Goal: Information Seeking & Learning: Learn about a topic

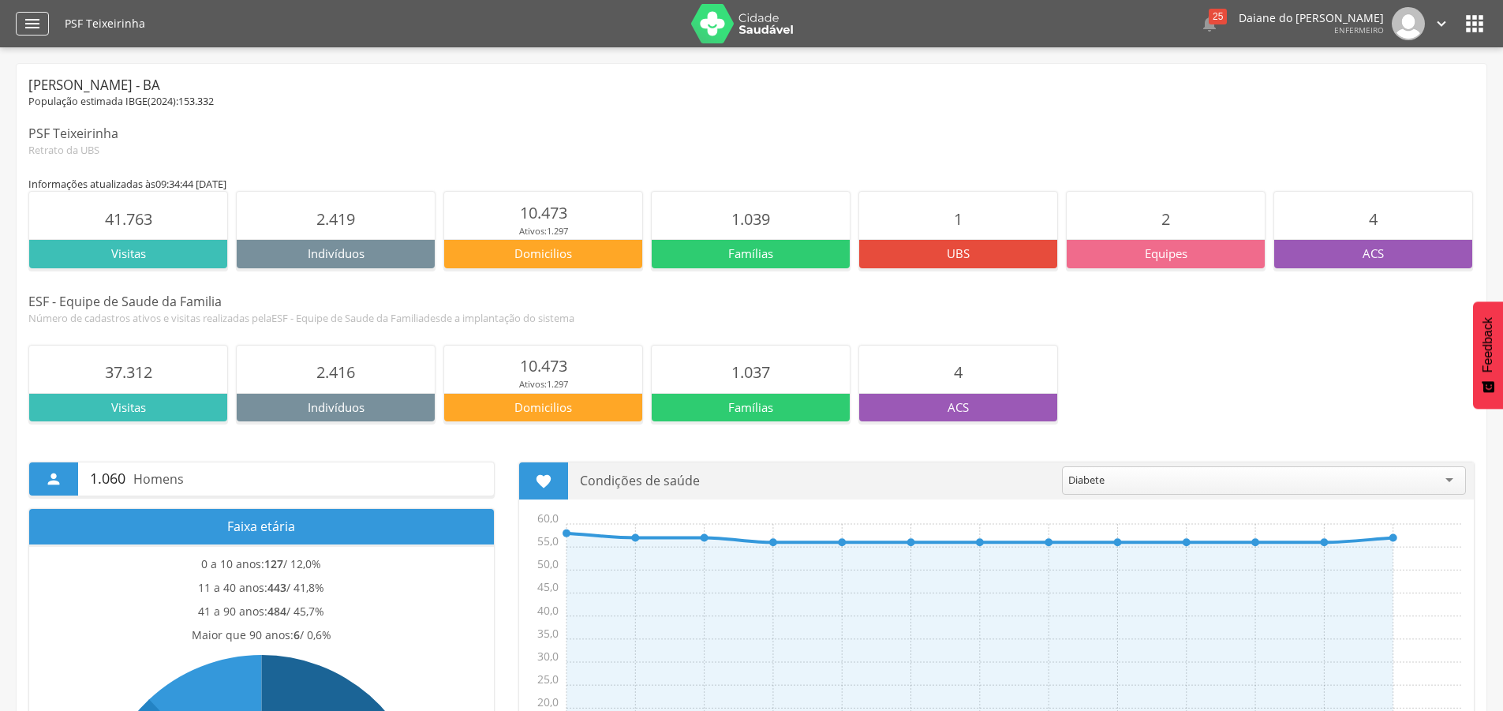
click at [28, 15] on icon "" at bounding box center [32, 23] width 19 height 19
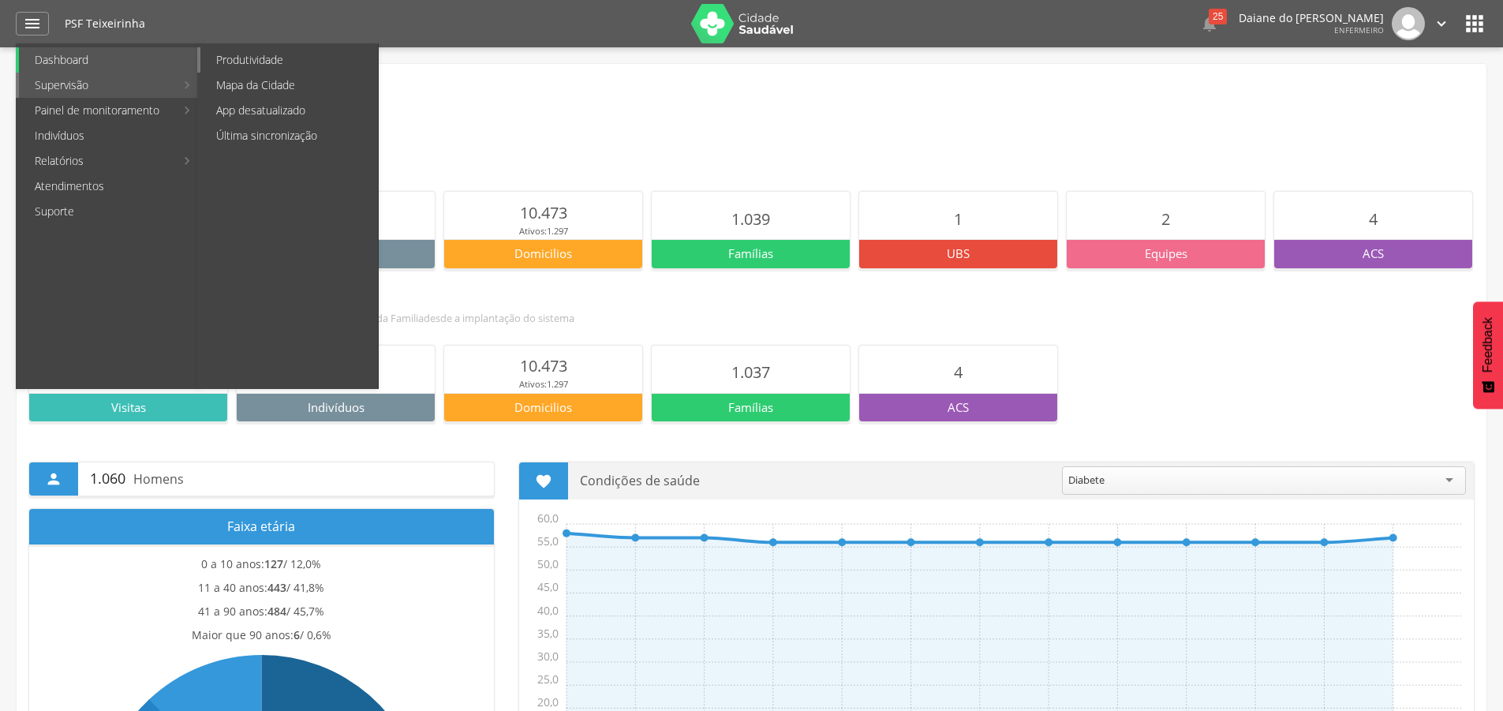
click at [249, 62] on link "Produtividade" at bounding box center [289, 59] width 178 height 25
type input "**********"
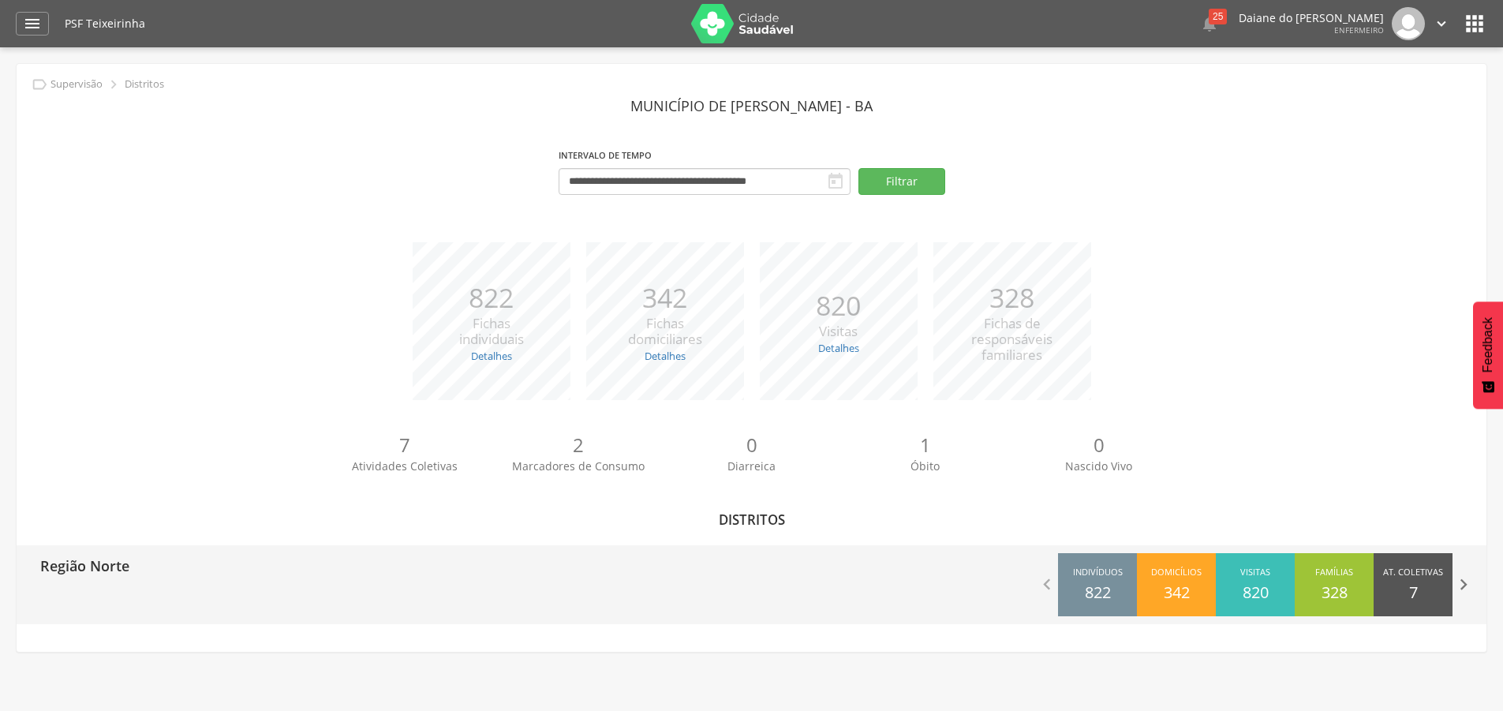
click at [1463, 589] on icon "" at bounding box center [1464, 585] width 22 height 22
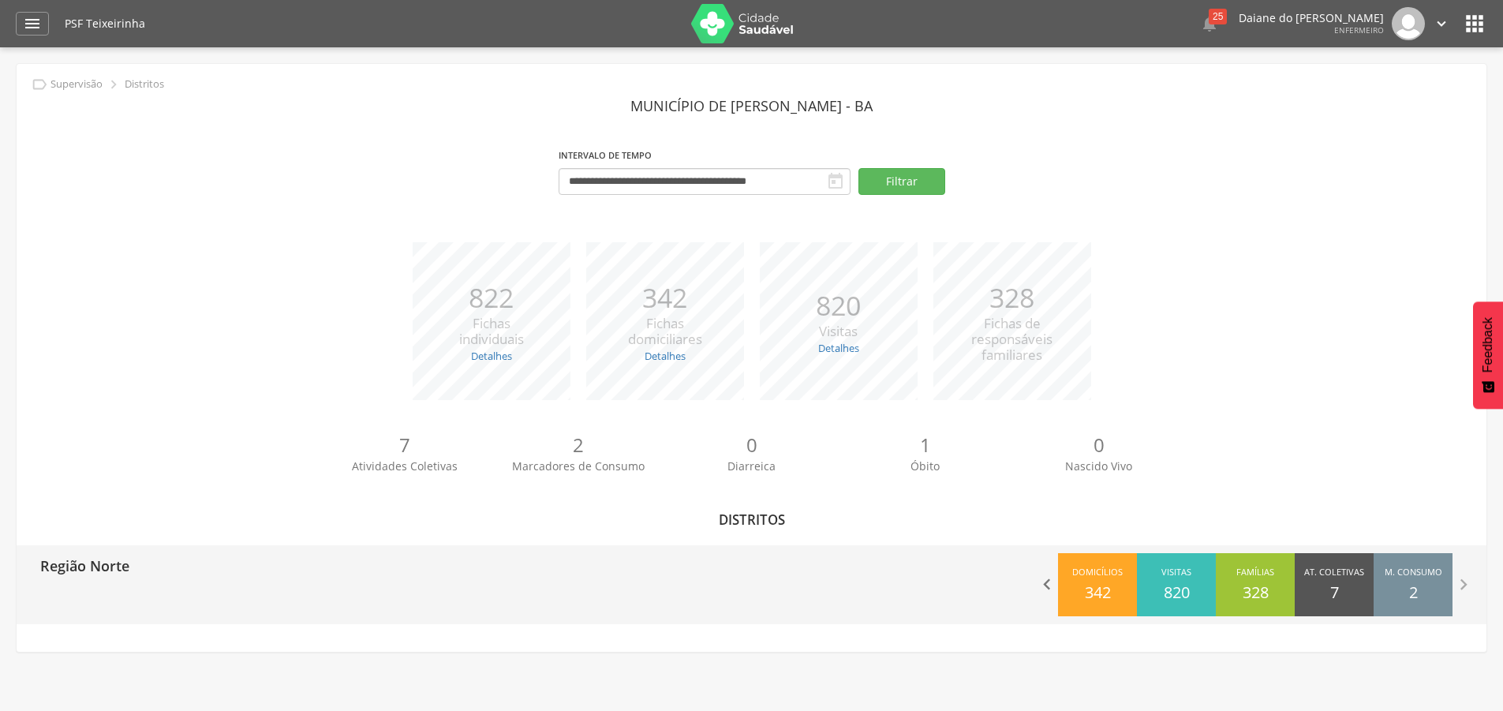
click at [1047, 585] on icon "" at bounding box center [1047, 585] width 22 height 22
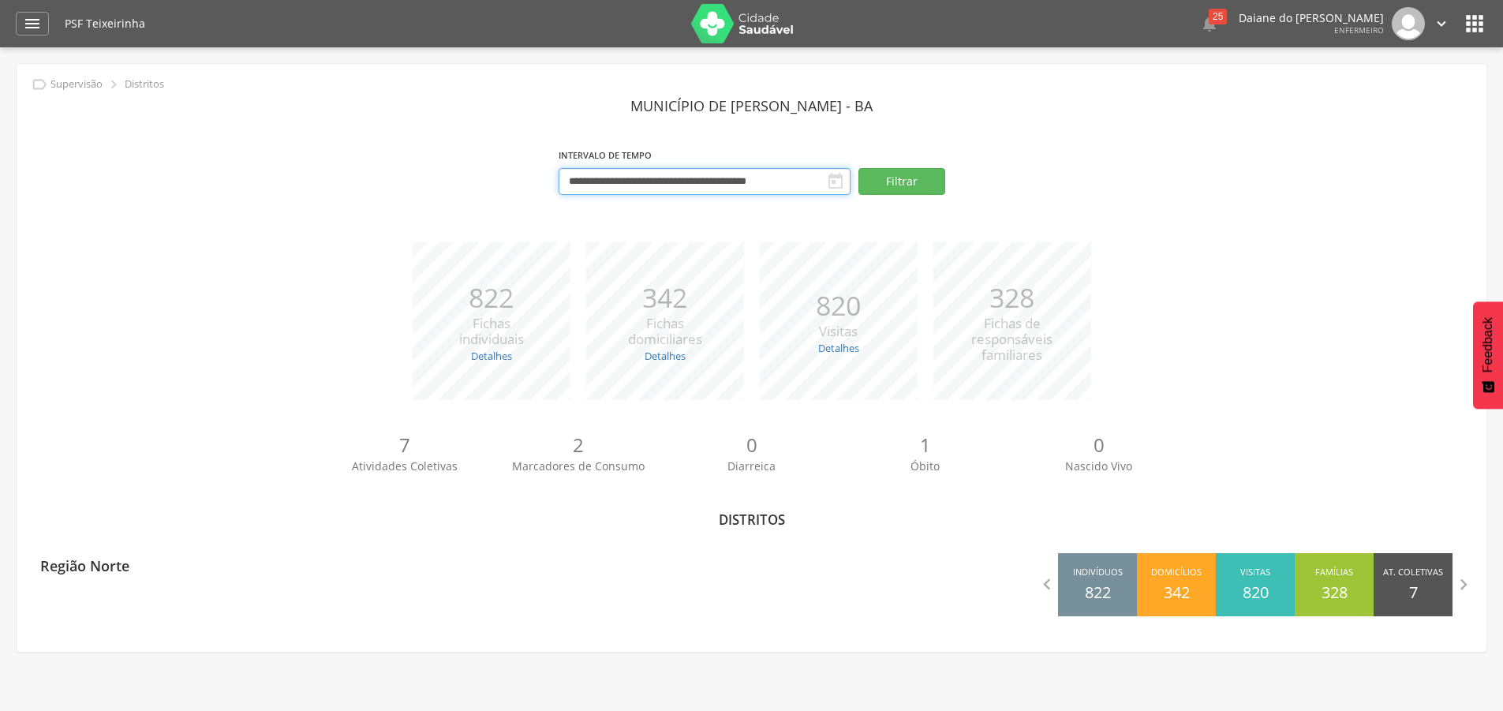
click at [809, 178] on input "**********" at bounding box center [705, 181] width 292 height 27
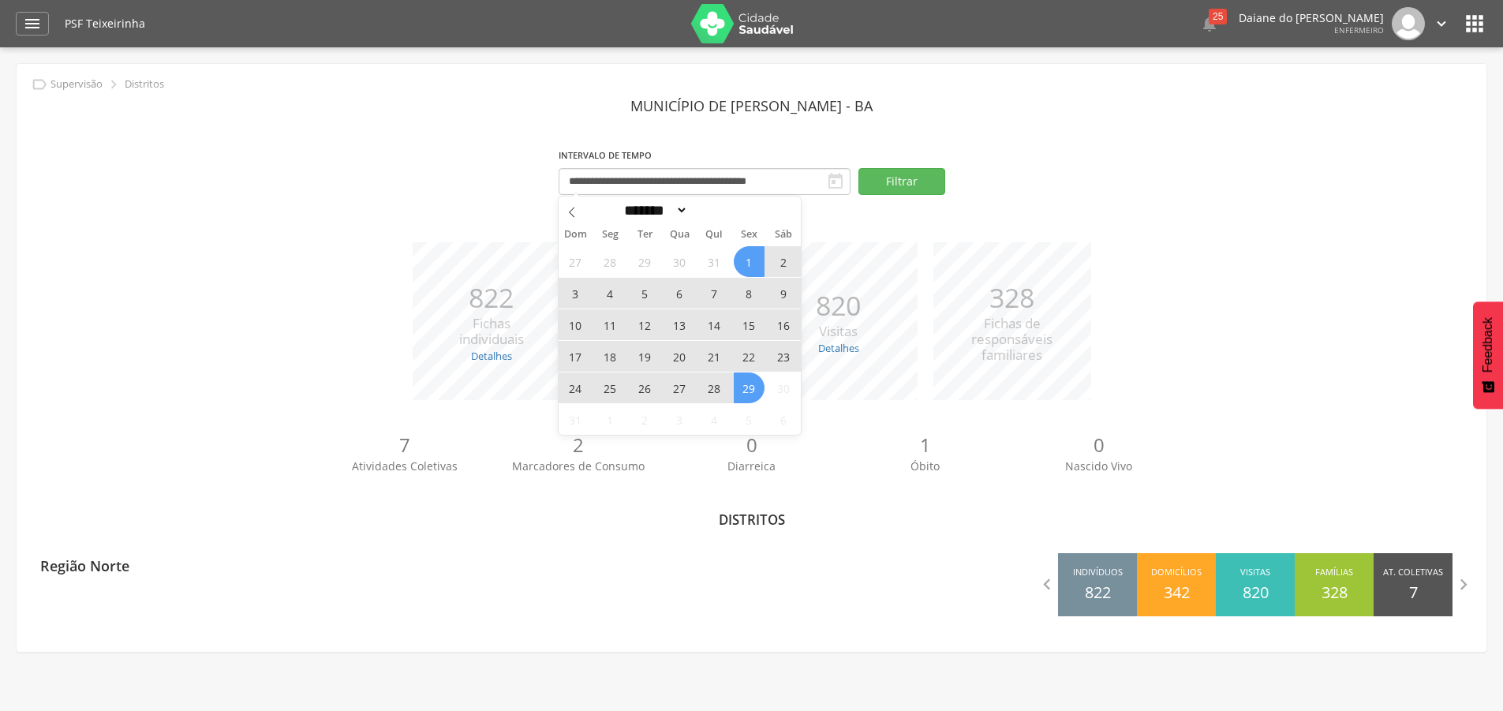
click at [1042, 176] on div "**********" at bounding box center [751, 177] width 1447 height 67
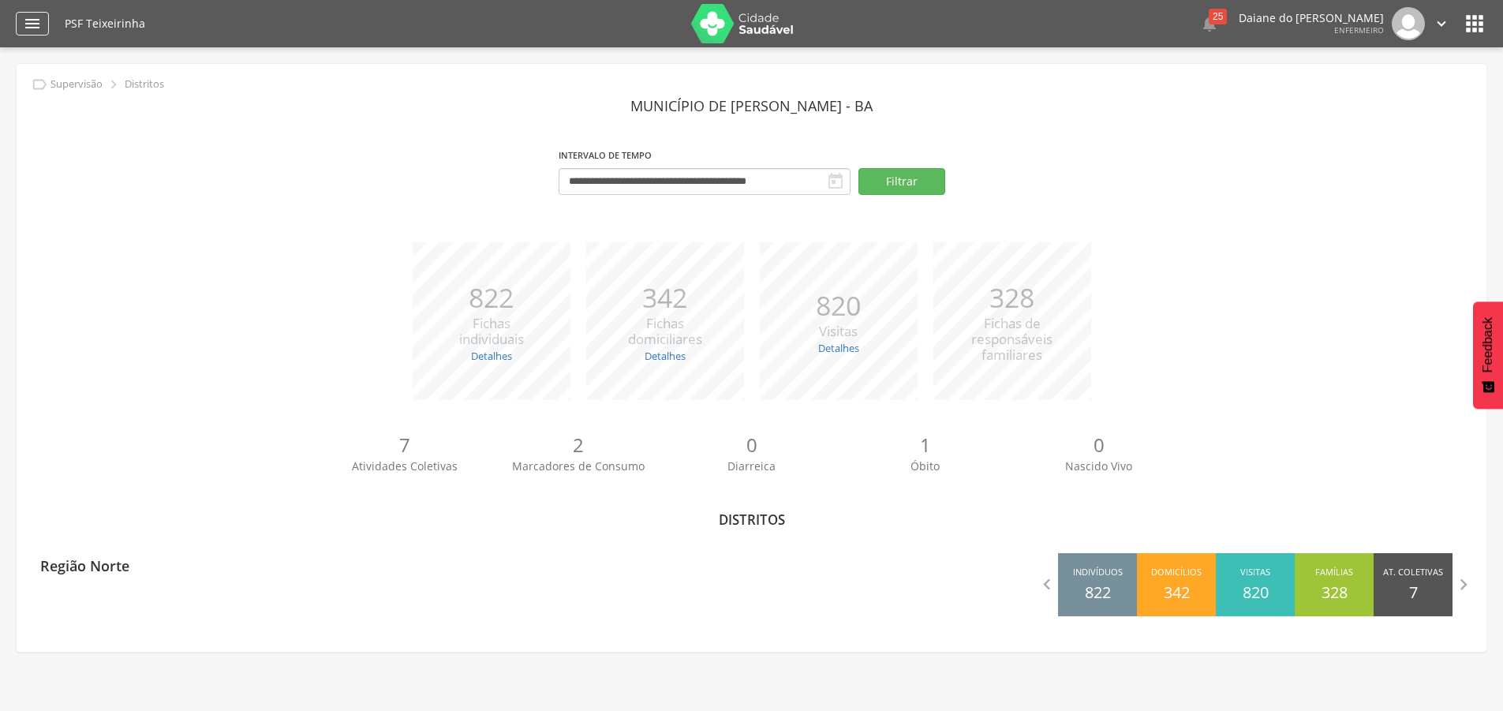
click at [25, 25] on icon "" at bounding box center [32, 23] width 19 height 19
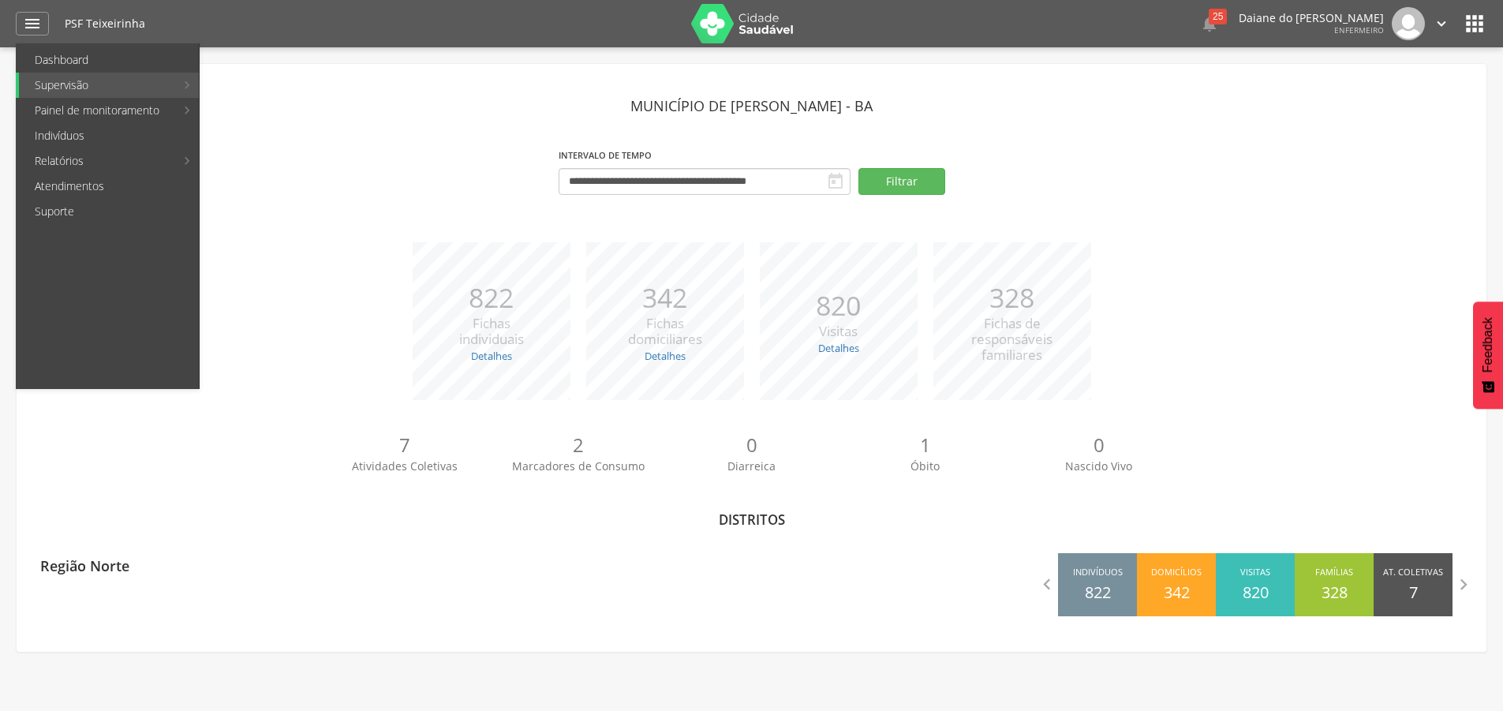
click at [1137, 179] on div "**********" at bounding box center [751, 177] width 1447 height 67
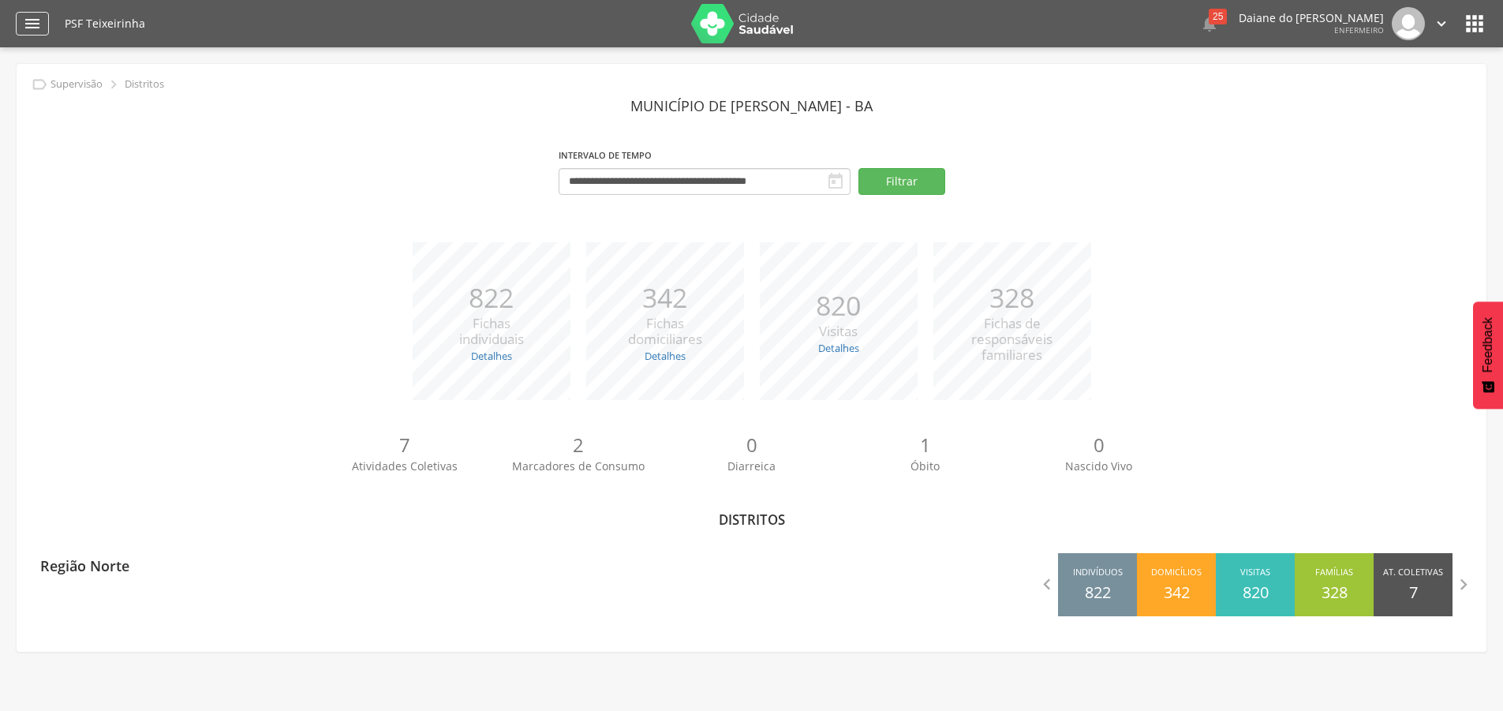
click at [40, 23] on icon "" at bounding box center [32, 23] width 19 height 19
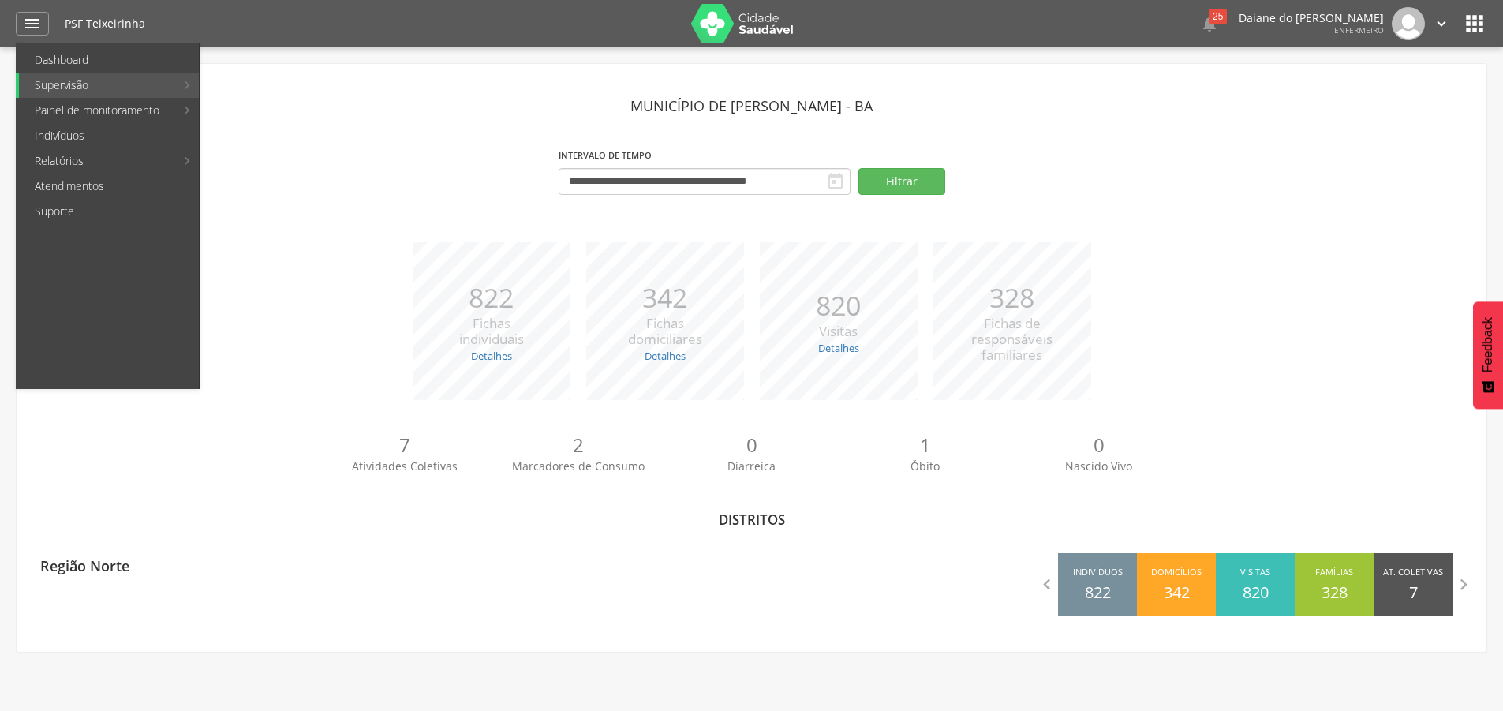
click at [517, 155] on div "**********" at bounding box center [751, 177] width 1447 height 67
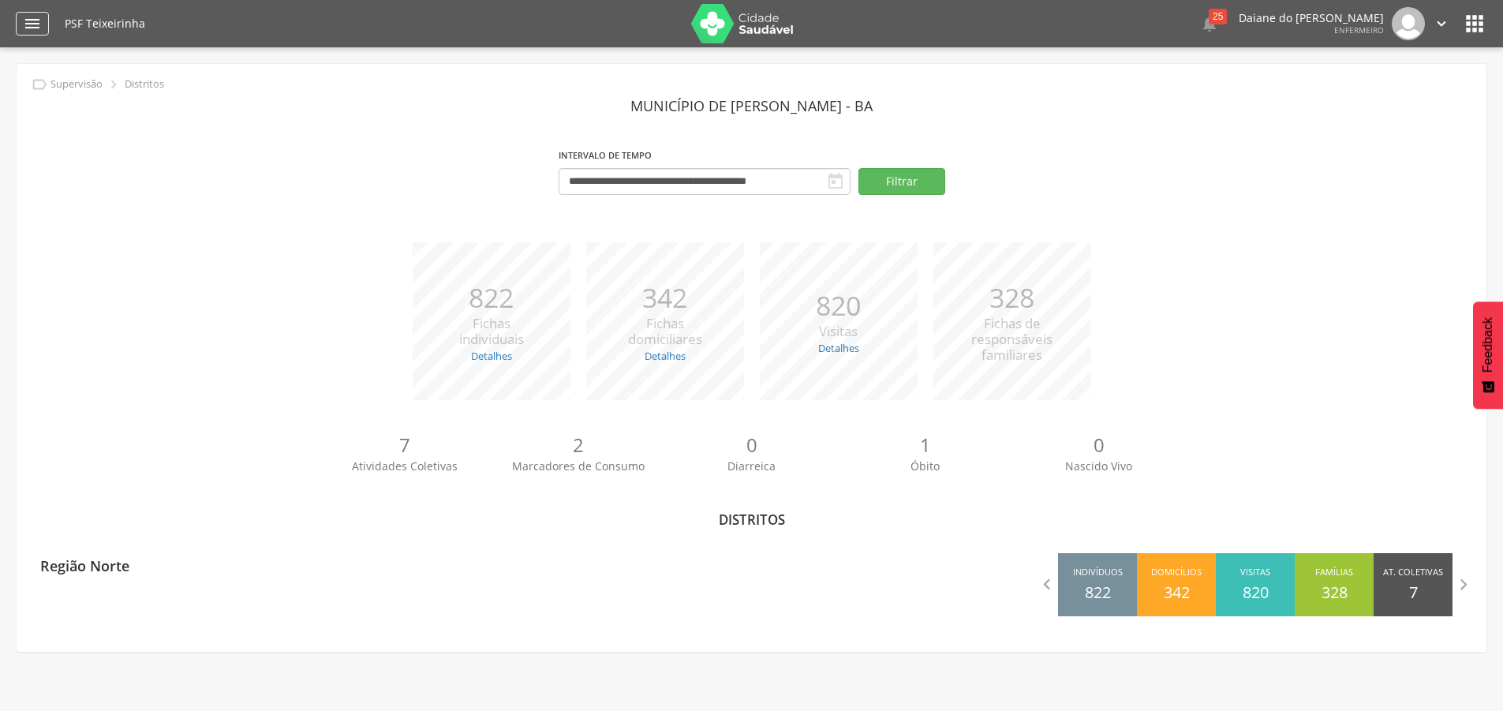
click at [36, 22] on icon "" at bounding box center [32, 23] width 19 height 19
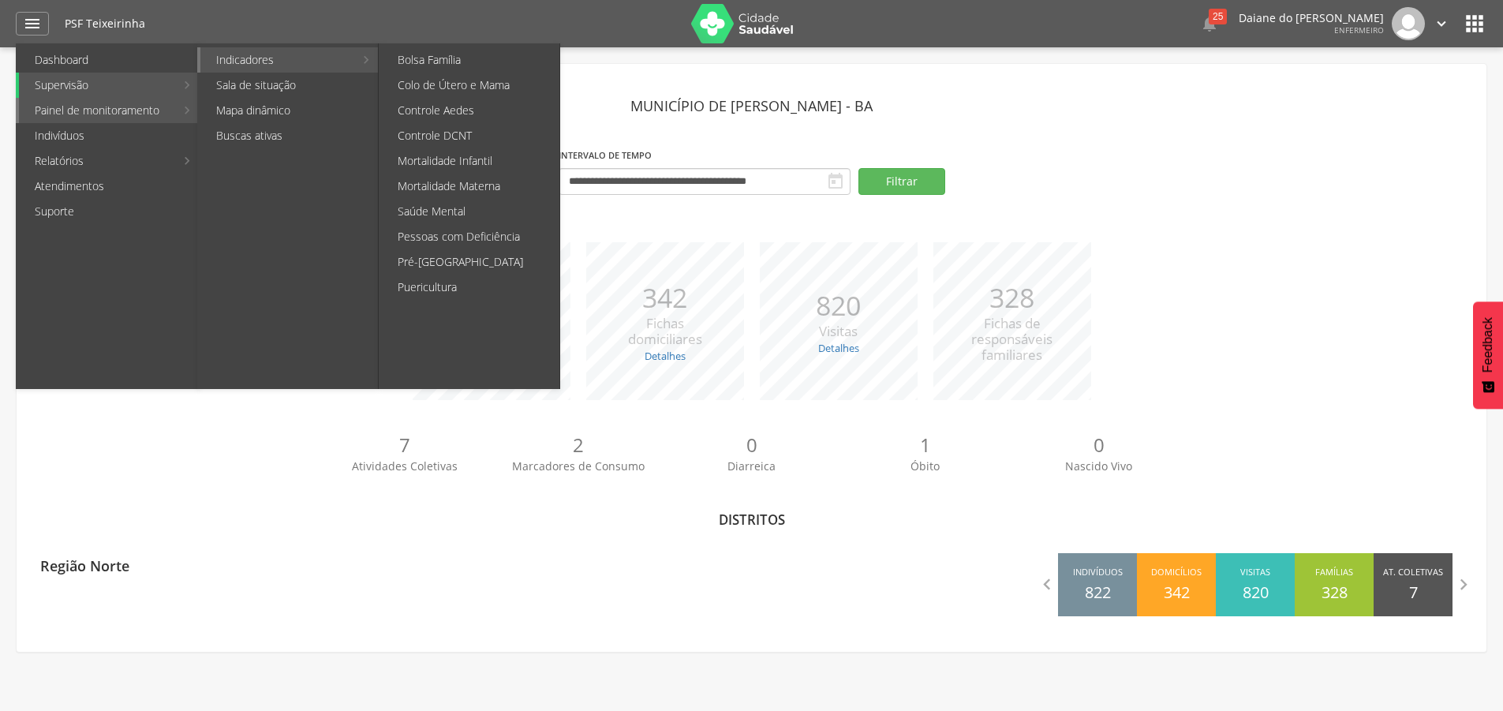
click at [247, 51] on link "Indicadores" at bounding box center [277, 59] width 154 height 25
click at [468, 259] on link "Pré-[GEOGRAPHIC_DATA]" at bounding box center [471, 261] width 178 height 25
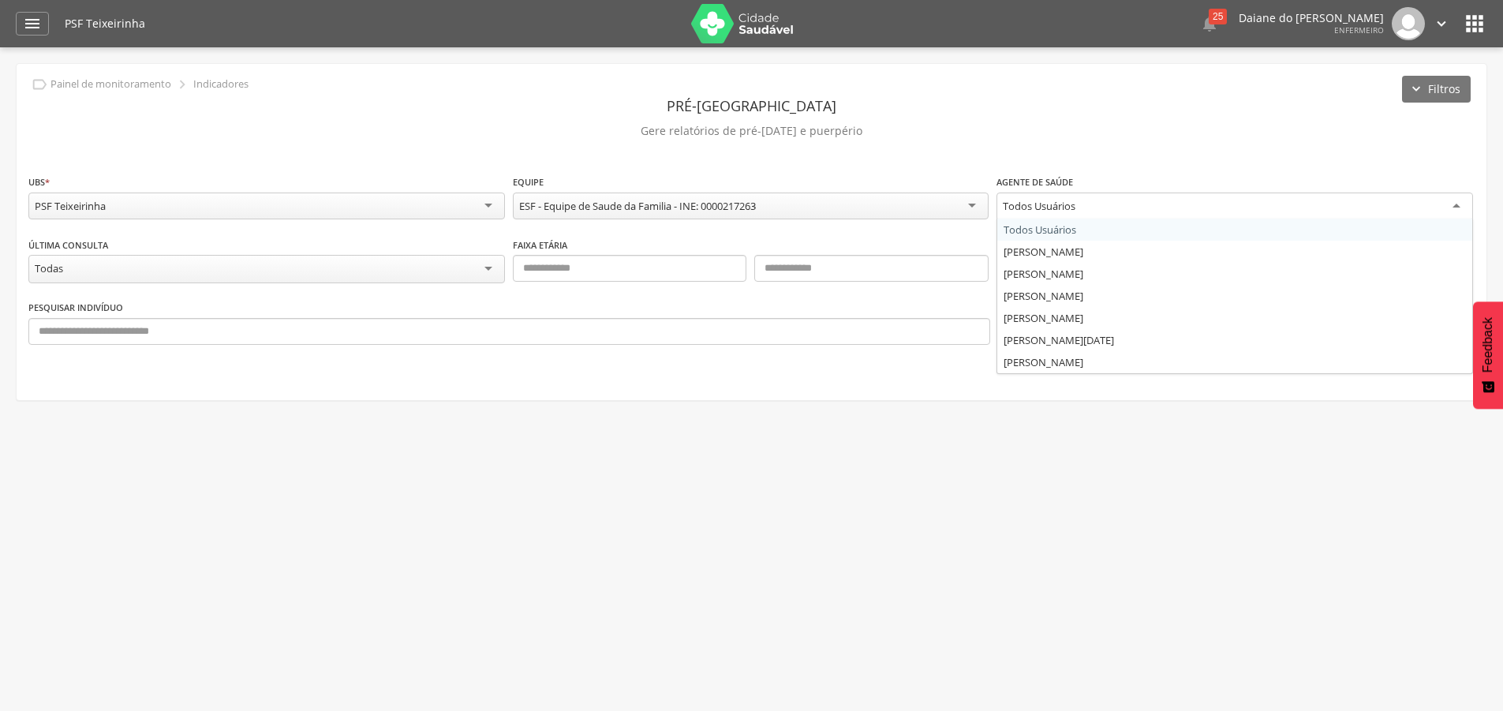
click at [1125, 208] on div "Todos Usuários" at bounding box center [1235, 207] width 477 height 28
click at [1060, 335] on button "OK" at bounding box center [1041, 329] width 87 height 27
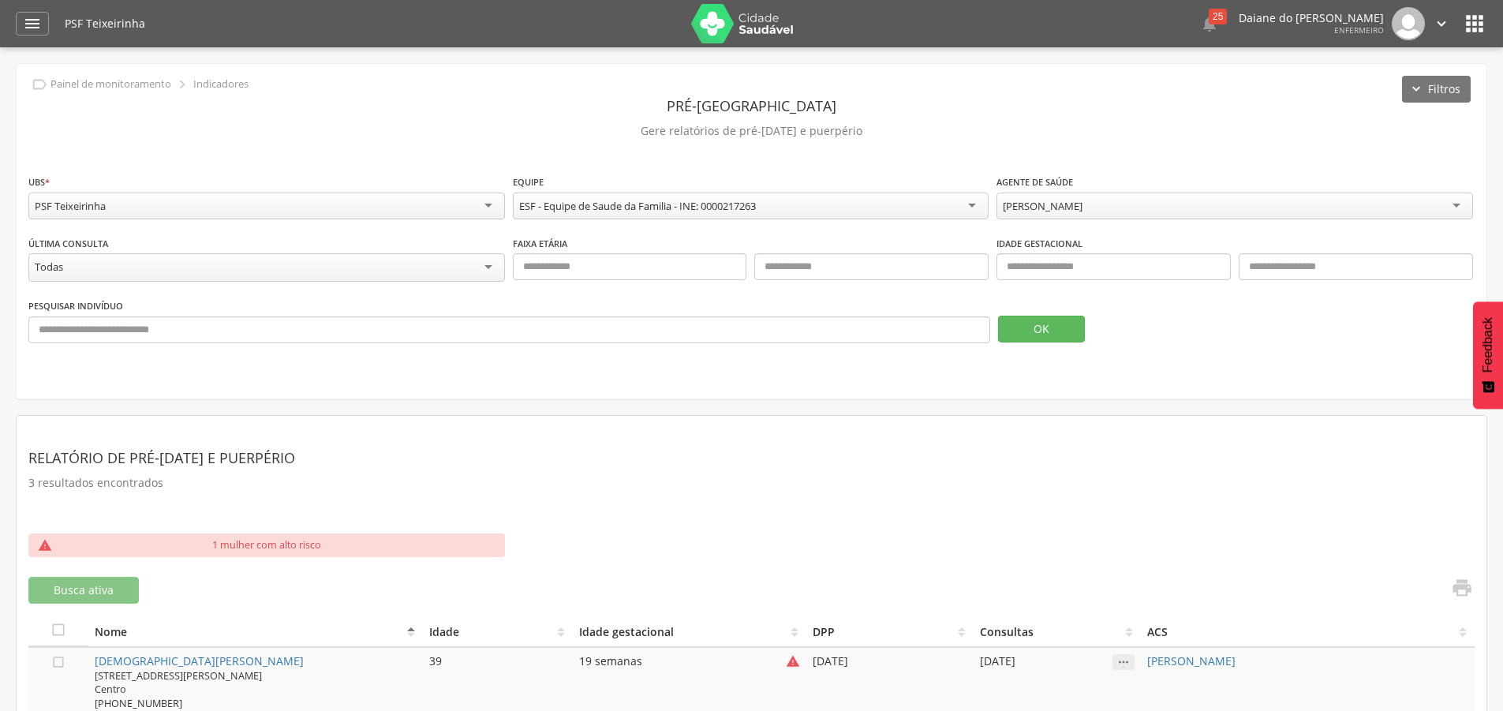
scroll to position [170, 0]
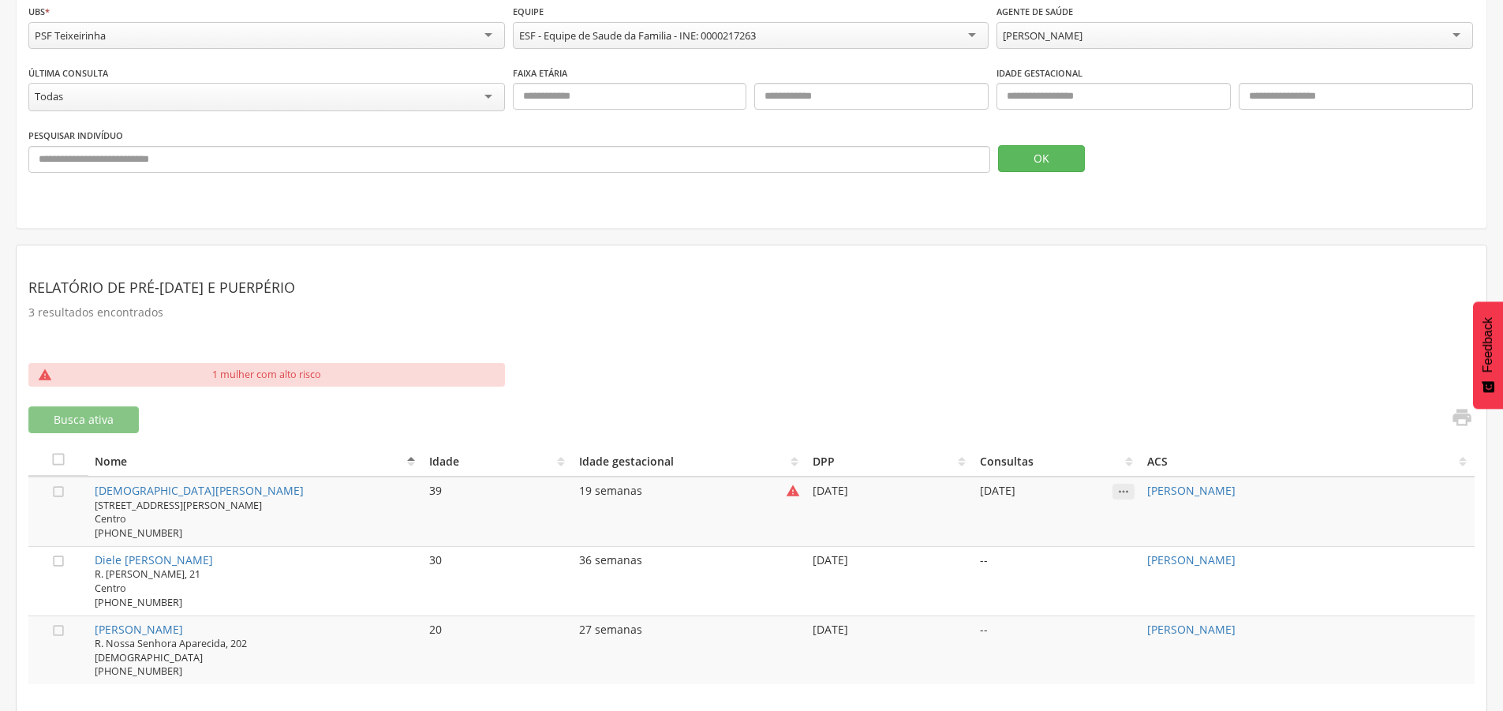
click at [271, 368] on p "1 mulher com alto risco" at bounding box center [266, 375] width 109 height 14
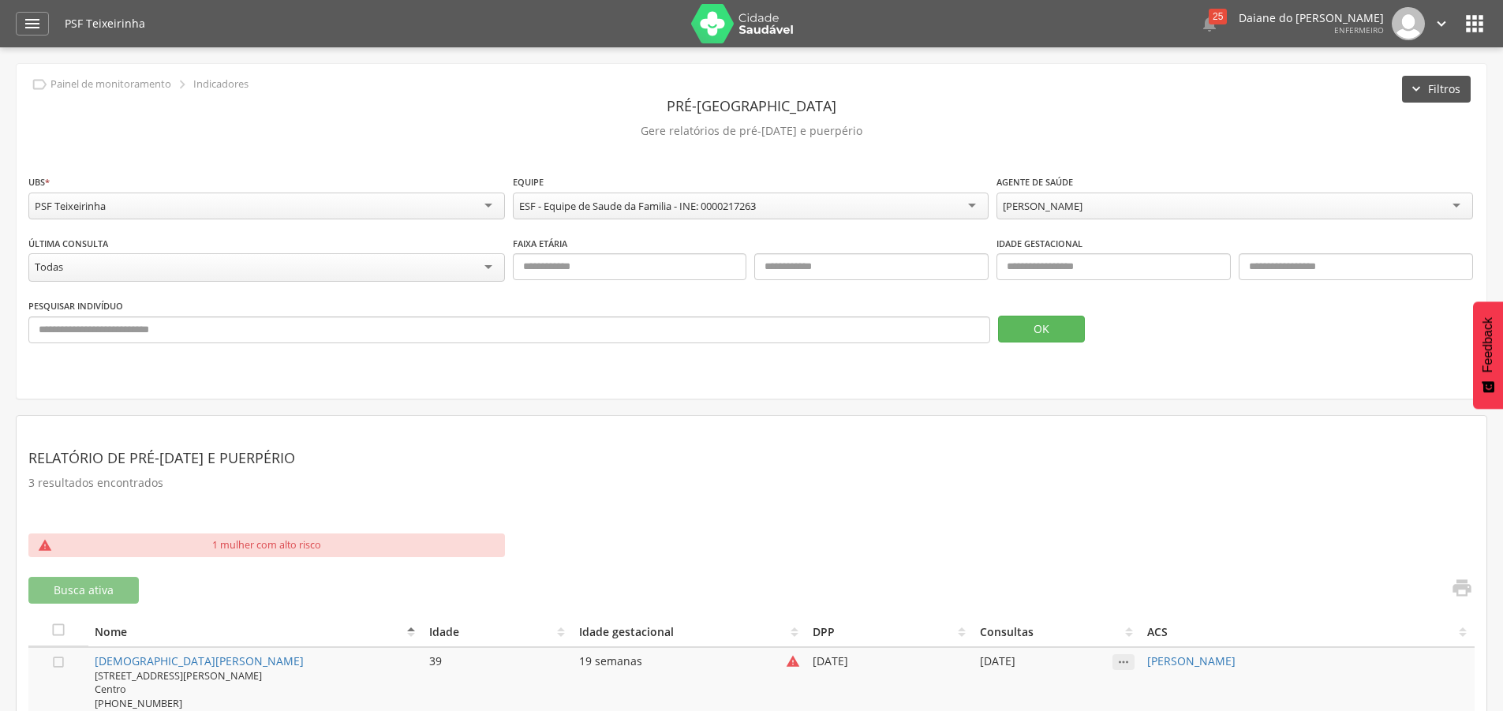
click at [1433, 84] on button "Filtros" at bounding box center [1436, 89] width 69 height 27
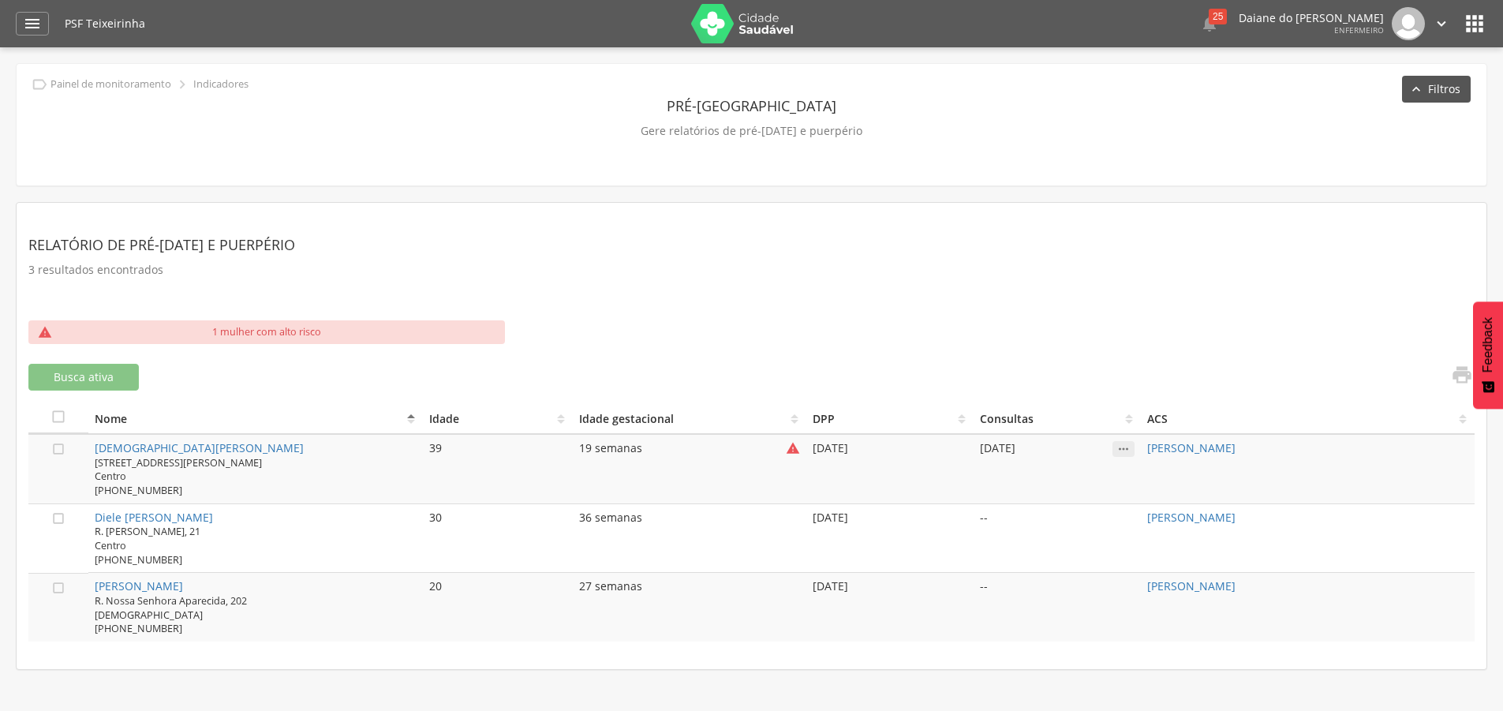
click at [1429, 102] on button "Filtros" at bounding box center [1436, 89] width 69 height 27
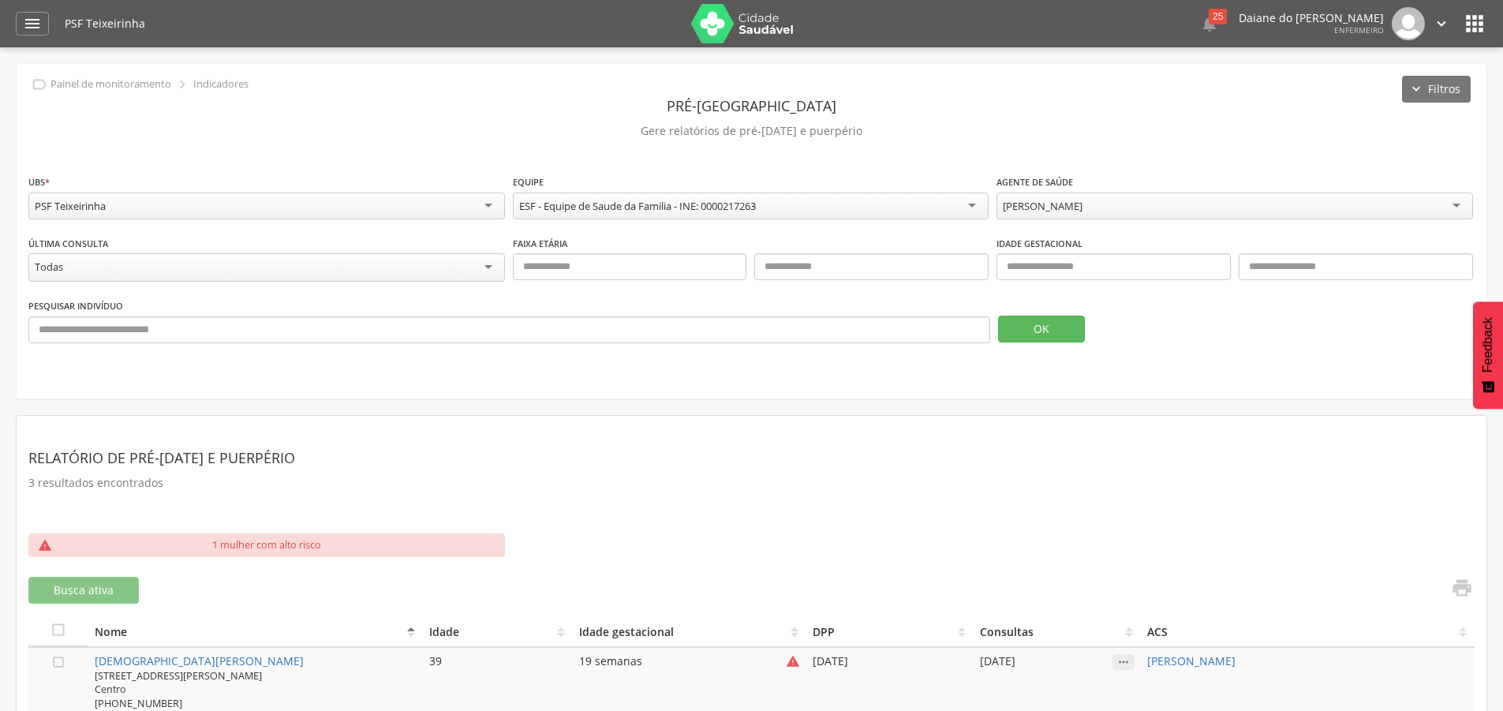
scroll to position [170, 0]
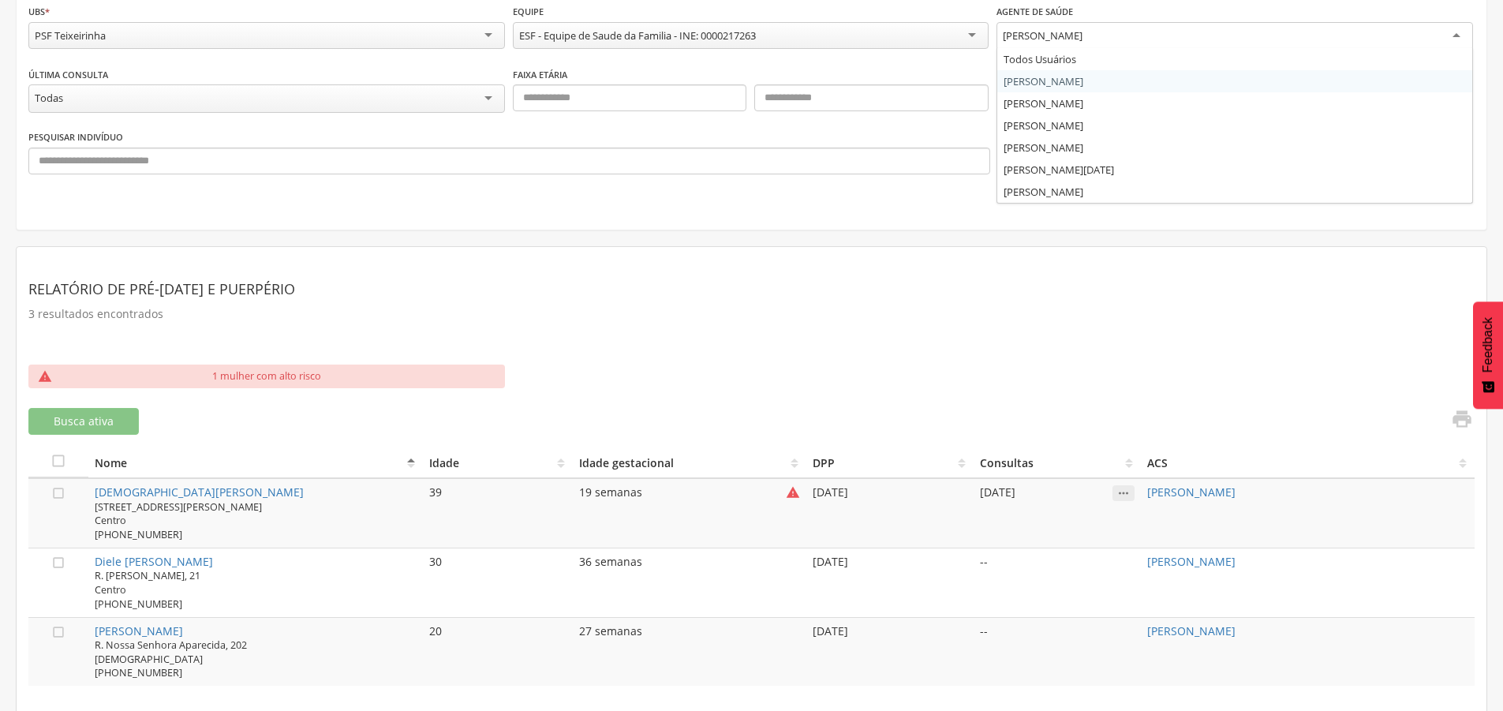
click at [1185, 36] on div "Dina Gouveia Santos" at bounding box center [1235, 36] width 477 height 28
click at [1056, 149] on button "OK" at bounding box center [1041, 158] width 87 height 27
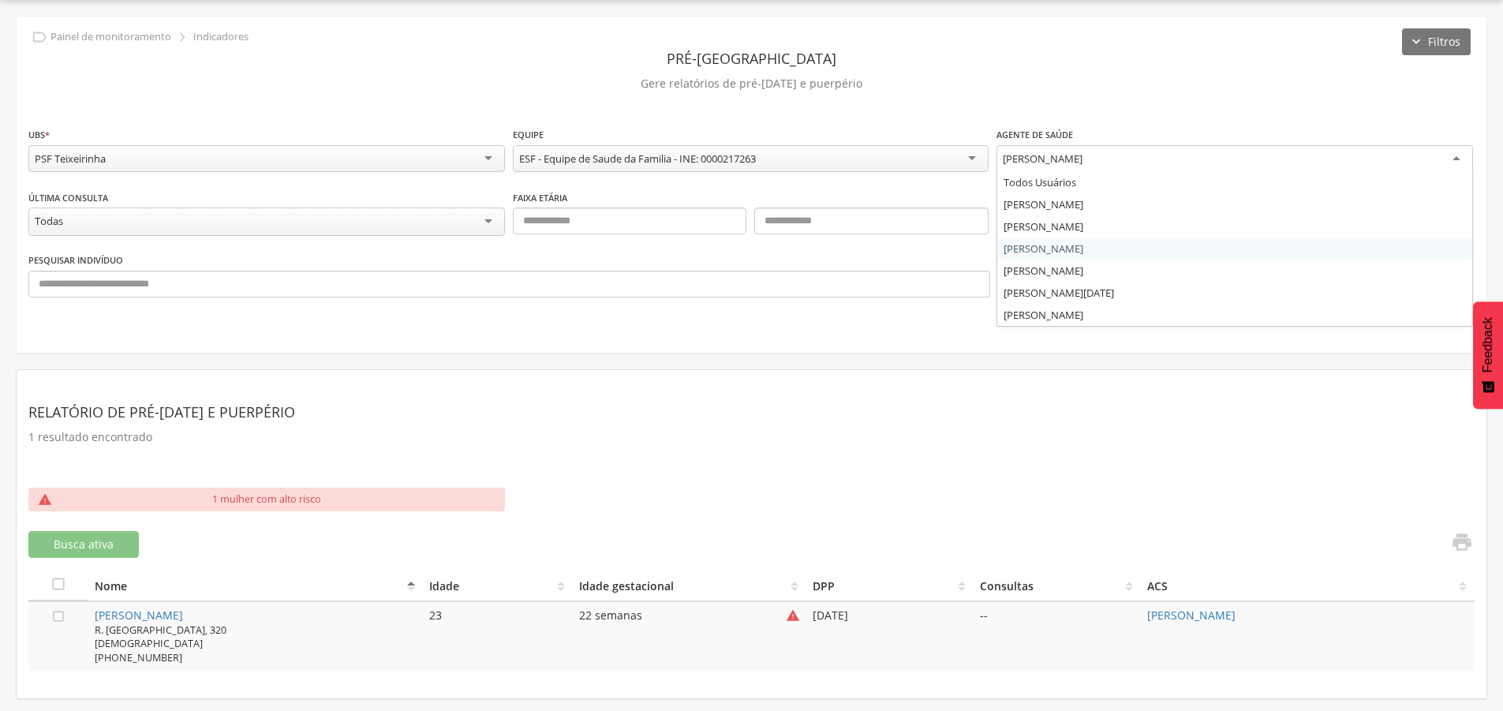
click at [1174, 156] on div "Janusia Camargo dos Santos" at bounding box center [1235, 159] width 477 height 28
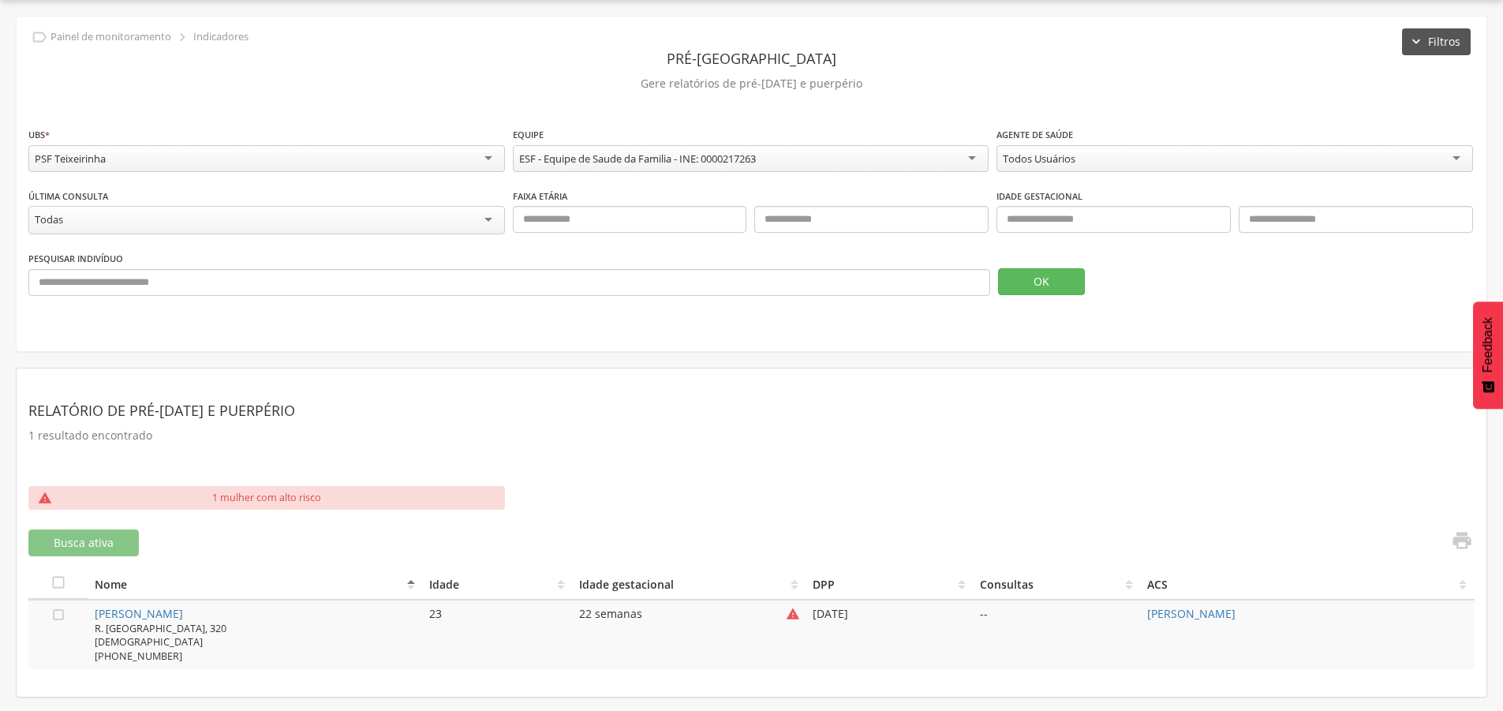
click at [1460, 39] on button "Filtros" at bounding box center [1436, 41] width 69 height 27
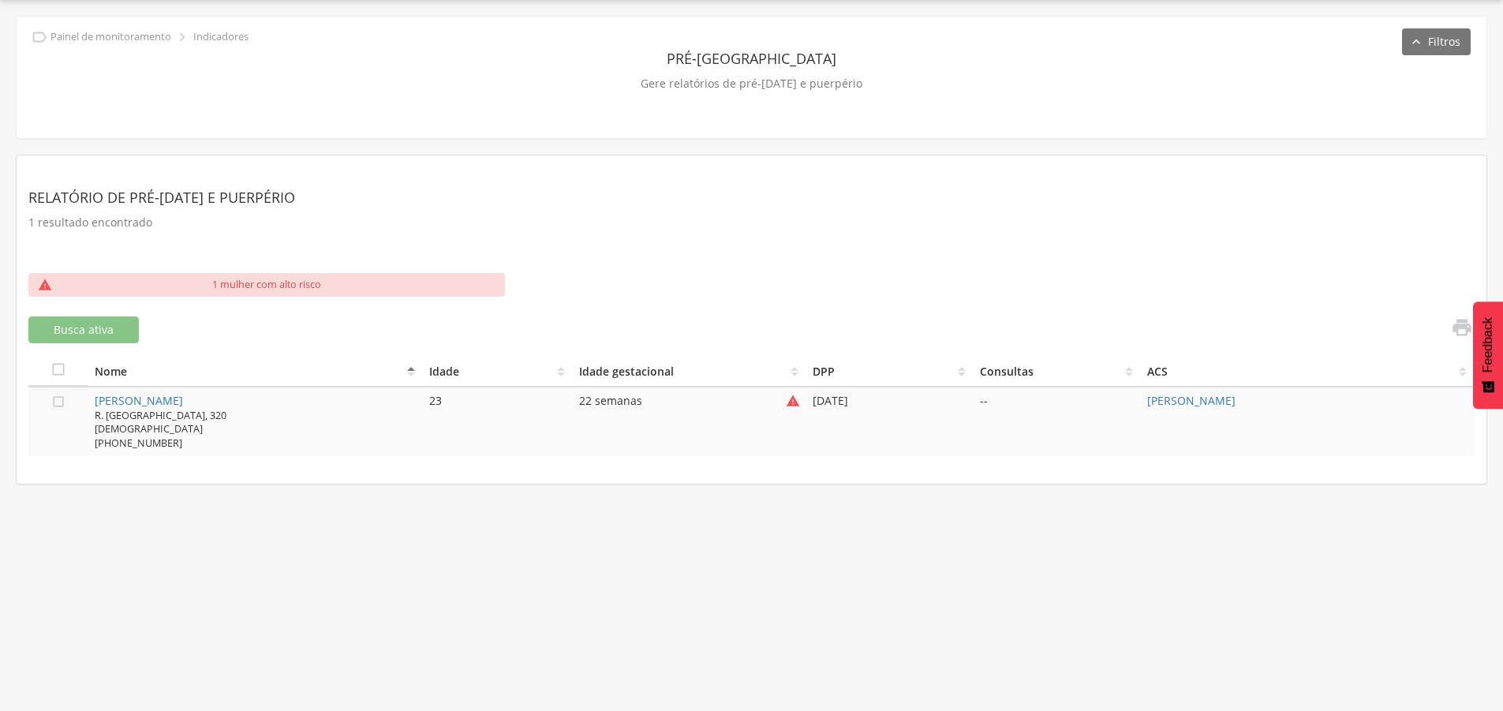
scroll to position [0, 0]
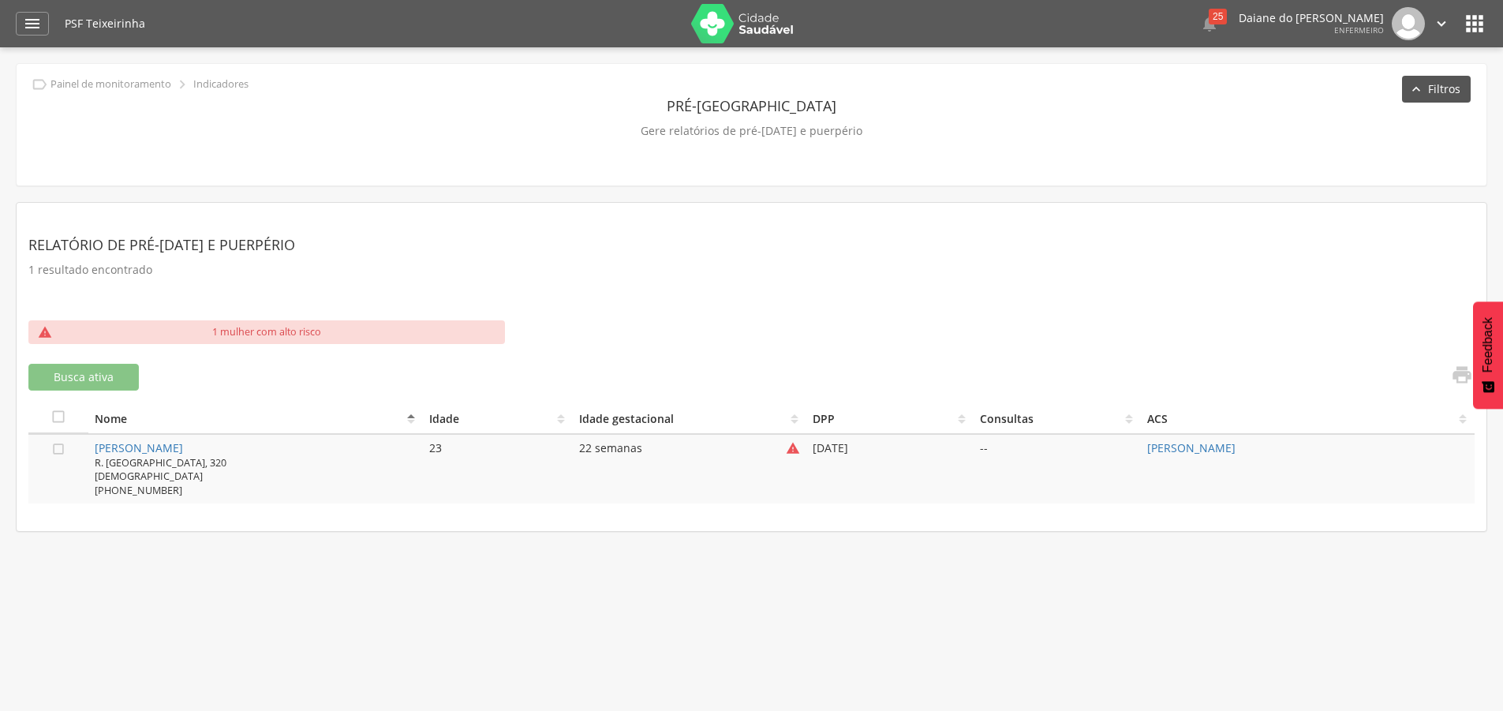
click at [1469, 78] on button "Filtros" at bounding box center [1436, 89] width 69 height 27
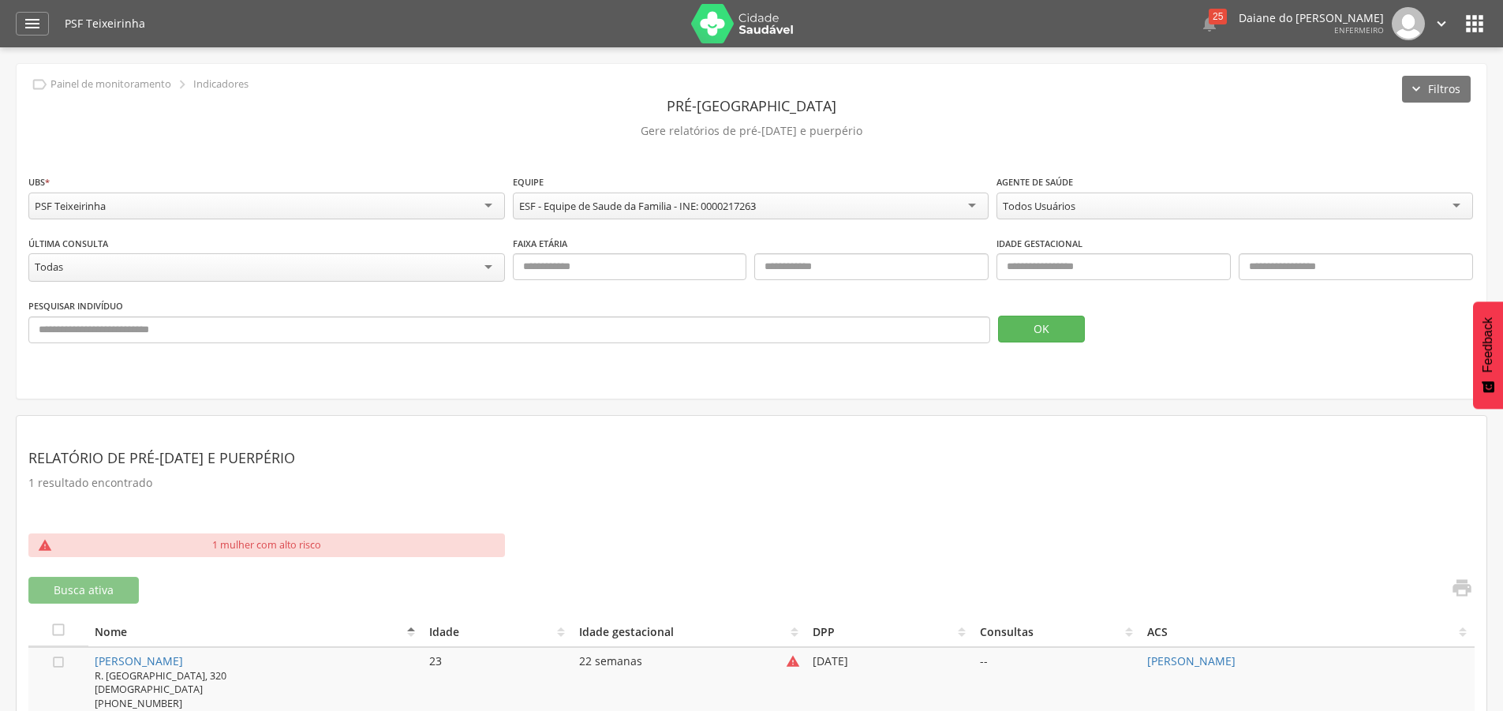
click at [1109, 205] on div "Todos Usuários" at bounding box center [1235, 206] width 477 height 27
click at [1071, 231] on div "**********" at bounding box center [751, 205] width 1447 height 62
click at [1051, 330] on button "OK" at bounding box center [1041, 329] width 87 height 27
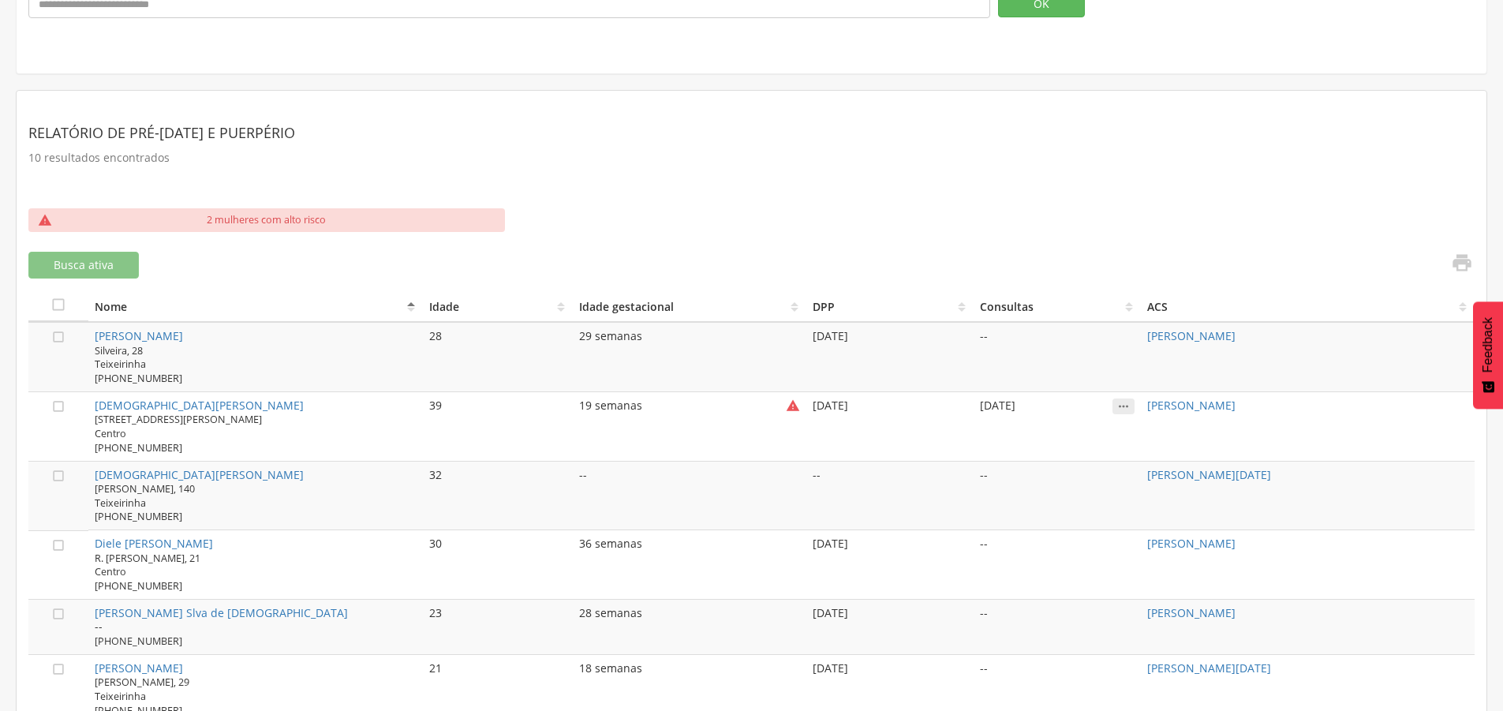
scroll to position [9, 0]
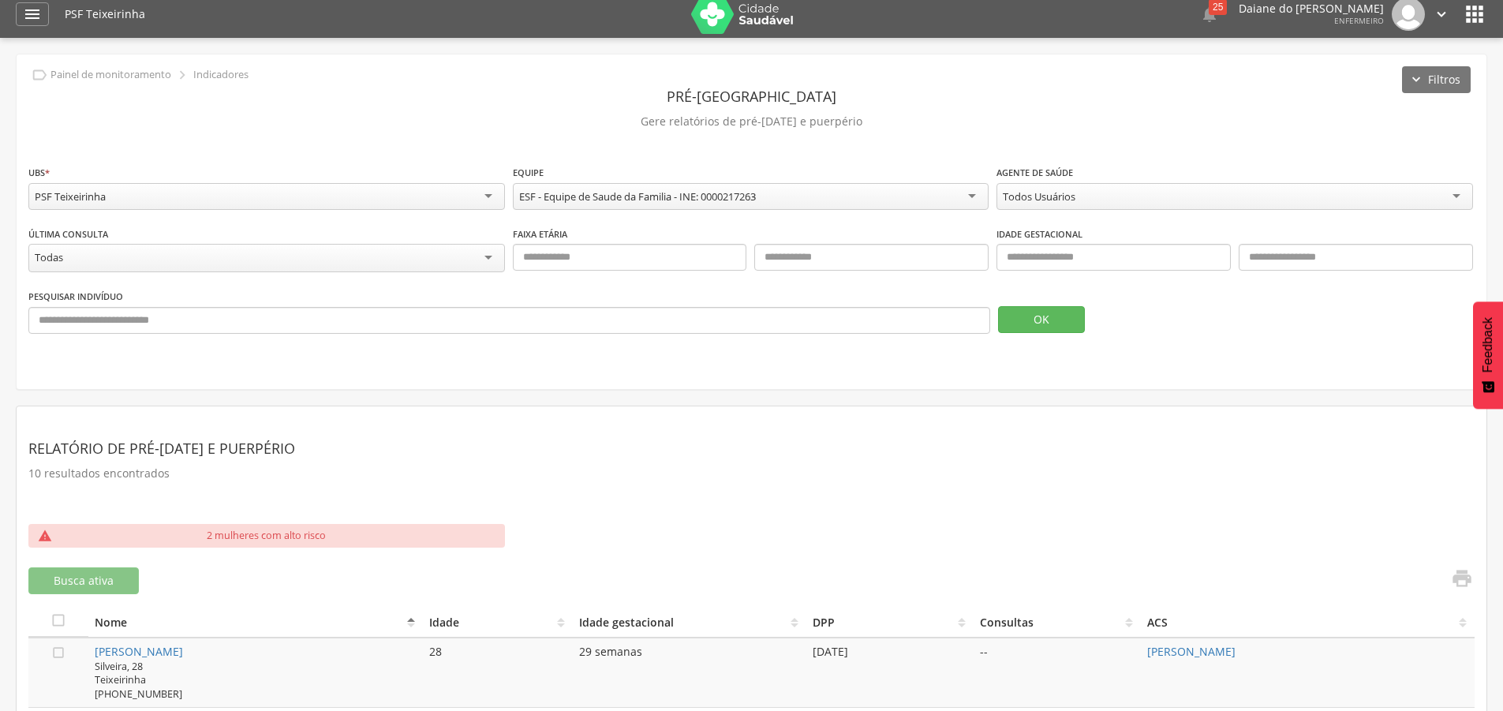
click at [1069, 186] on div "Todos Usuários" at bounding box center [1235, 196] width 477 height 27
click at [1032, 311] on button "OK" at bounding box center [1041, 319] width 87 height 27
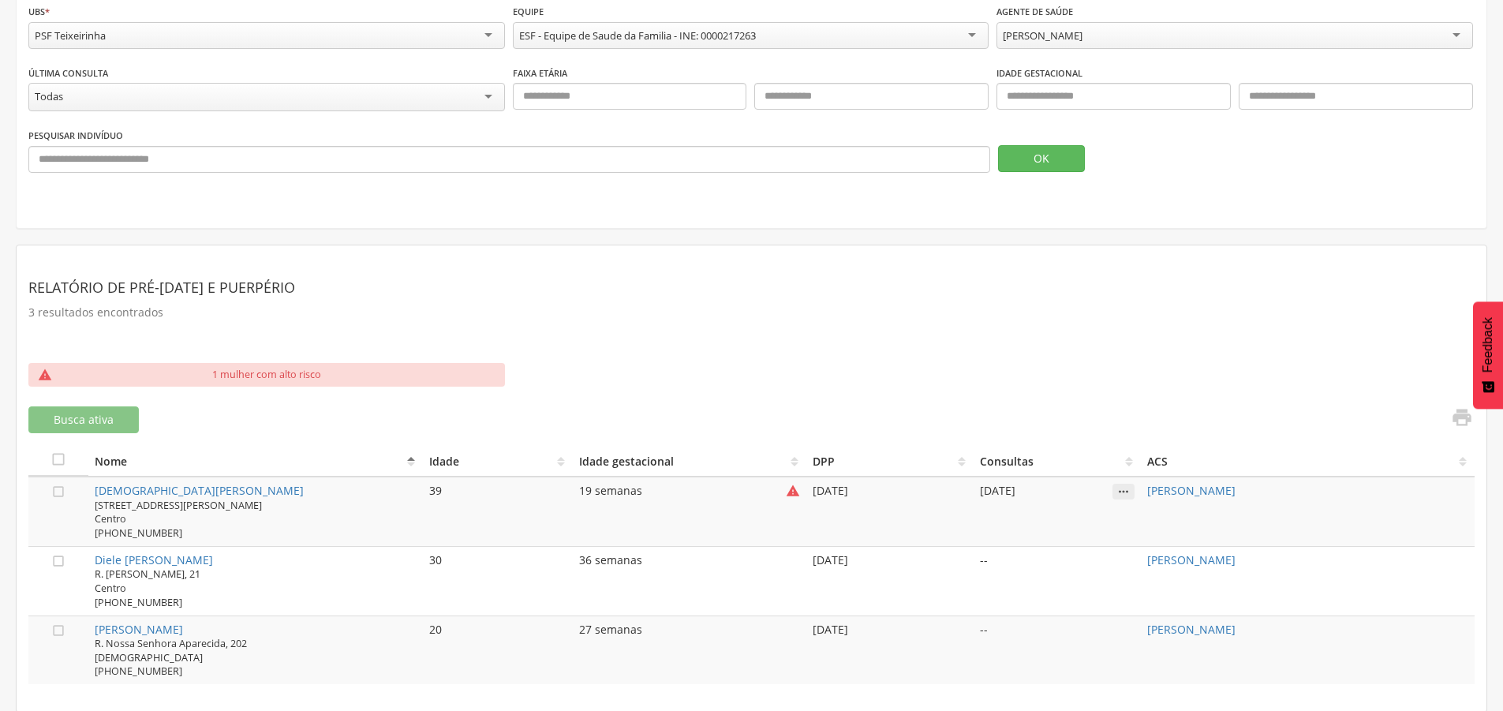
click at [1129, 484] on icon "" at bounding box center [1124, 492] width 22 height 16
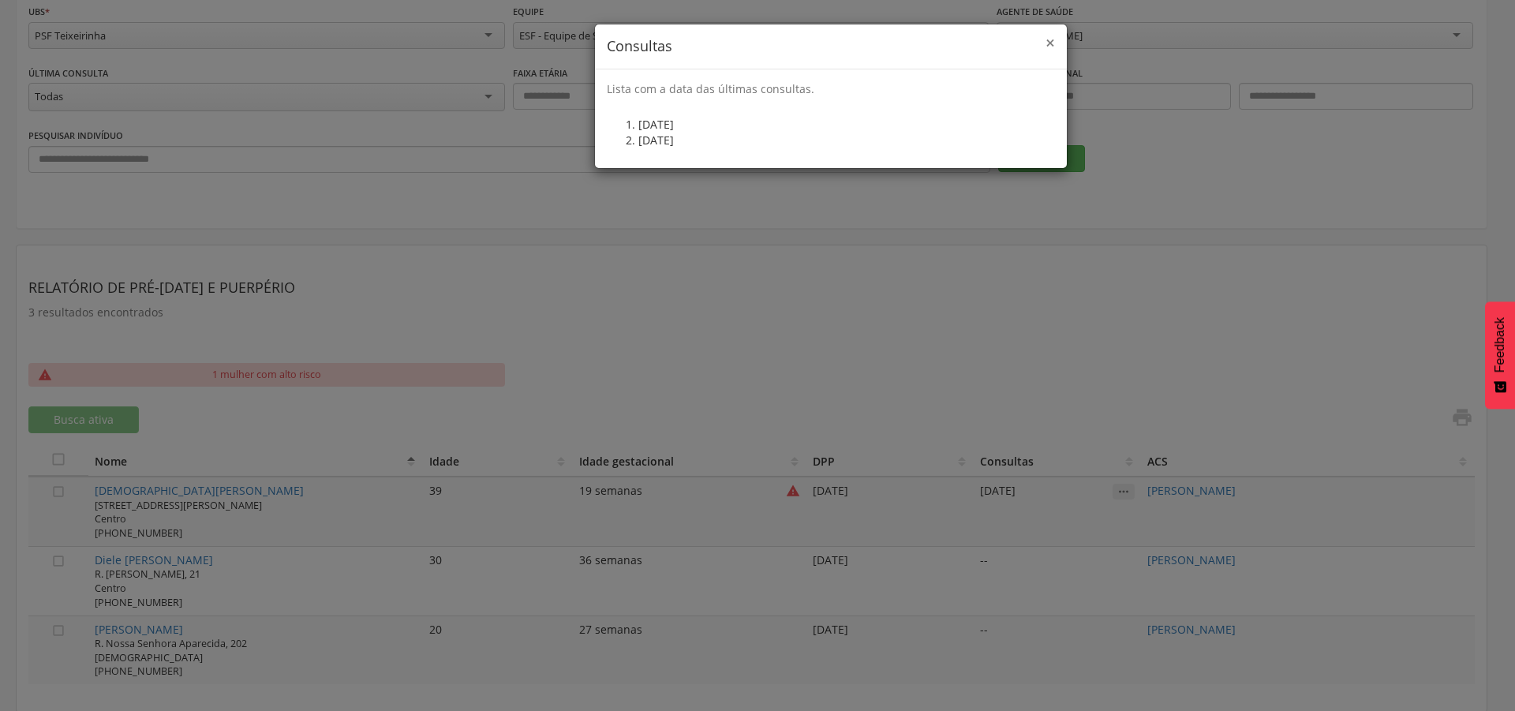
click at [1053, 42] on span "×" at bounding box center [1050, 43] width 9 height 22
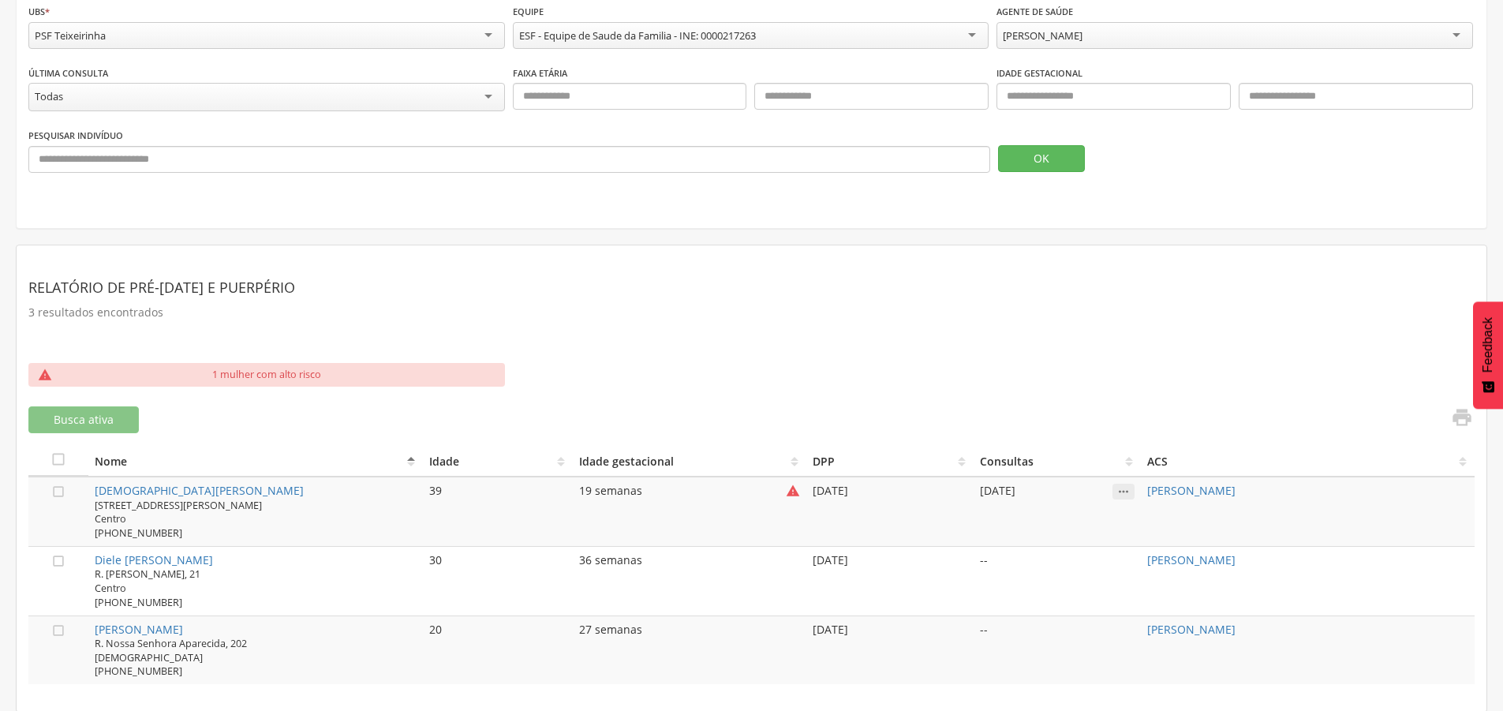
scroll to position [0, 0]
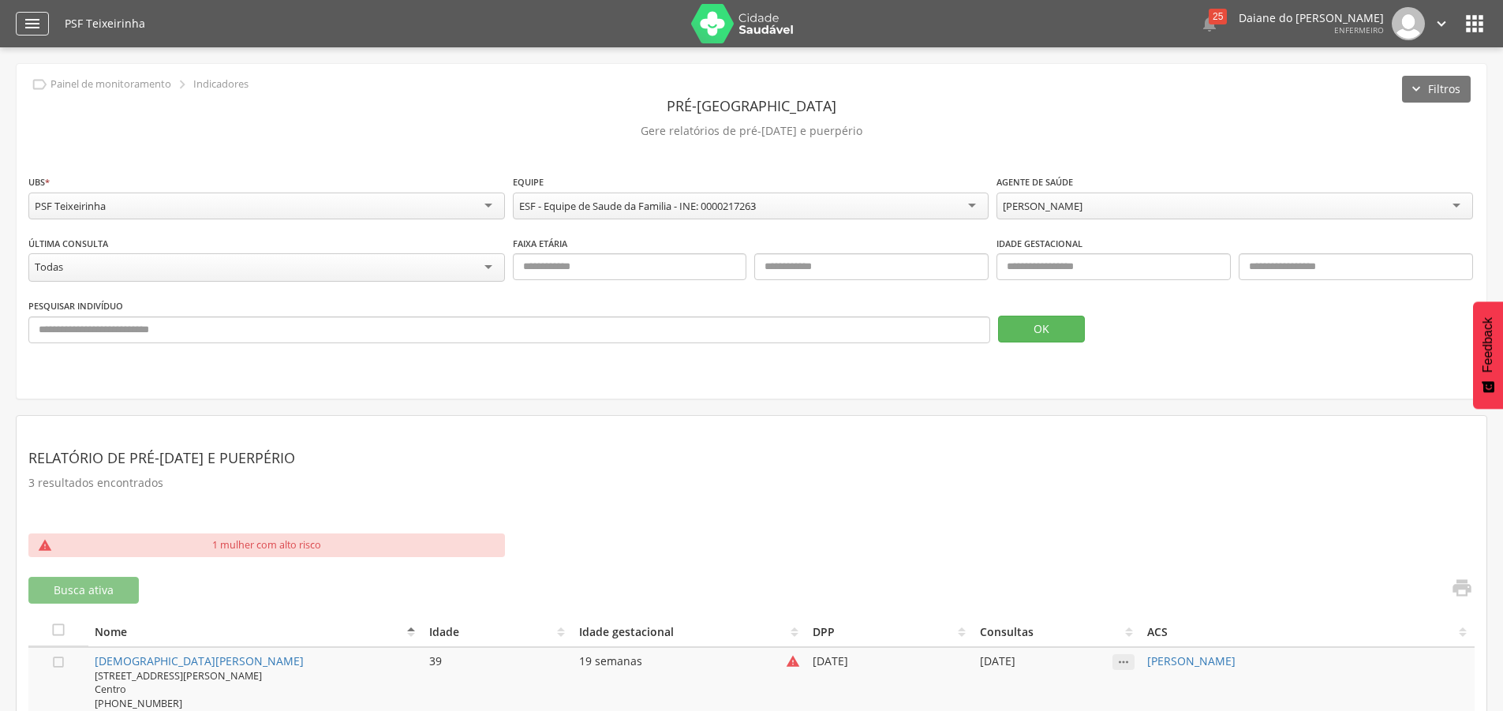
click at [28, 18] on icon "" at bounding box center [32, 23] width 19 height 19
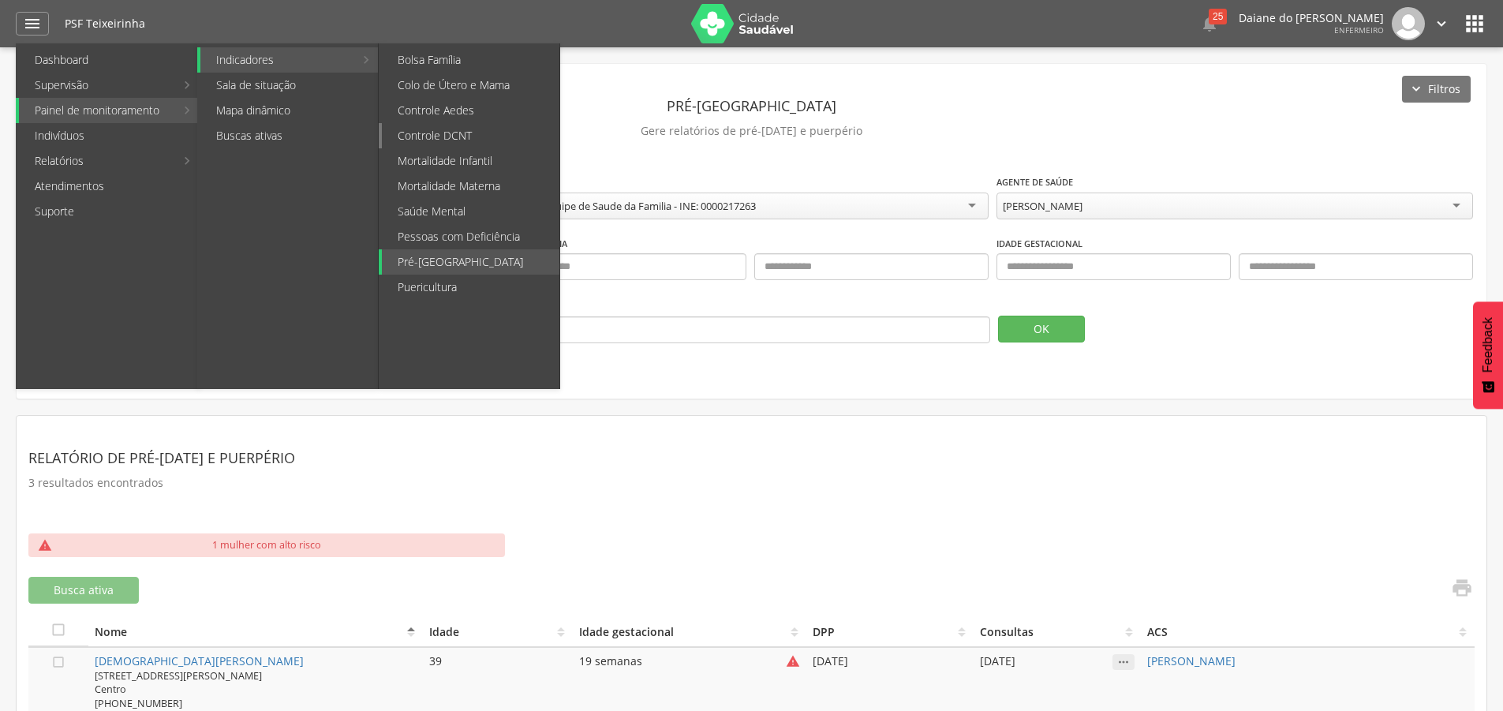
click at [474, 137] on link "Controle DCNT" at bounding box center [471, 135] width 178 height 25
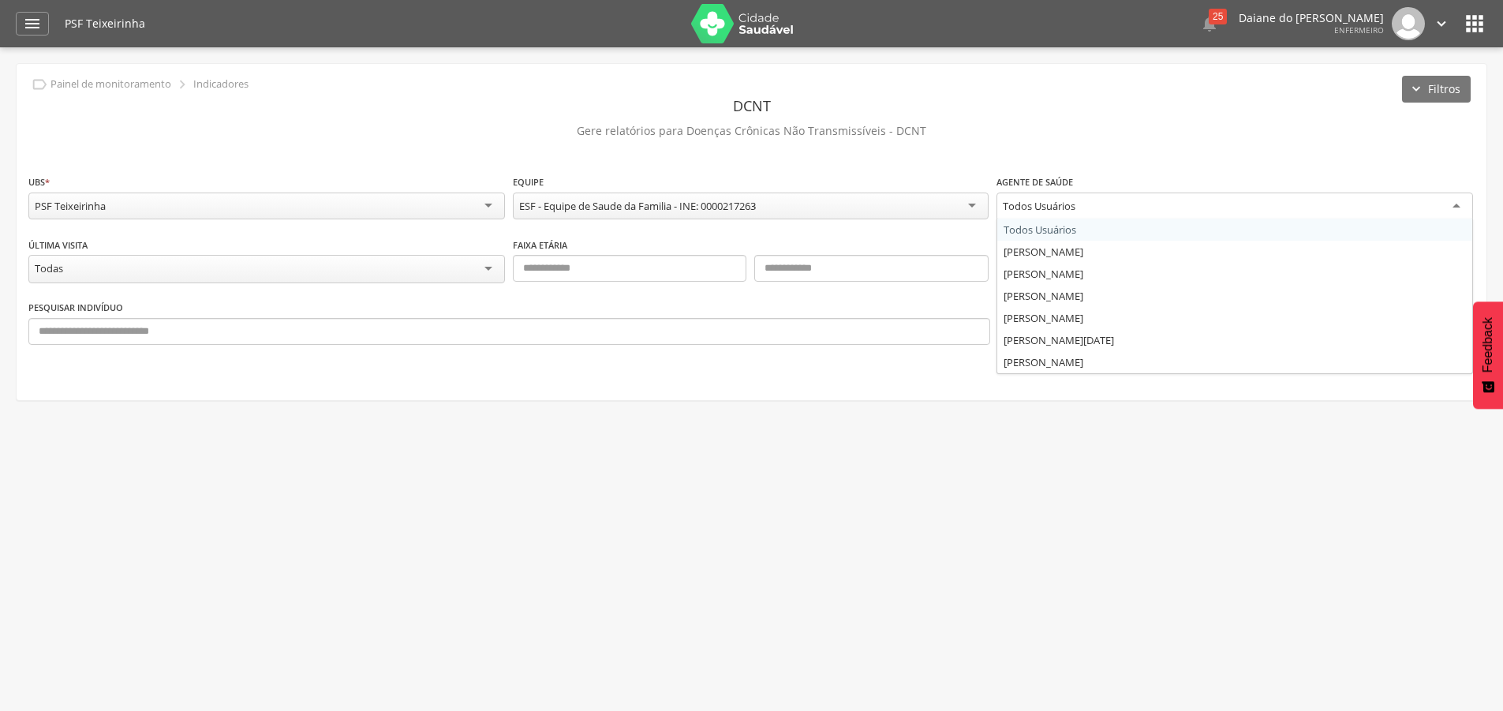
click at [1076, 206] on div "Todos Usuários" at bounding box center [1039, 206] width 73 height 14
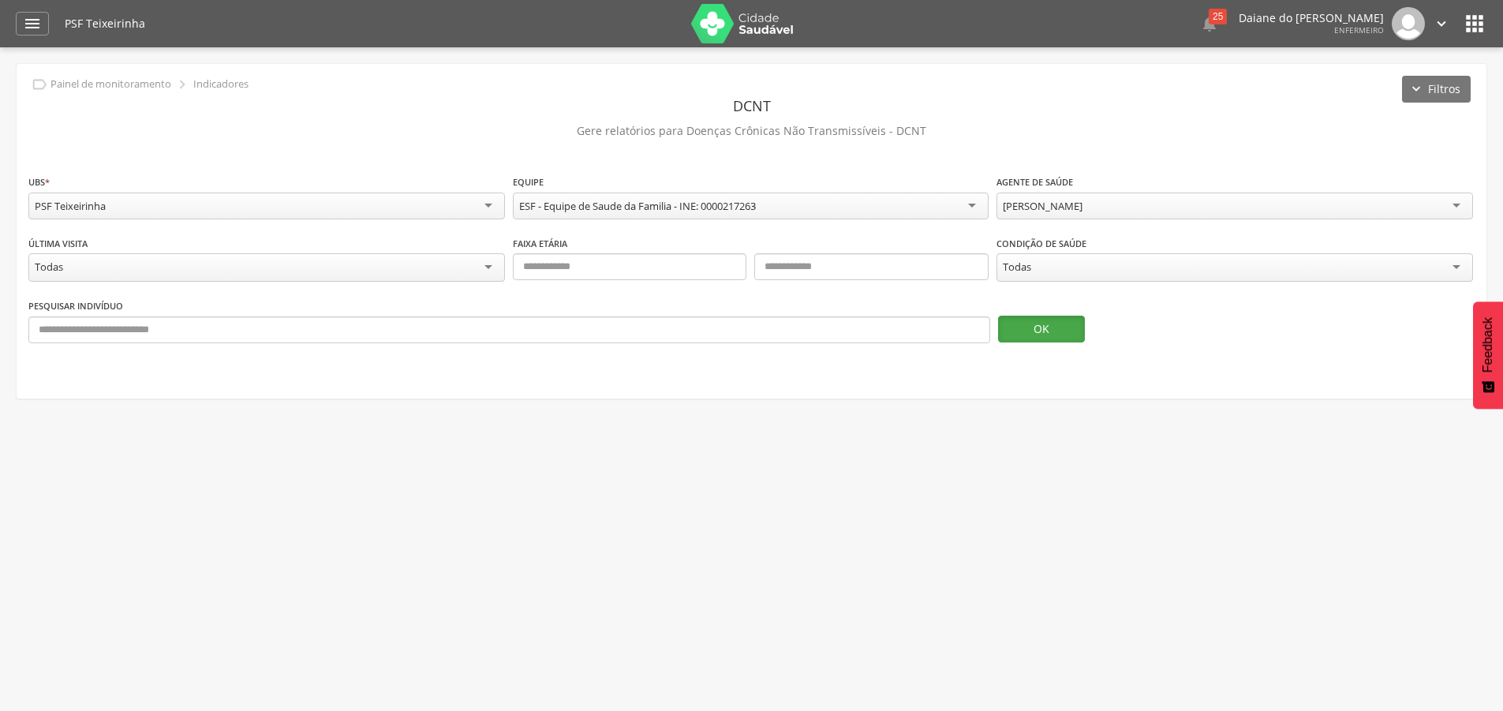
click at [1046, 331] on button "OK" at bounding box center [1041, 329] width 87 height 27
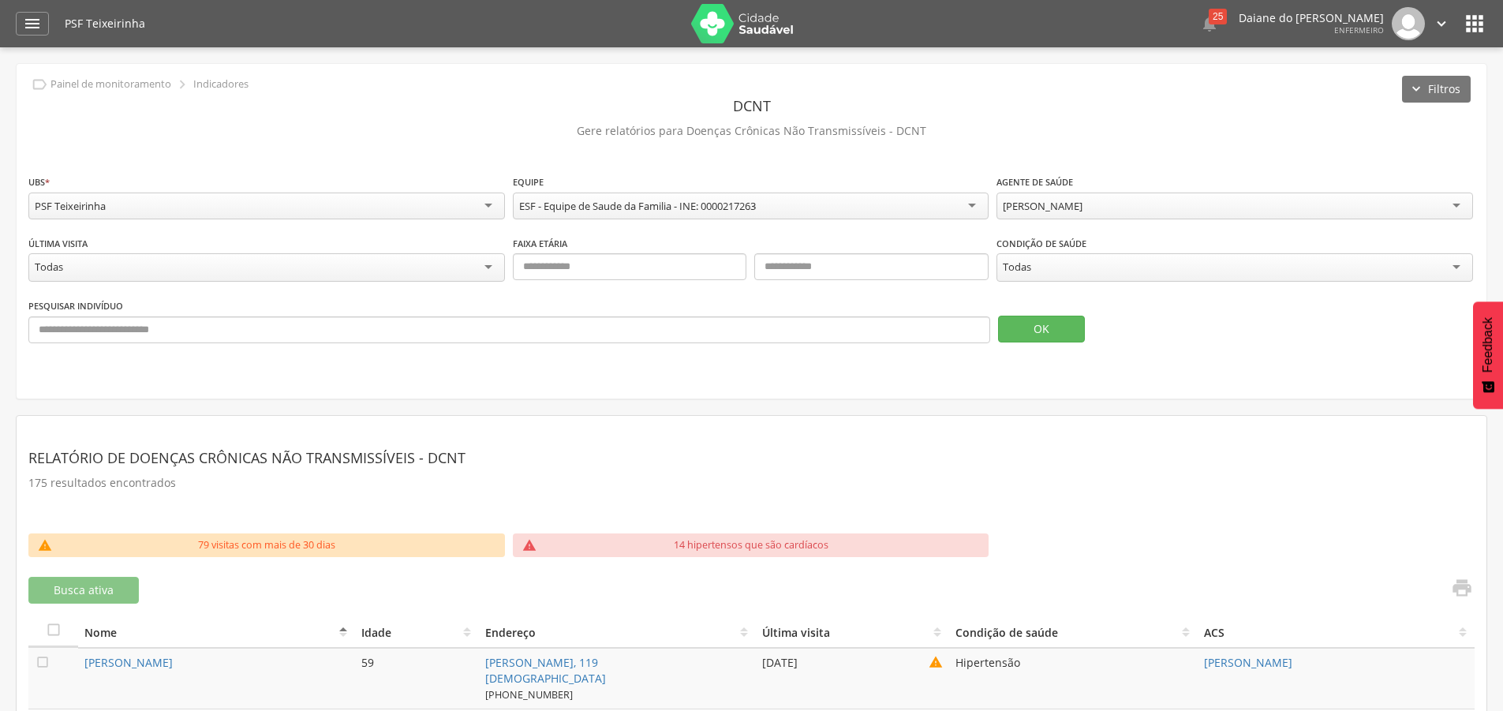
scroll to position [237, 0]
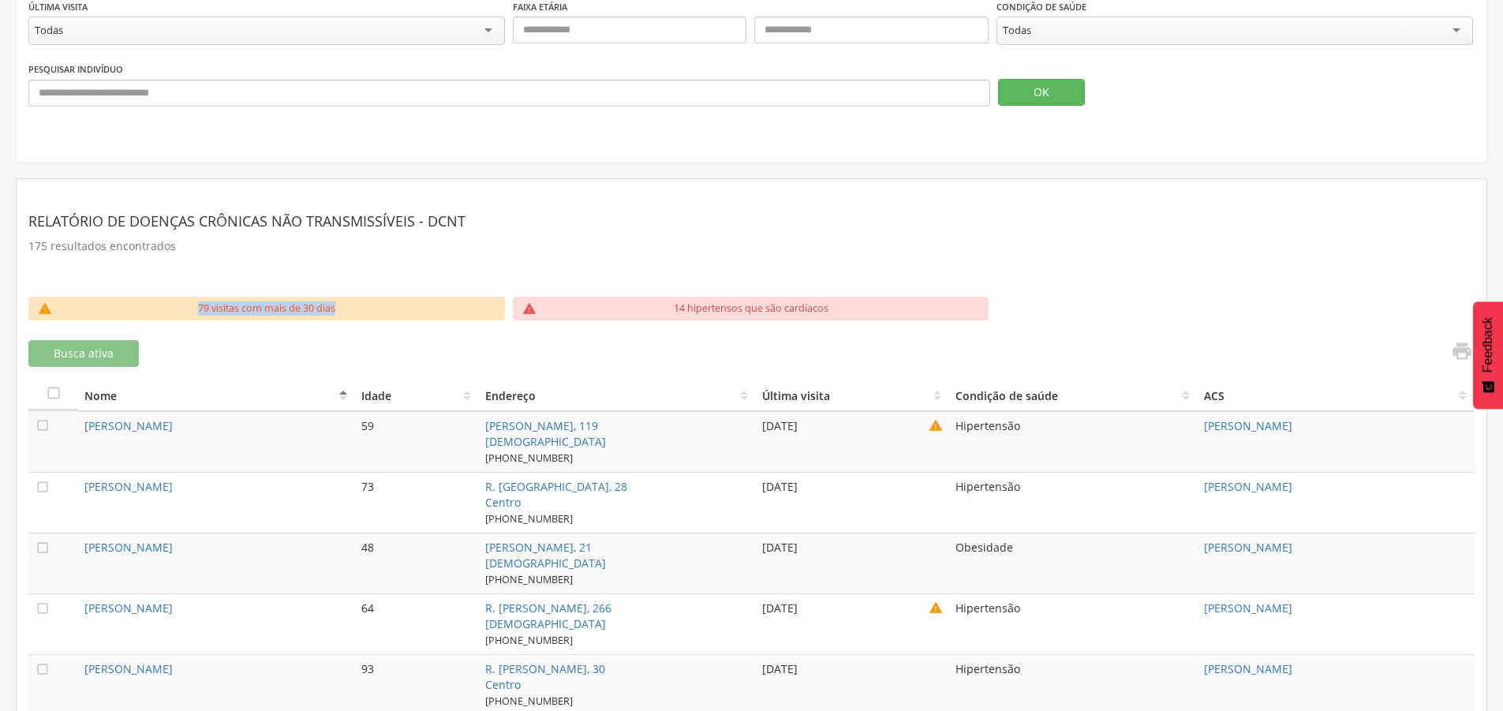
drag, startPoint x: 186, startPoint y: 301, endPoint x: 360, endPoint y: 316, distance: 174.2
click at [360, 316] on div "79 visitas com mais de 30 dias" at bounding box center [267, 309] width 410 height 24
click at [437, 356] on div "Busca ativa" at bounding box center [387, 353] width 719 height 27
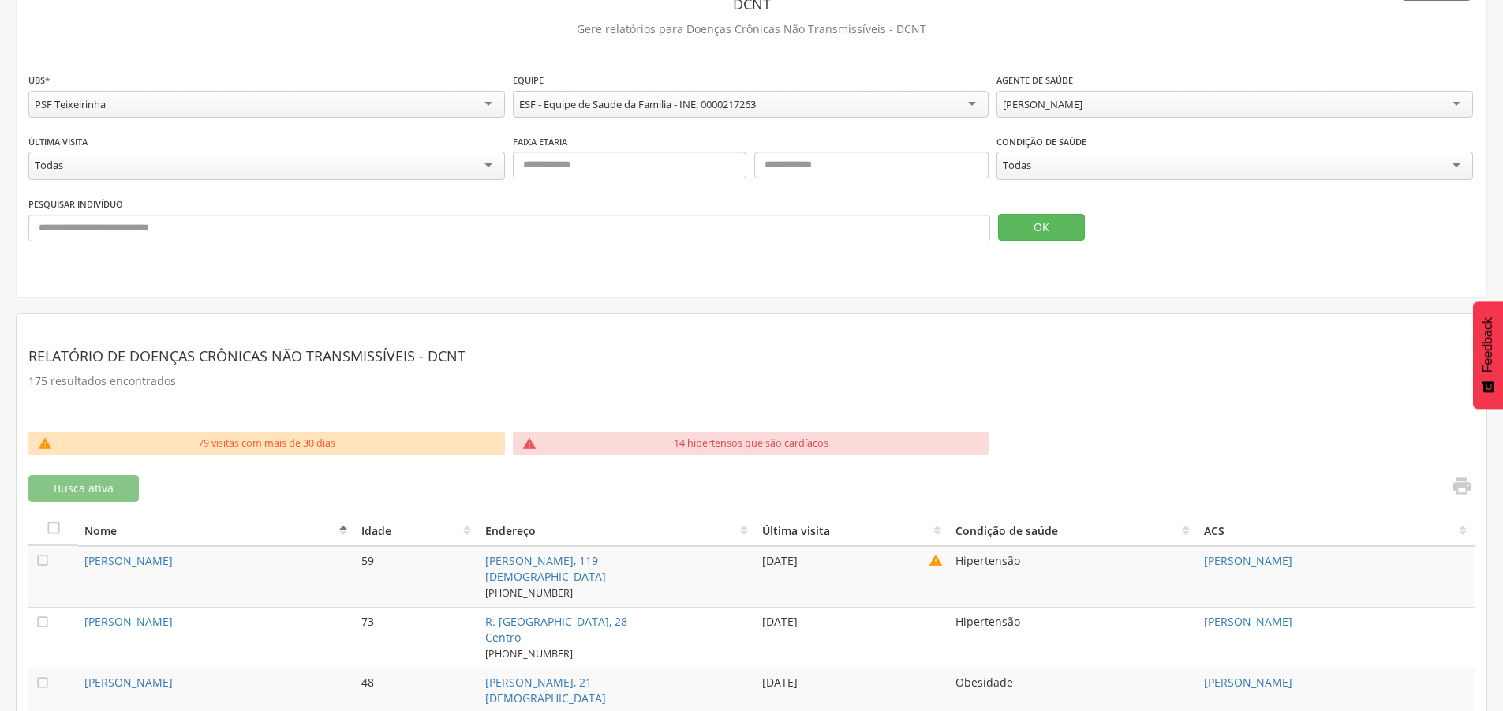
scroll to position [0, 0]
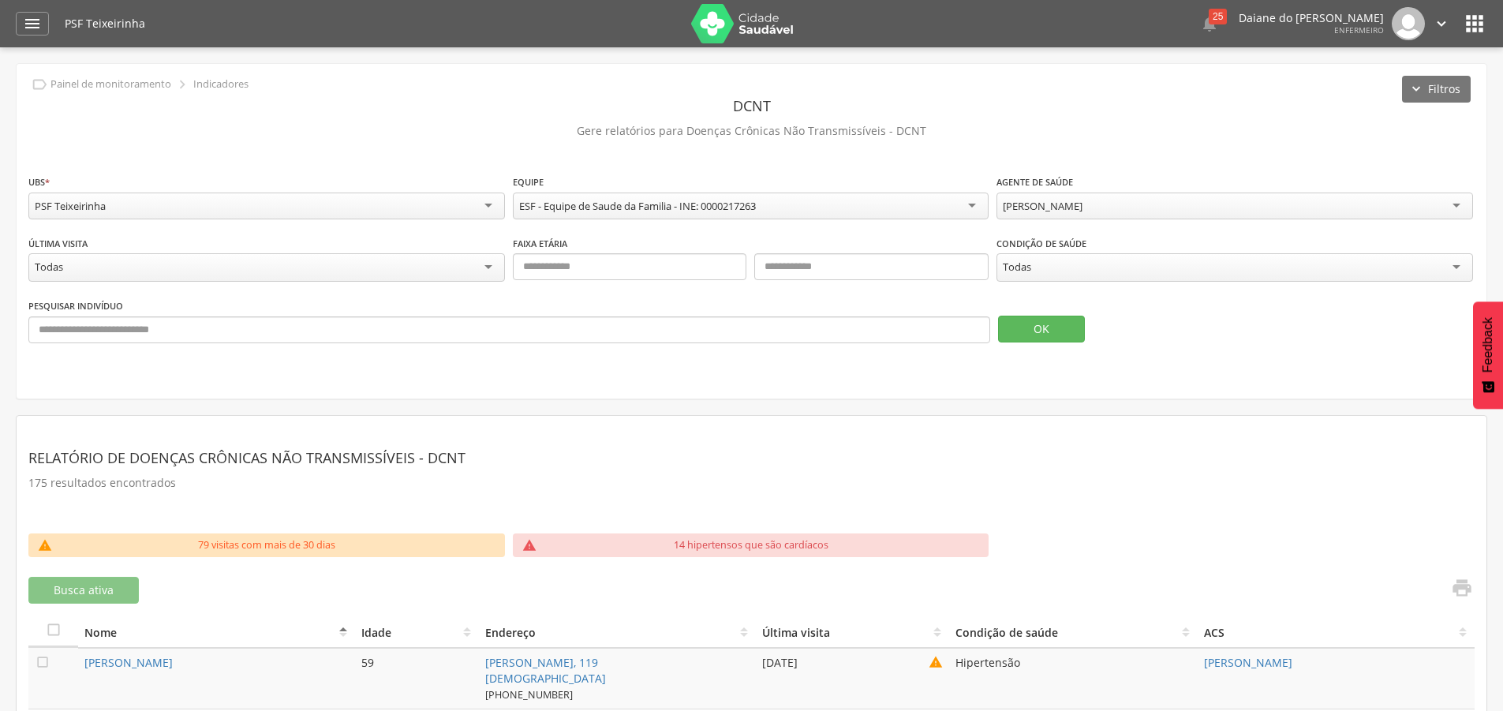
click at [1118, 261] on div "Todas" at bounding box center [1235, 267] width 477 height 28
click at [1059, 317] on button "OK" at bounding box center [1041, 329] width 87 height 27
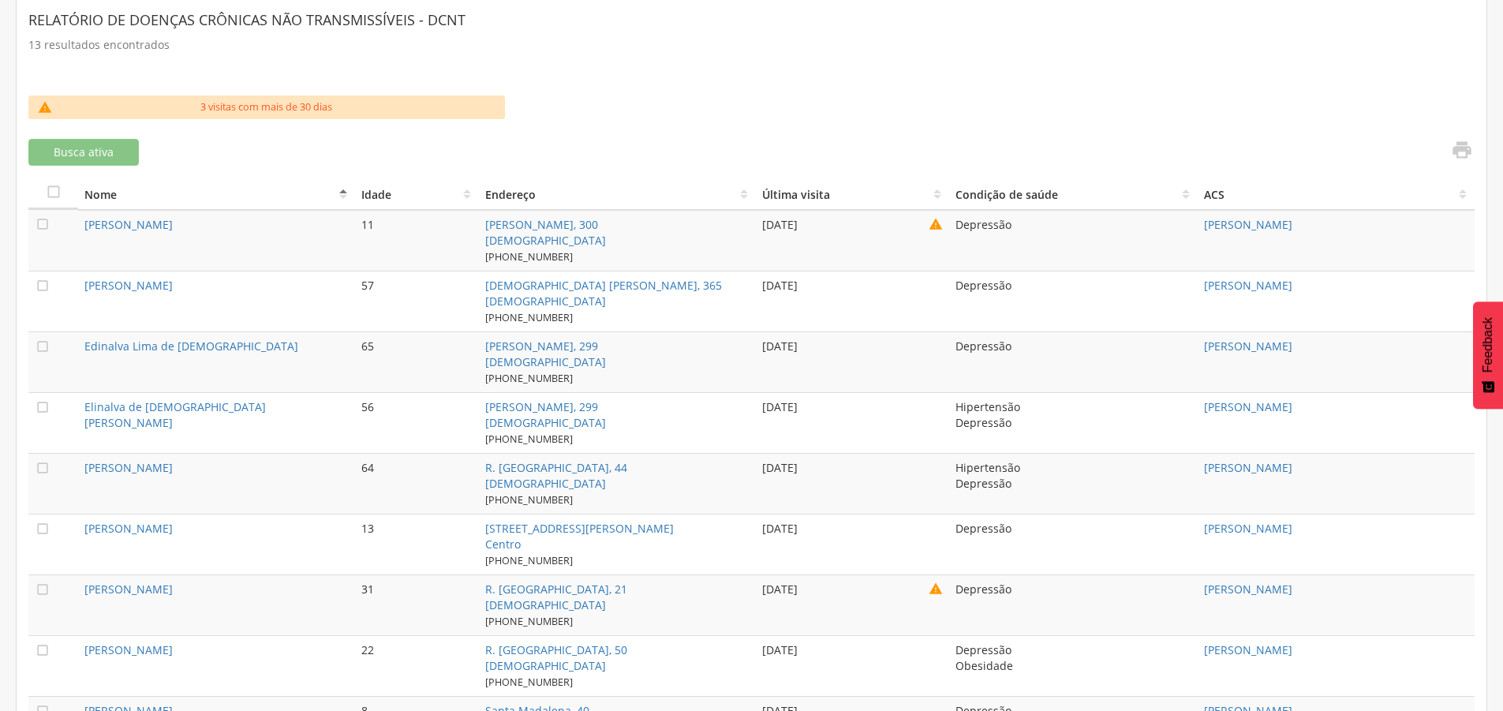
scroll to position [517, 0]
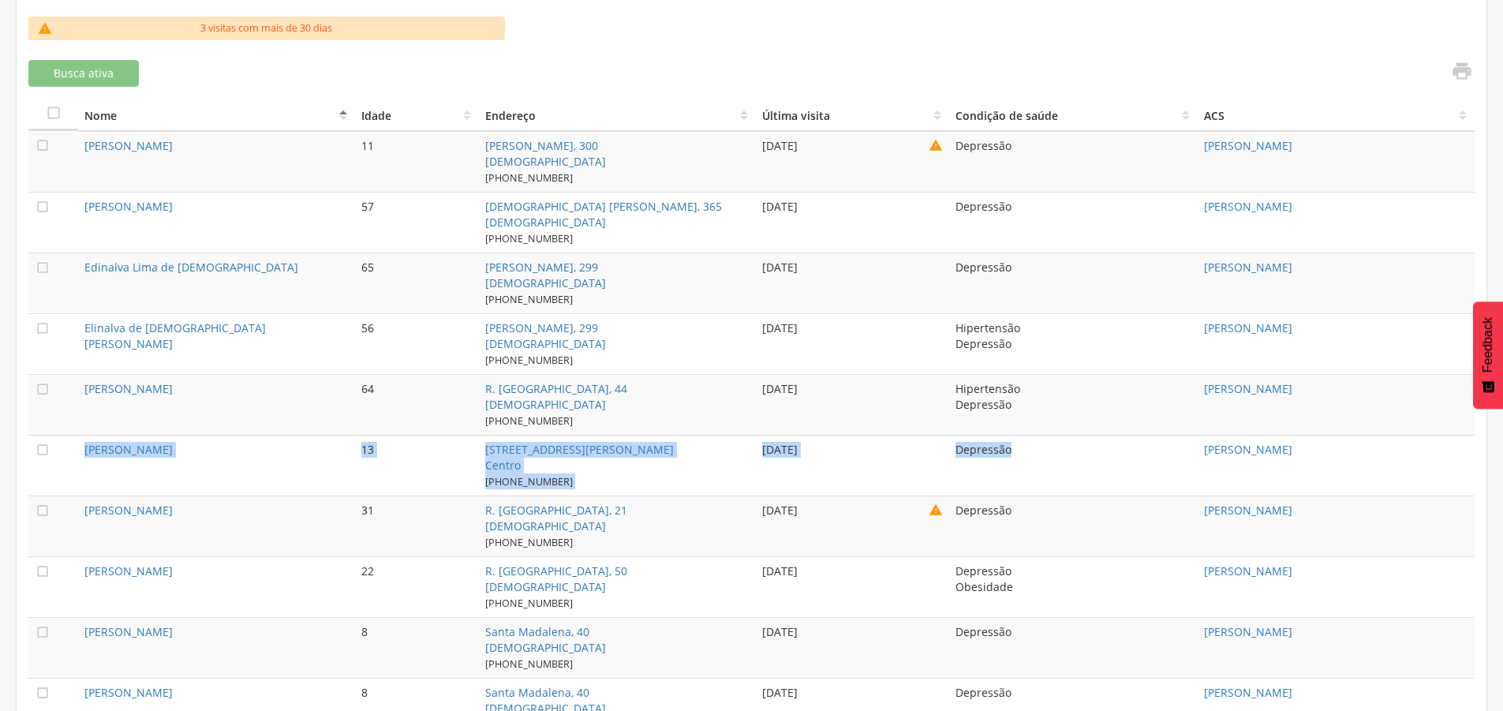
drag, startPoint x: 73, startPoint y: 449, endPoint x: 1042, endPoint y: 462, distance: 969.2
click at [1042, 462] on tr " João Costa Novais 13 Rua Joao Calmon, 346 Centro (73) 99999-9999 27/08/2025 D…" at bounding box center [751, 465] width 1447 height 61
click at [1045, 462] on td "Depressão" at bounding box center [1073, 465] width 249 height 61
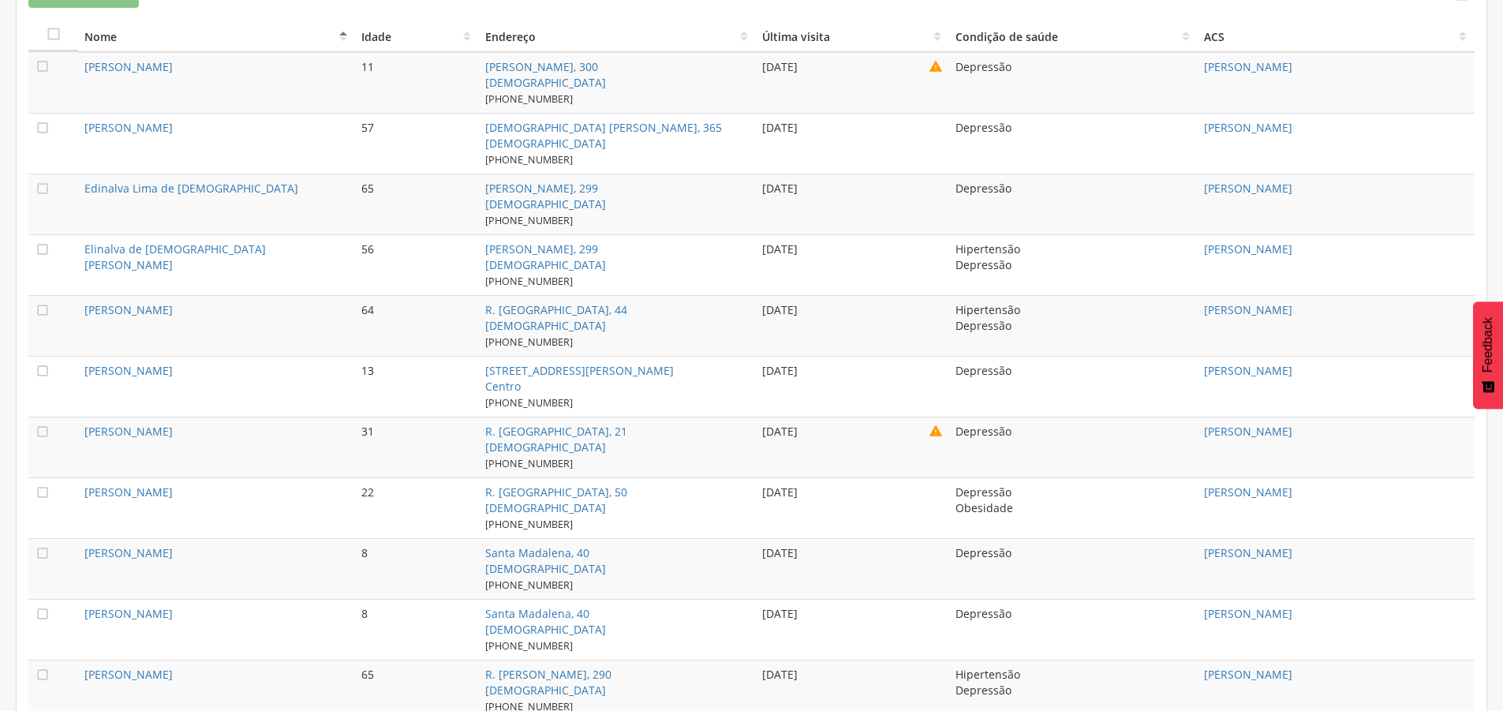
scroll to position [754, 0]
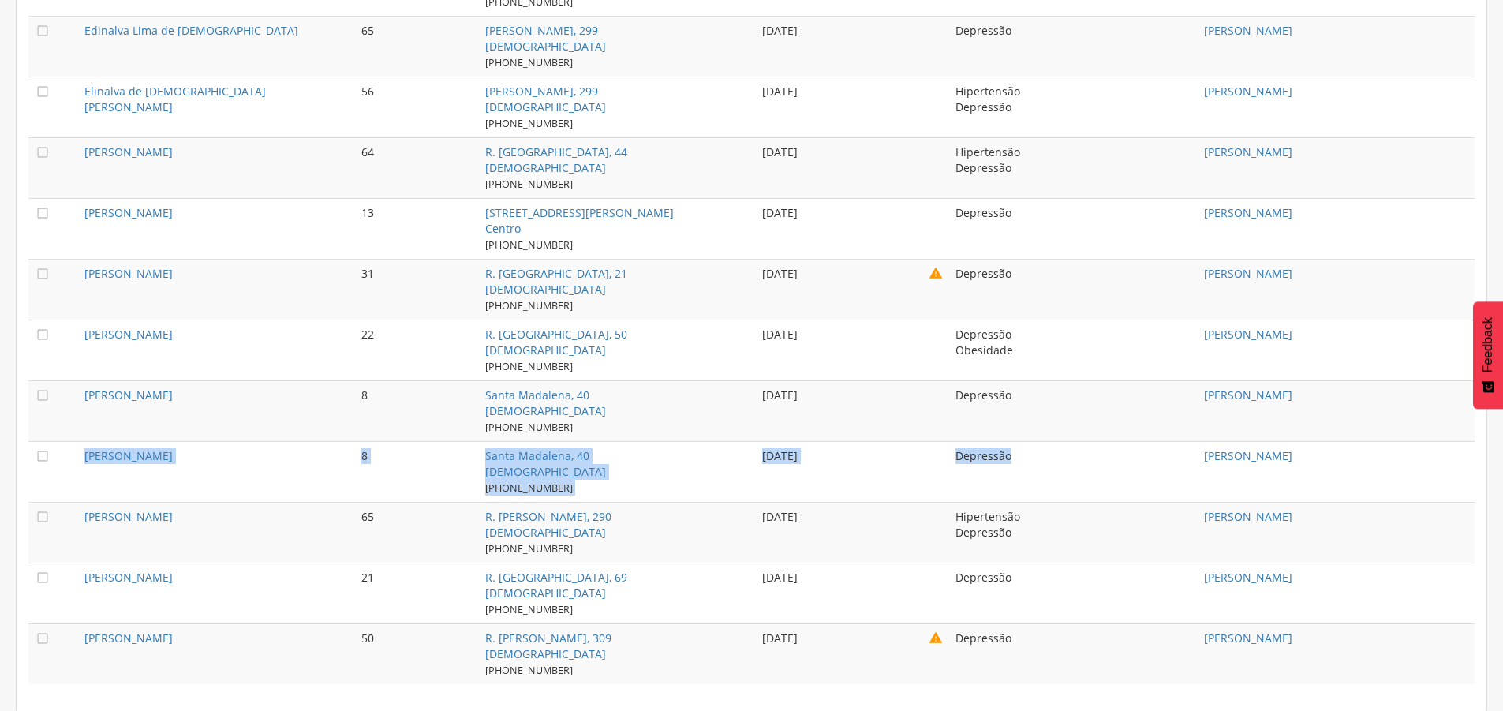
drag, startPoint x: 71, startPoint y: 451, endPoint x: 1036, endPoint y: 493, distance: 966.0
click at [1036, 493] on tr " Lucas Meira Castro 8 Santa Madalena, 40 Bom Jesus (73) 99999-9999 05/08/2025 …" at bounding box center [751, 471] width 1447 height 61
click at [873, 470] on td "05/08/2025" at bounding box center [852, 471] width 193 height 61
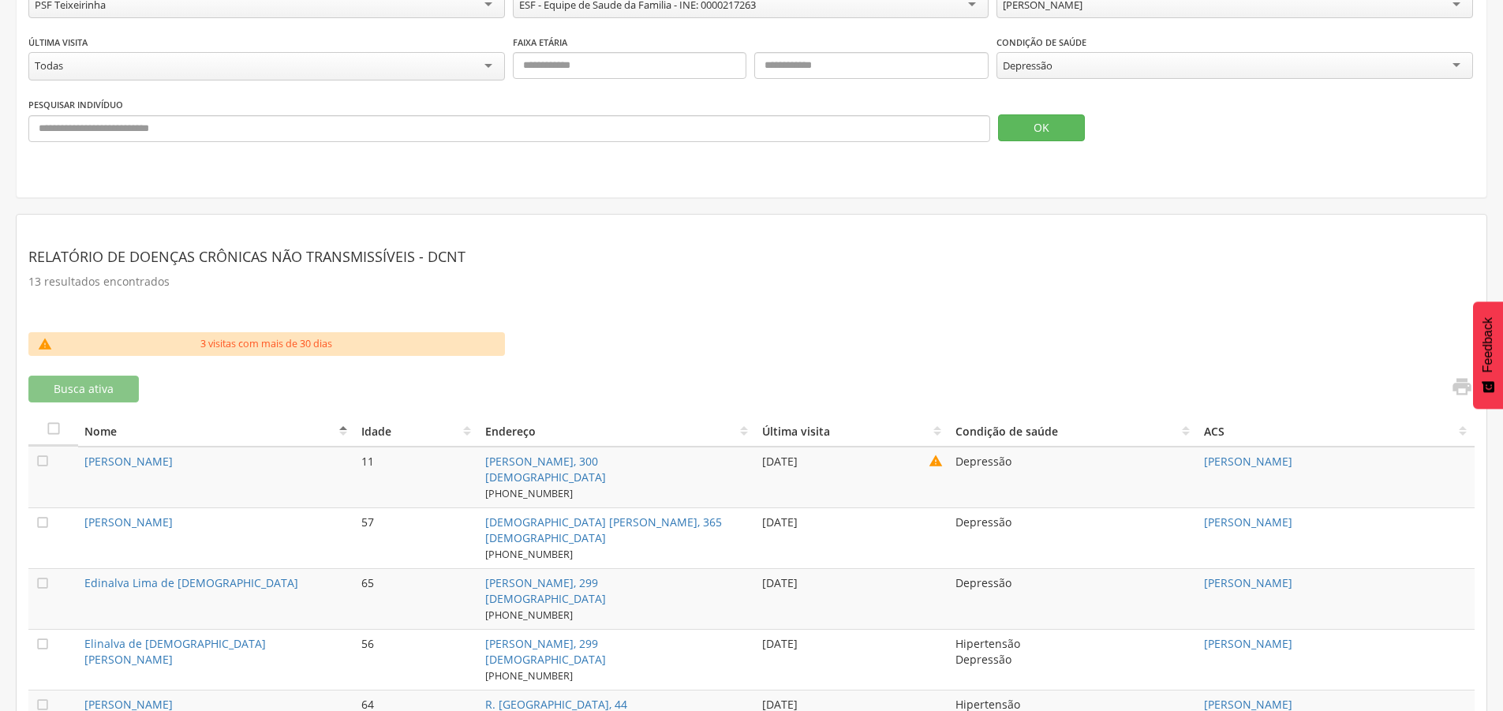
scroll to position [0, 0]
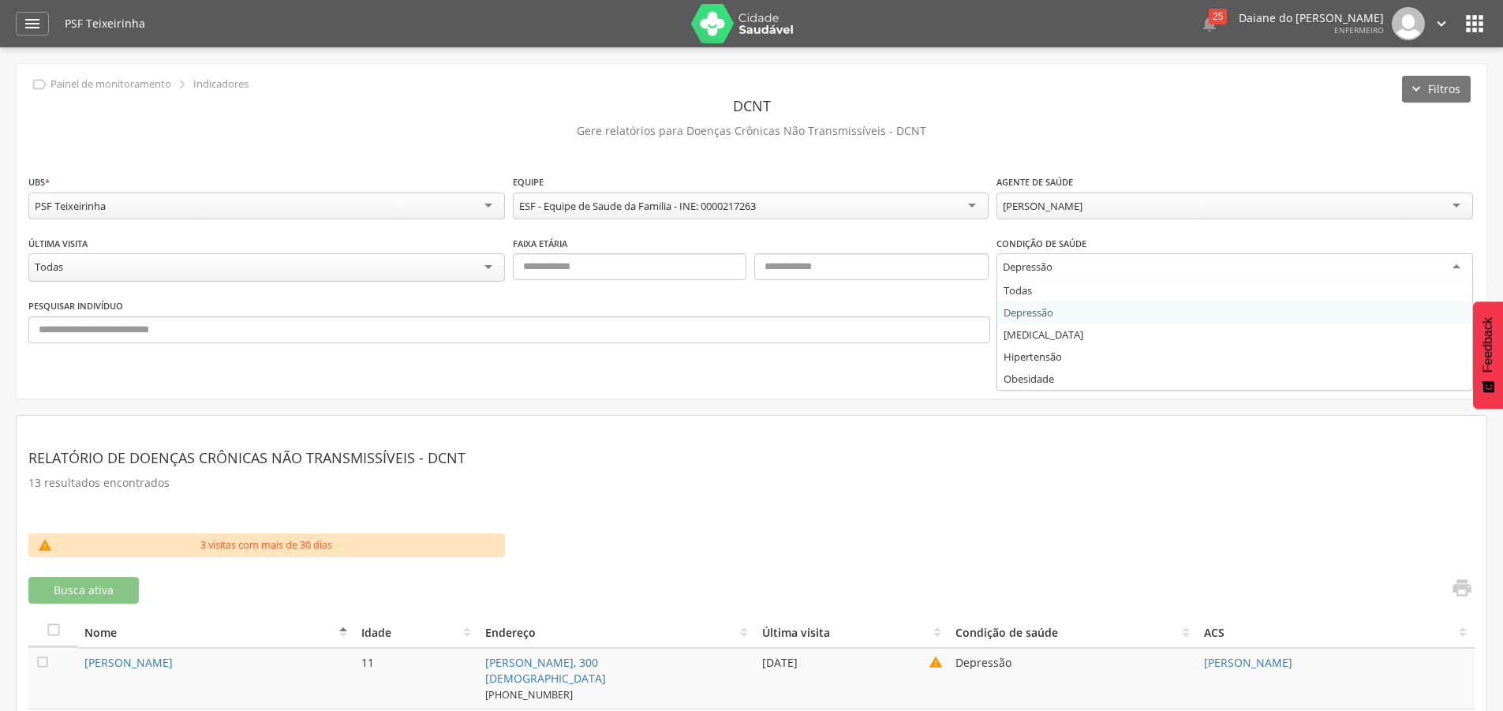
click at [1176, 262] on div "Depressão" at bounding box center [1235, 267] width 477 height 28
click at [1057, 324] on button "OK" at bounding box center [1041, 329] width 87 height 27
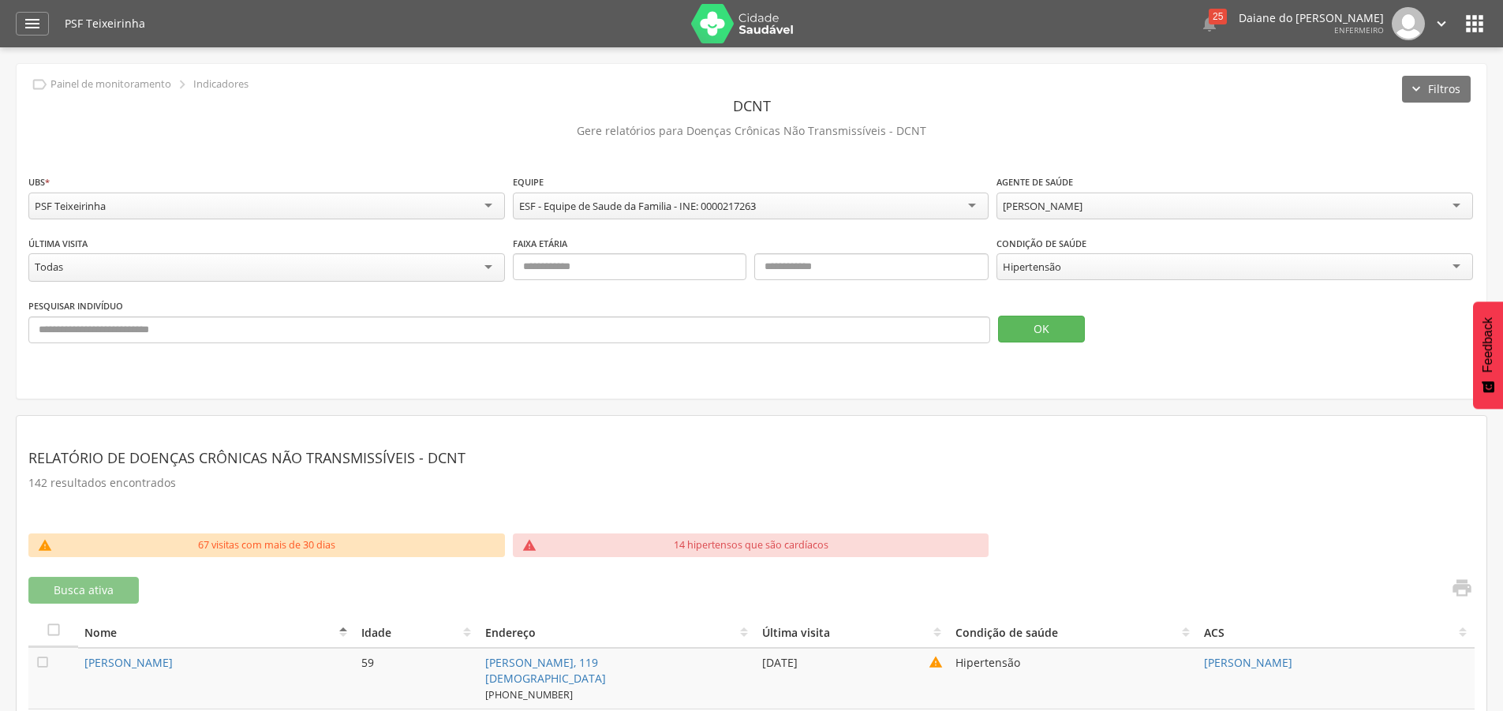
click at [1199, 271] on div "Hipertensão" at bounding box center [1235, 266] width 477 height 27
click at [182, 260] on div "Todas" at bounding box center [266, 267] width 477 height 28
click at [1063, 320] on button "OK" at bounding box center [1041, 327] width 87 height 27
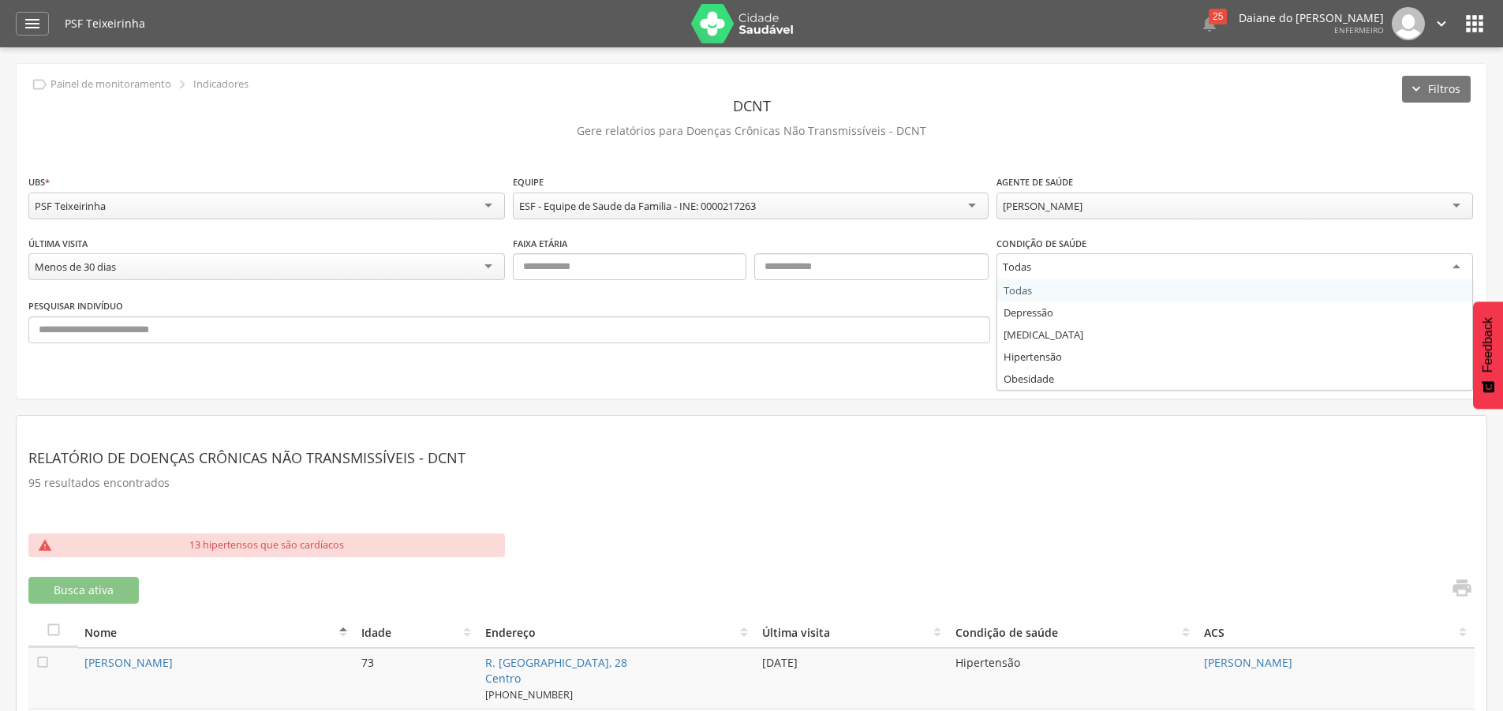
click at [1185, 263] on div "Todas" at bounding box center [1235, 267] width 477 height 28
click at [1054, 289] on div "**********" at bounding box center [751, 266] width 1447 height 62
click at [1027, 266] on div "Todas" at bounding box center [1017, 267] width 28 height 14
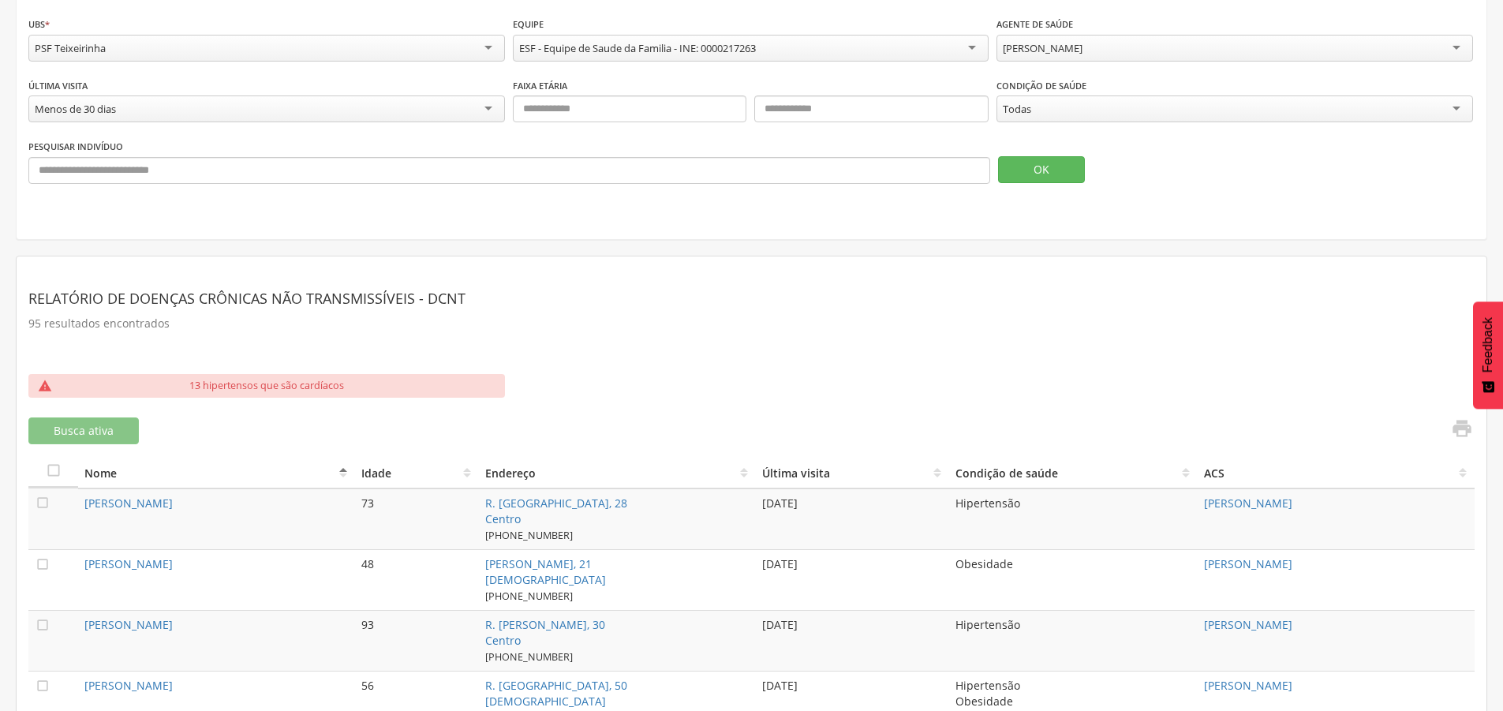
click at [764, 370] on section "Relatório de Doenças Crônicas não Transmissíveis - DCNT 95 resultados encontrad…" at bounding box center [751, 321] width 1447 height 106
click at [138, 104] on div "Menos de 30 dias" at bounding box center [266, 109] width 477 height 28
click at [1040, 172] on button "OK" at bounding box center [1041, 169] width 87 height 27
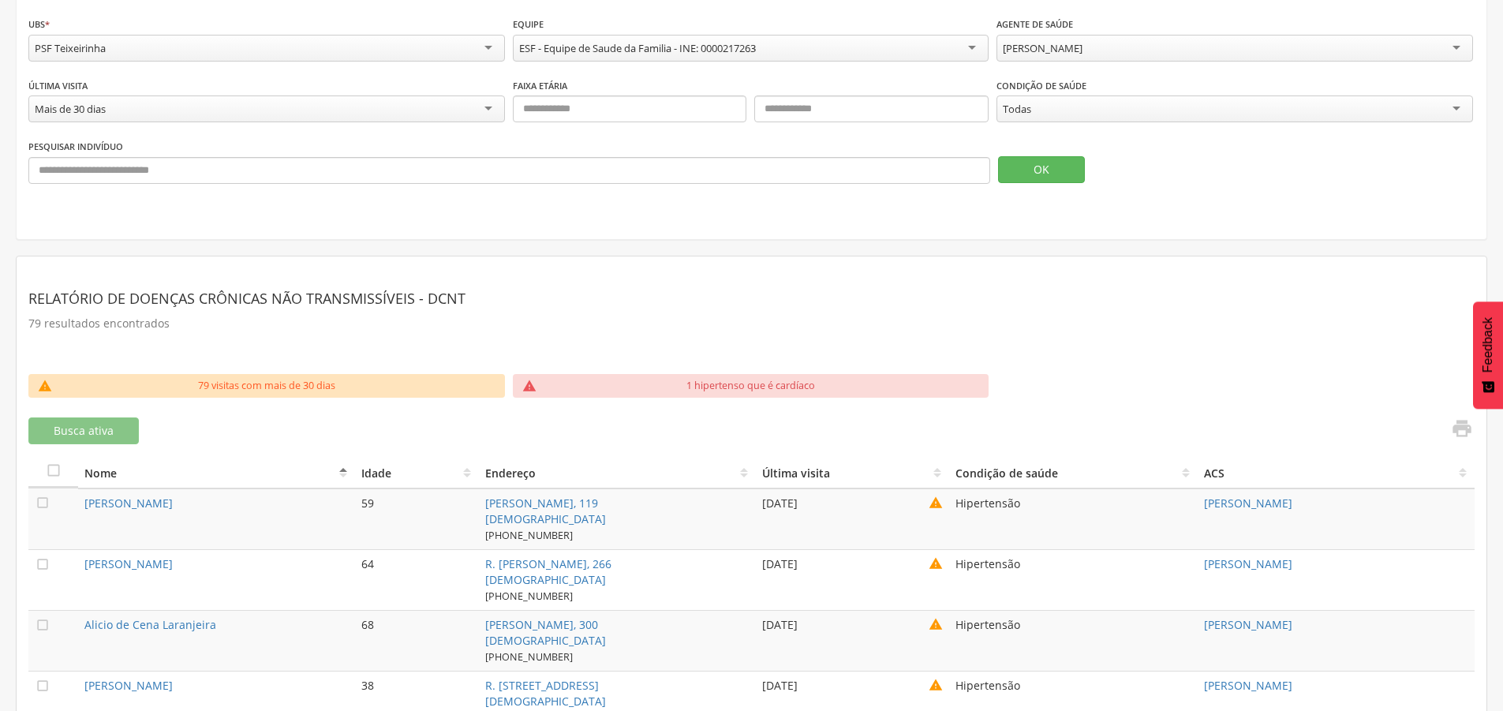
click at [842, 286] on header "Relatório de Doenças Crônicas não Transmissíveis - DCNT" at bounding box center [751, 298] width 1447 height 28
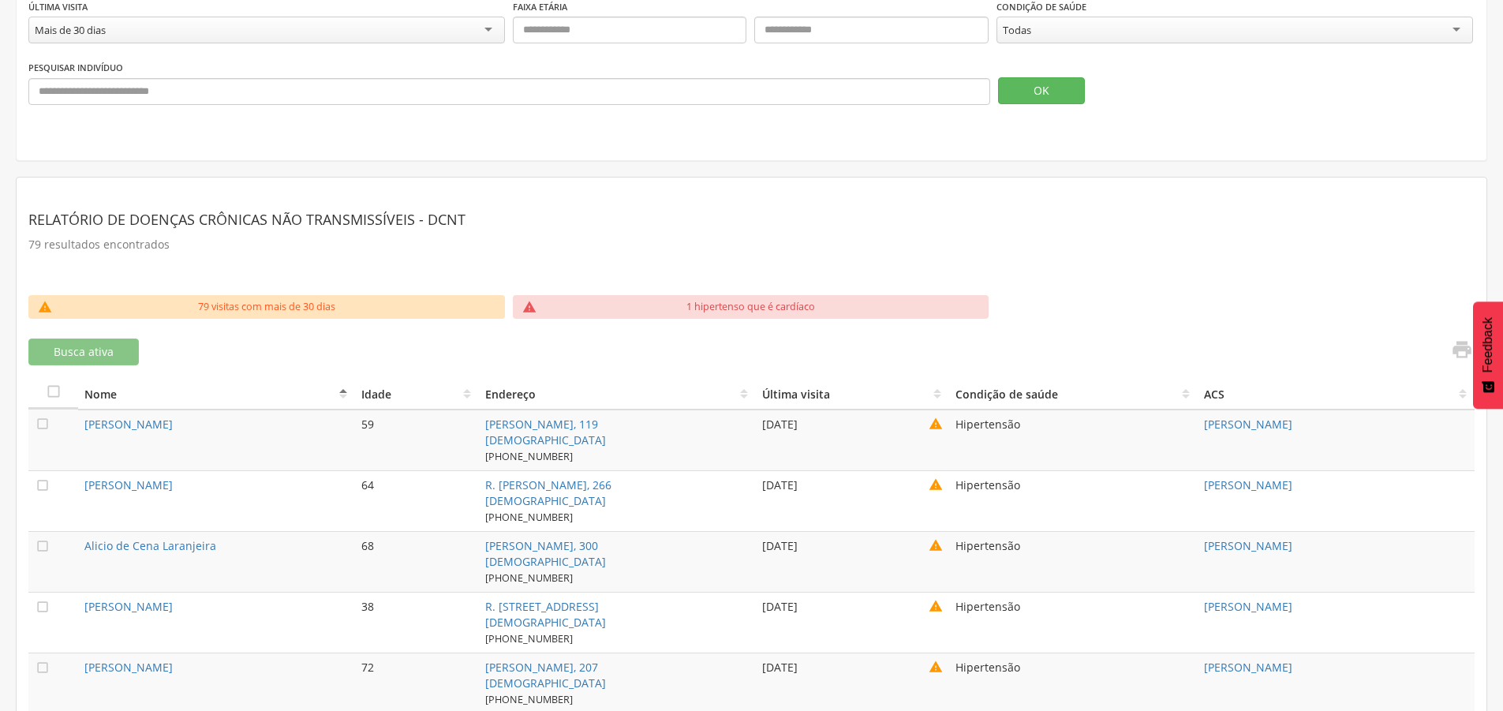
scroll to position [79, 0]
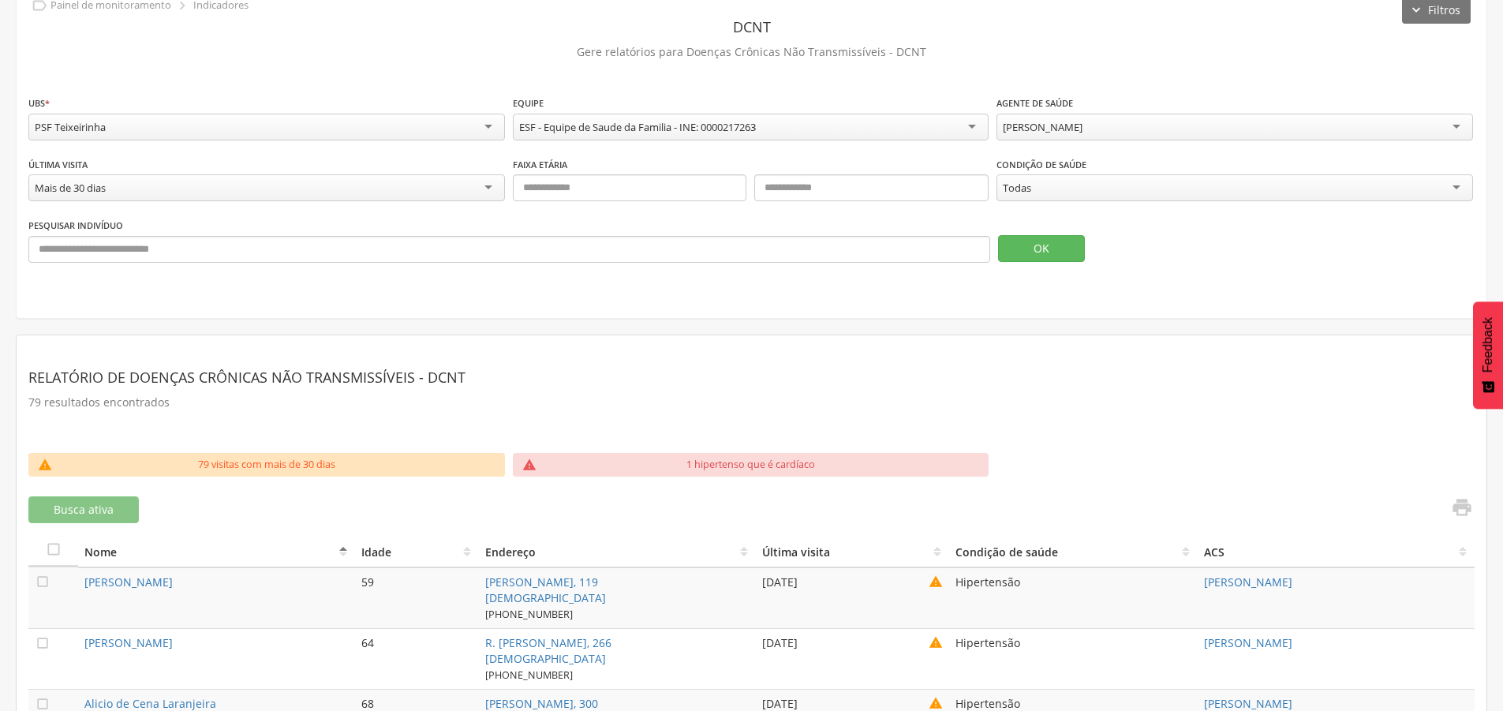
click at [1222, 175] on div "Todas" at bounding box center [1235, 187] width 477 height 27
click at [1258, 372] on header "Relatório de Doenças Crônicas não Transmissíveis - DCNT" at bounding box center [751, 379] width 1447 height 28
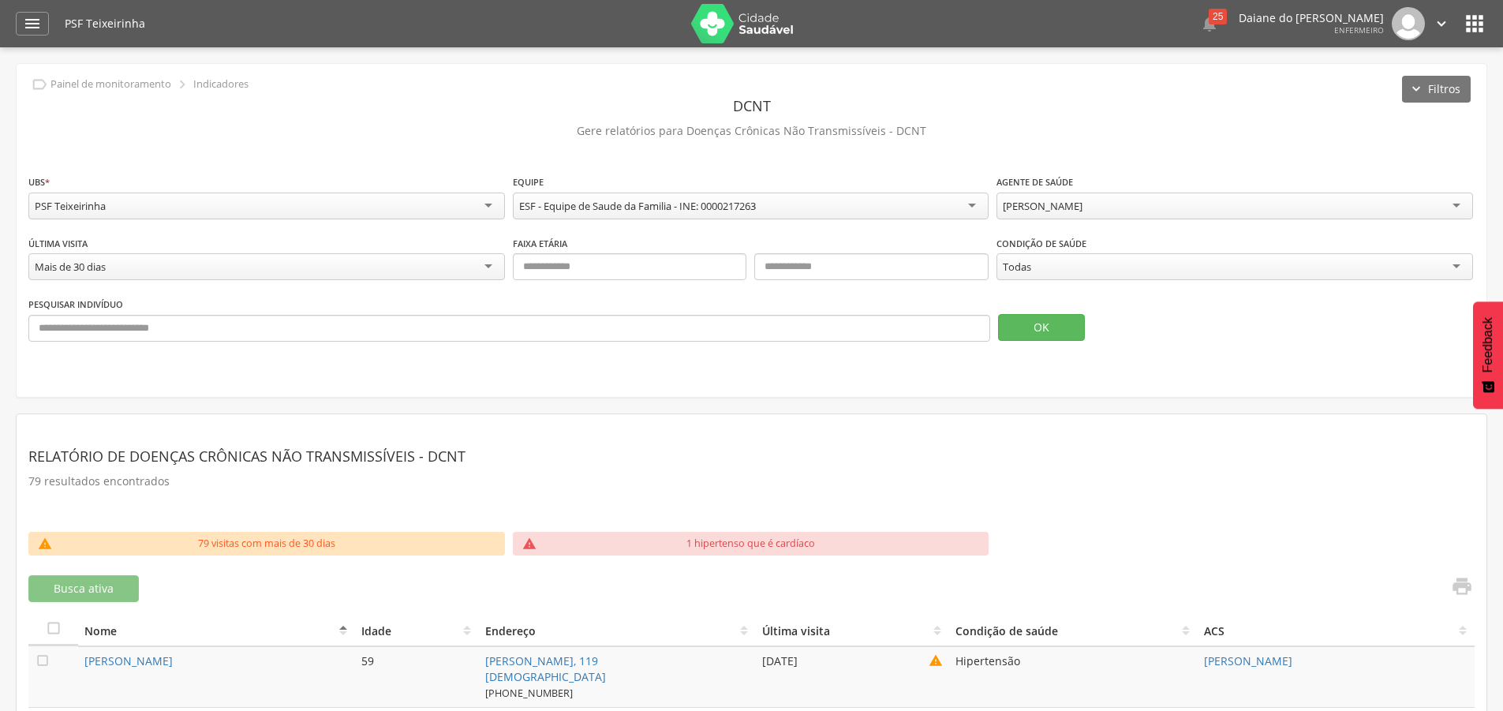
click at [1124, 203] on div "Dina Gouveia Santos" at bounding box center [1235, 206] width 477 height 27
click at [1074, 330] on button "OK" at bounding box center [1041, 327] width 87 height 27
click at [399, 261] on div "Mais de 30 dias" at bounding box center [266, 267] width 477 height 28
click at [1039, 332] on button "OK" at bounding box center [1041, 327] width 87 height 27
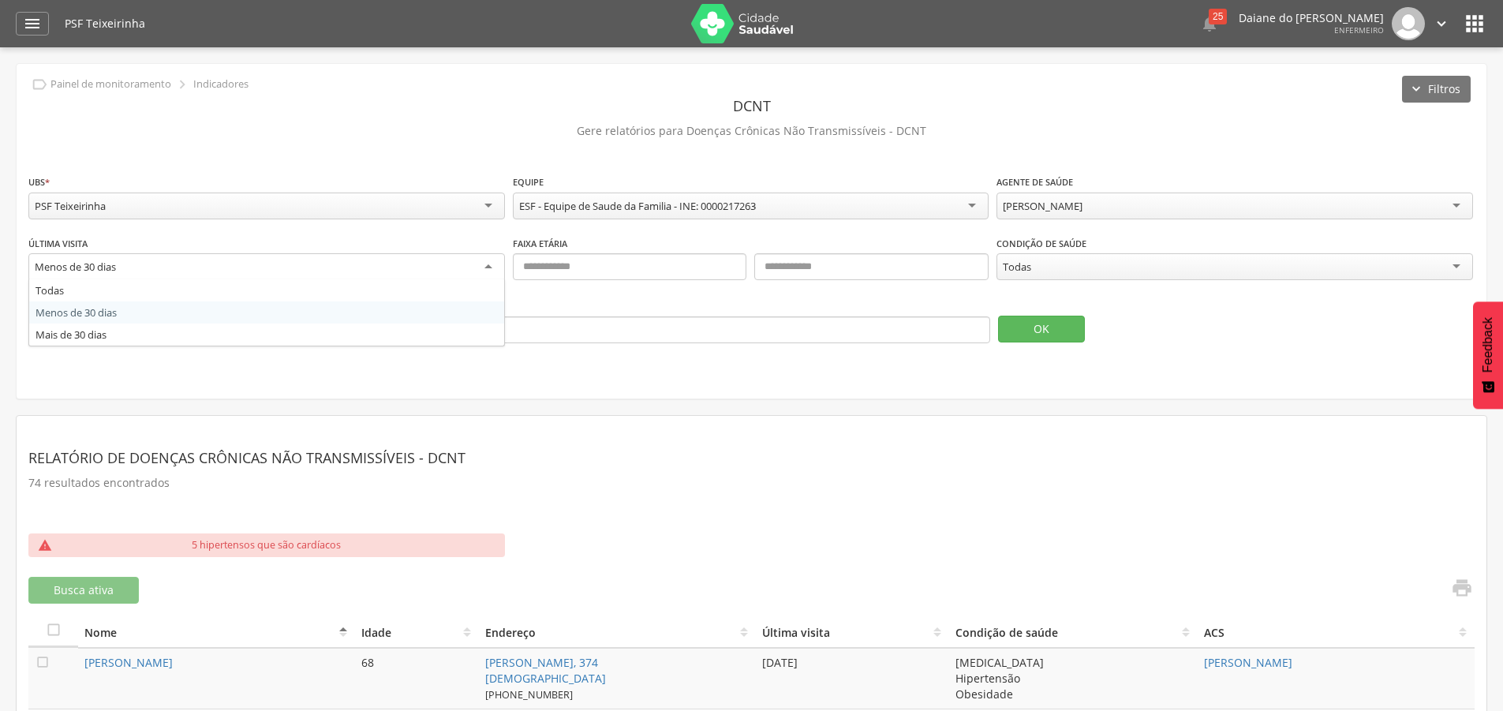
click at [362, 271] on div "Menos de 30 dias" at bounding box center [266, 267] width 477 height 28
click at [1054, 317] on button "OK" at bounding box center [1041, 327] width 87 height 27
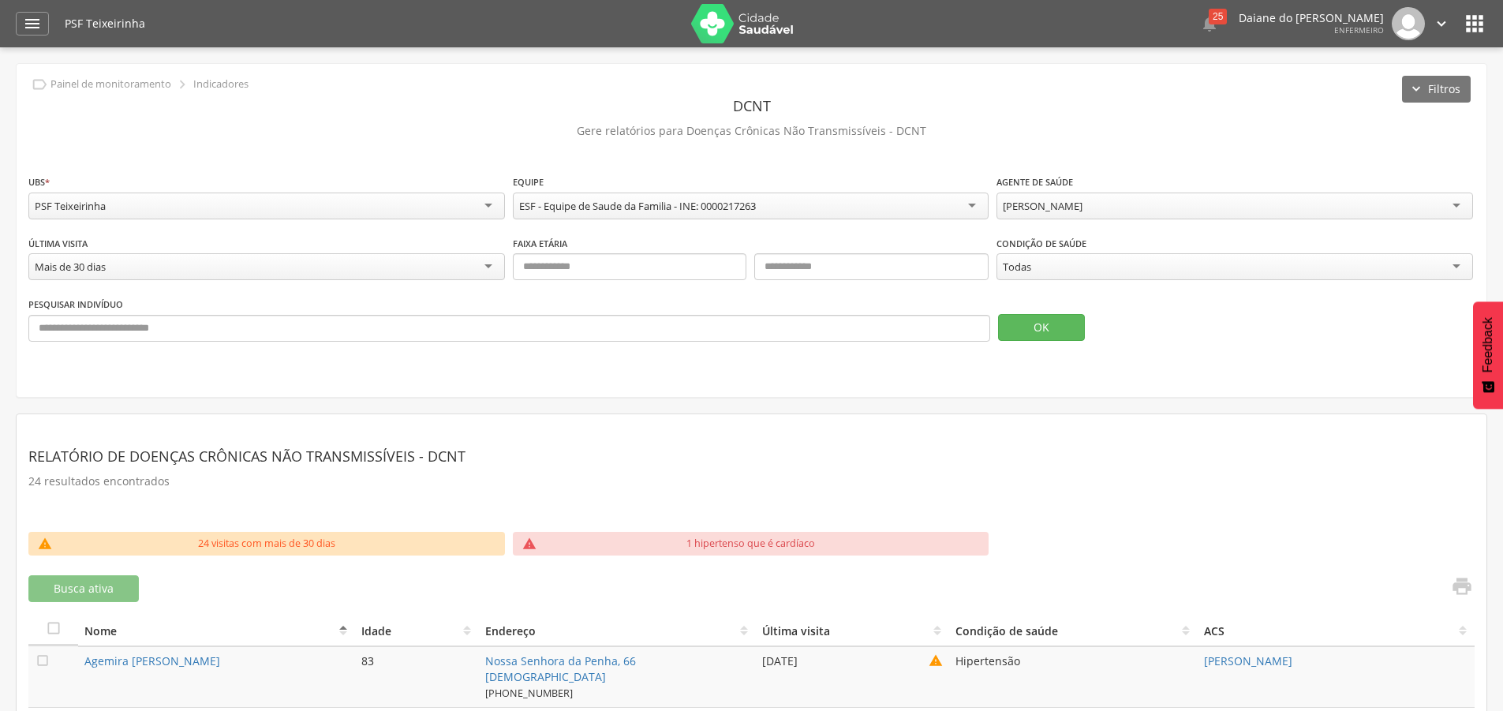
click at [327, 254] on div "Mais de 30 dias" at bounding box center [266, 266] width 477 height 27
click at [1040, 318] on button "OK" at bounding box center [1041, 327] width 87 height 27
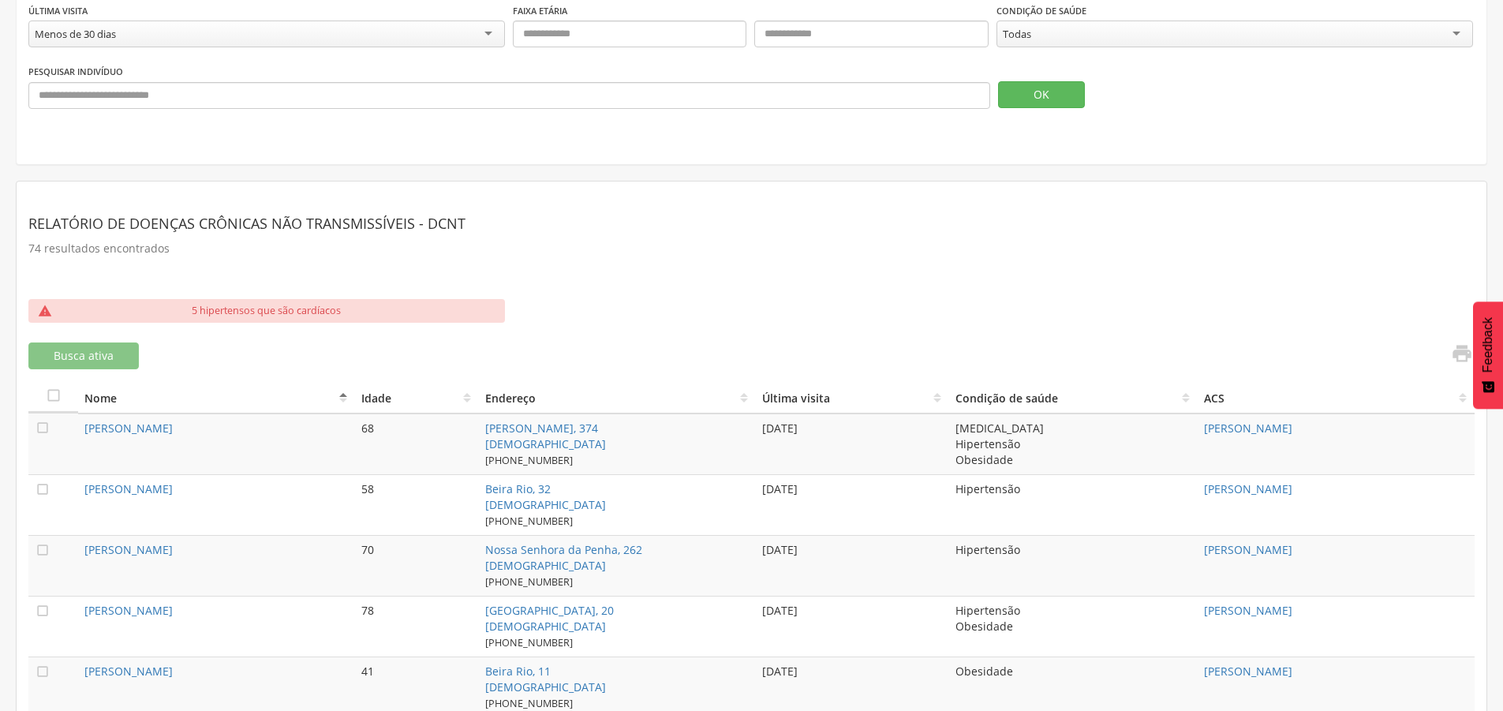
scroll to position [299, 0]
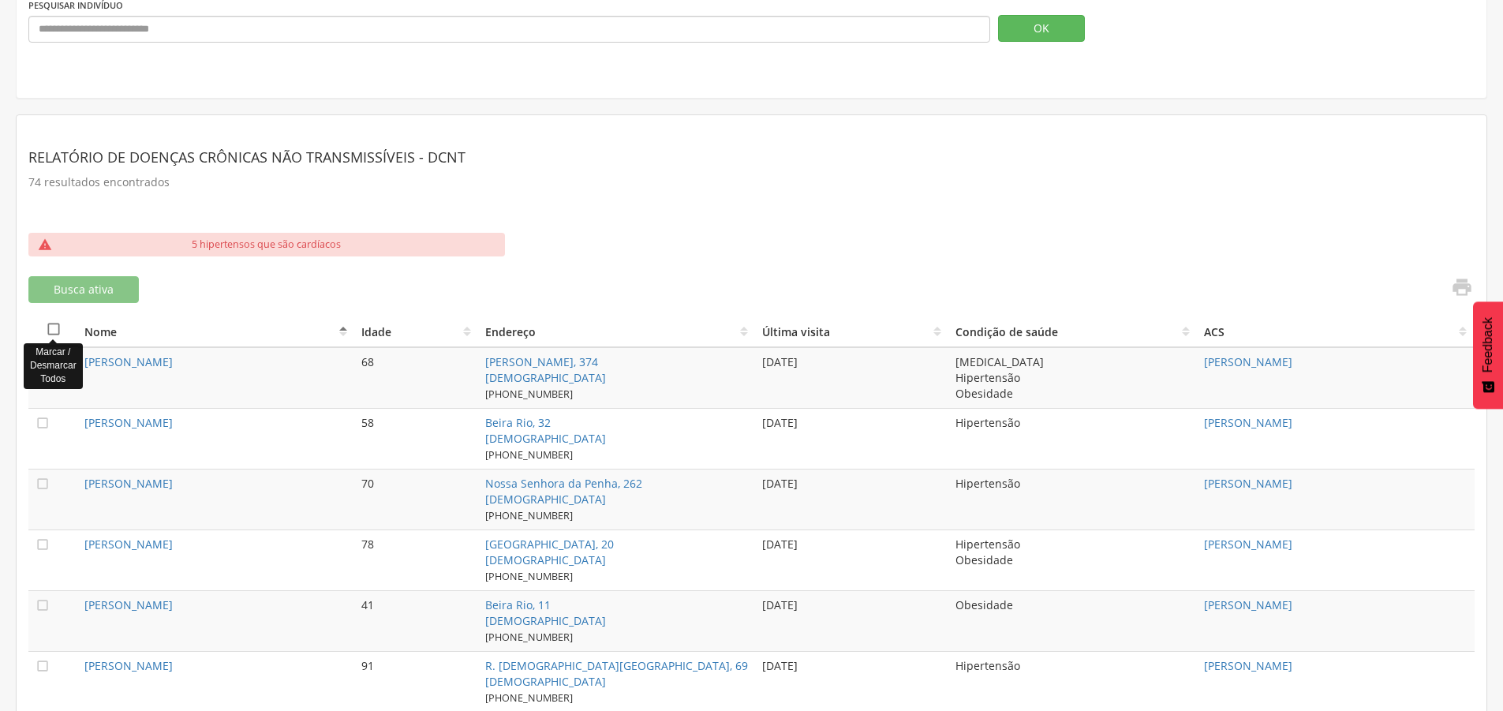
click at [51, 331] on icon "" at bounding box center [54, 329] width 16 height 16
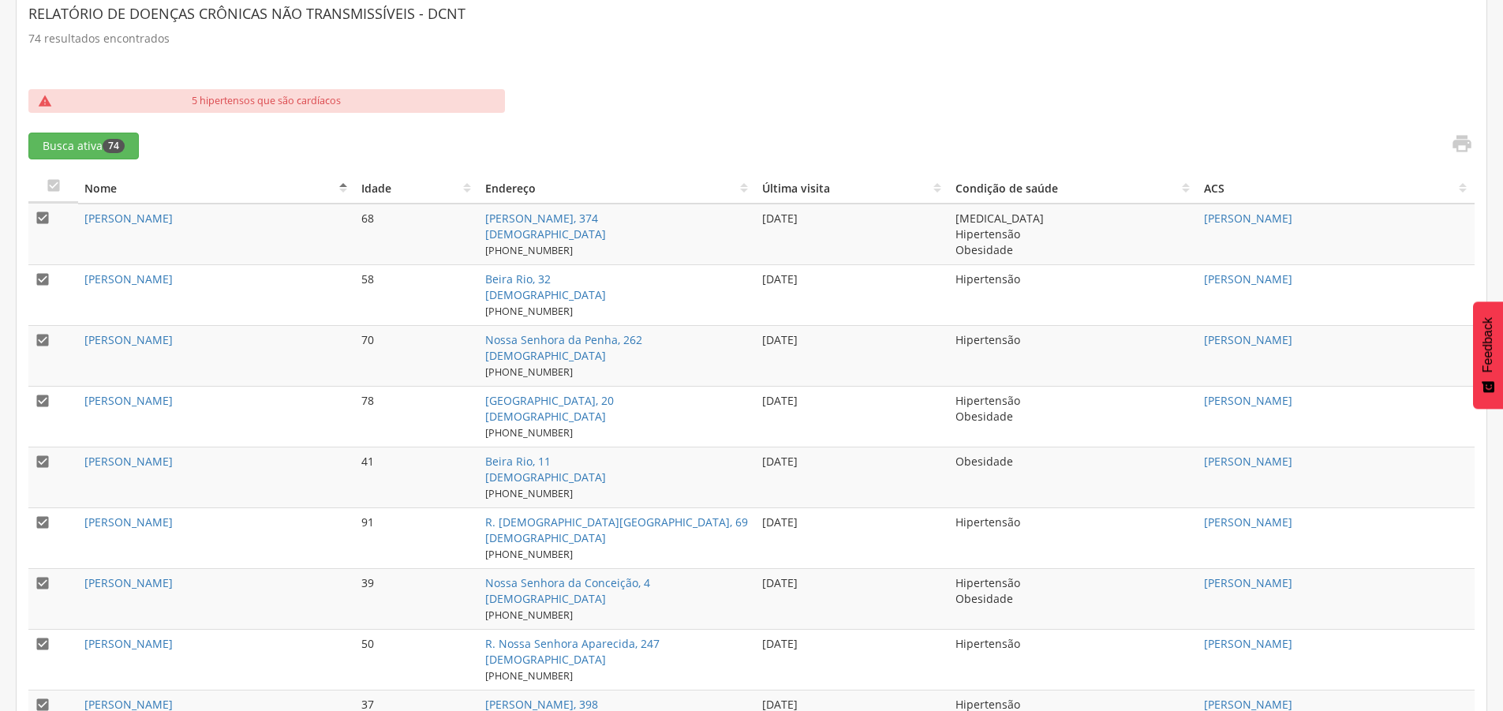
scroll to position [0, 0]
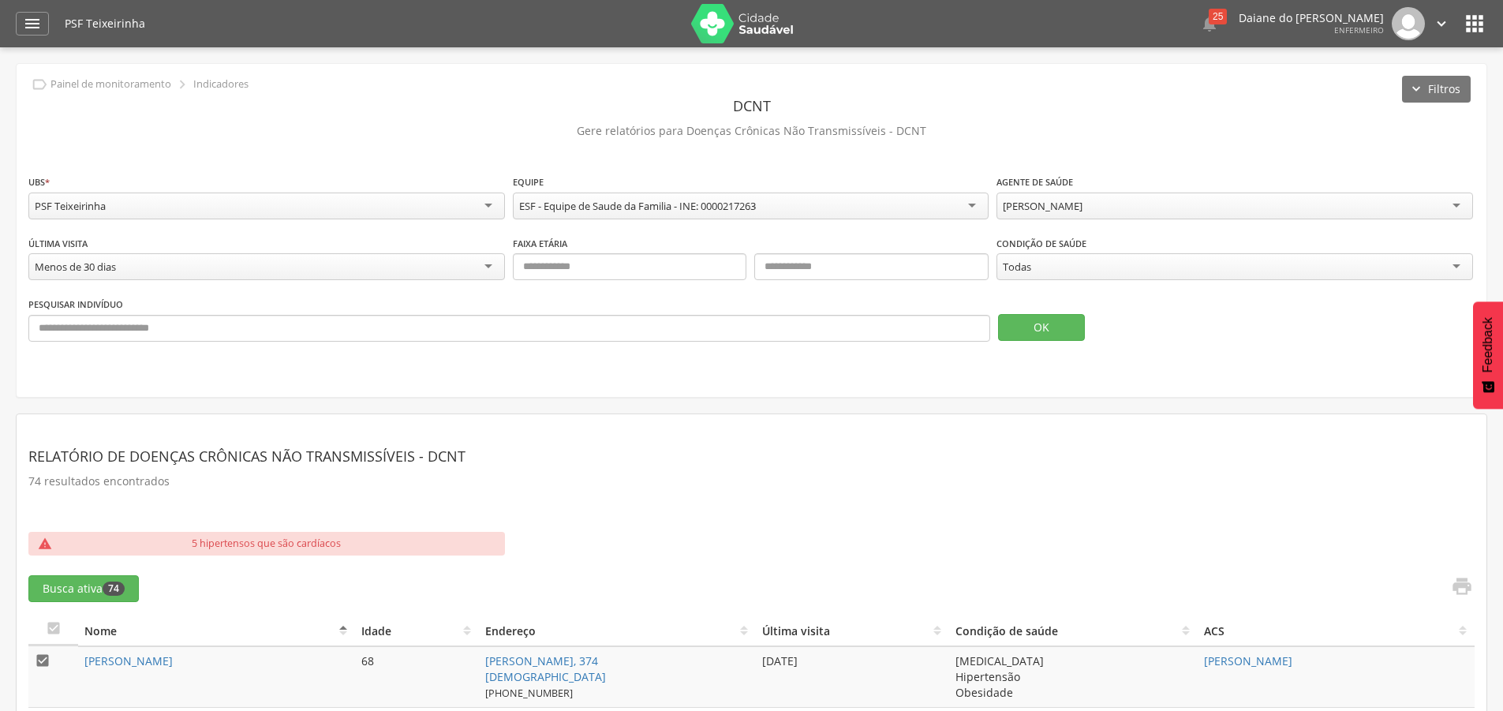
click at [95, 266] on div "Menos de 30 dias" at bounding box center [75, 267] width 81 height 14
click at [1034, 322] on button "OK" at bounding box center [1041, 327] width 87 height 27
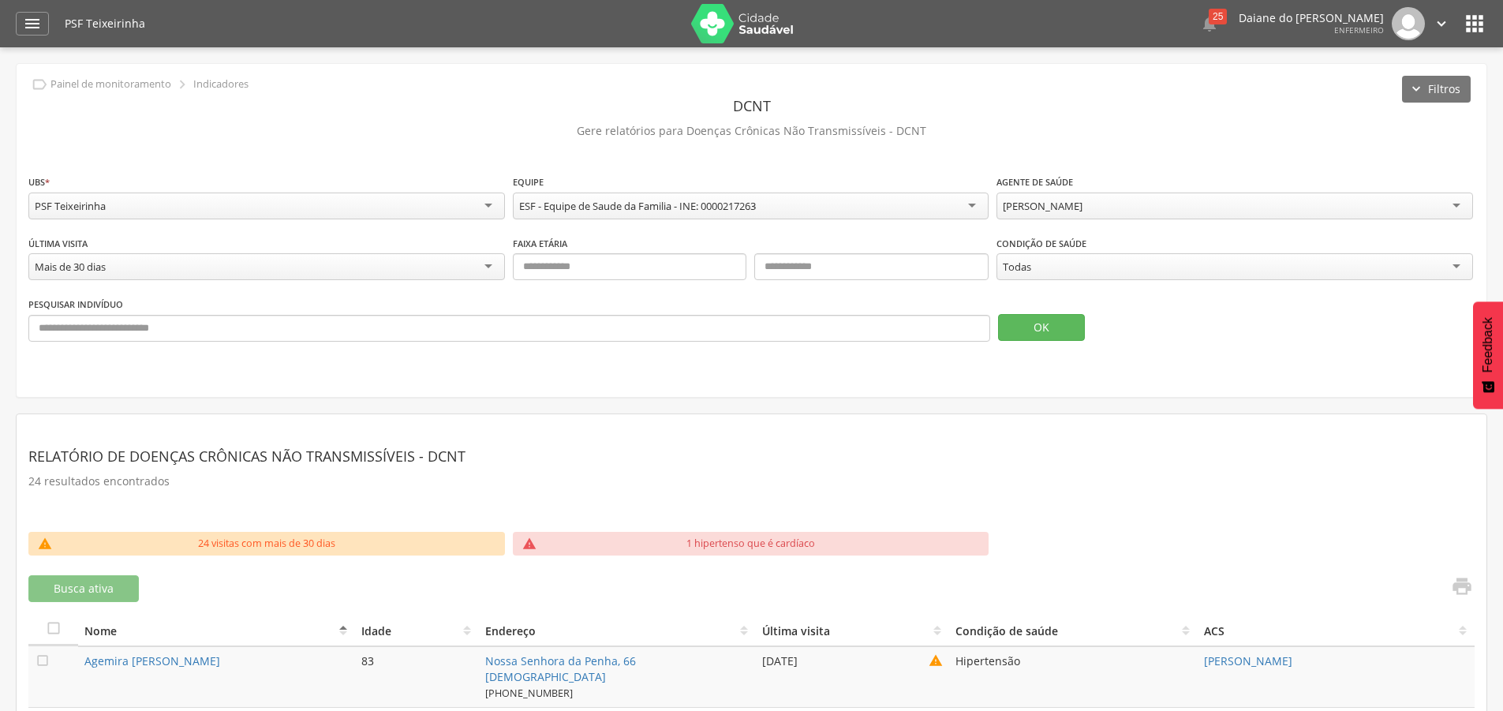
drag, startPoint x: 165, startPoint y: 541, endPoint x: 308, endPoint y: 538, distance: 142.9
click at [308, 538] on div "24 visitas com mais de 30 dias" at bounding box center [267, 544] width 410 height 24
drag, startPoint x: 338, startPoint y: 542, endPoint x: 190, endPoint y: 546, distance: 147.6
click at [190, 546] on div "24 visitas com mais de 30 dias" at bounding box center [267, 544] width 410 height 24
click at [438, 258] on div "Mais de 30 dias" at bounding box center [266, 267] width 477 height 28
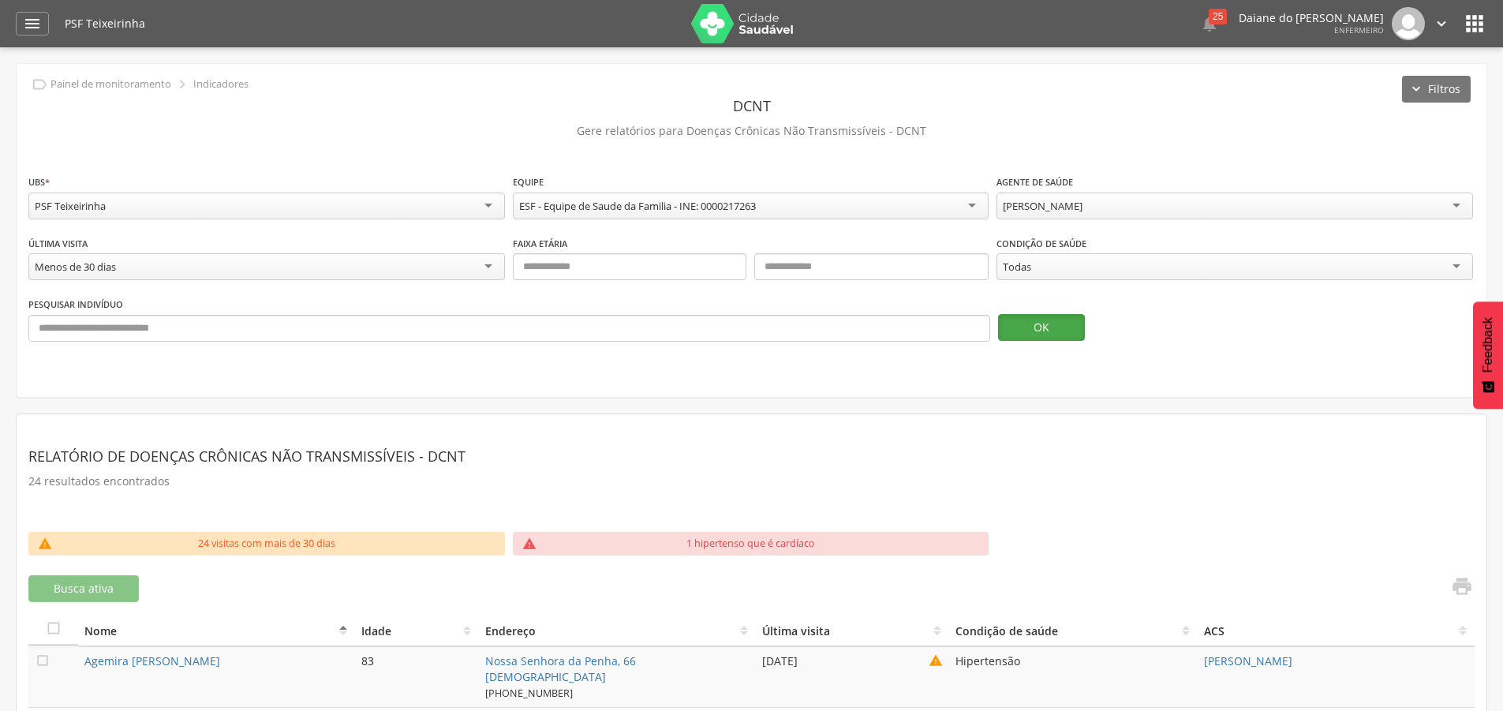
click at [1040, 328] on button "OK" at bounding box center [1041, 327] width 87 height 27
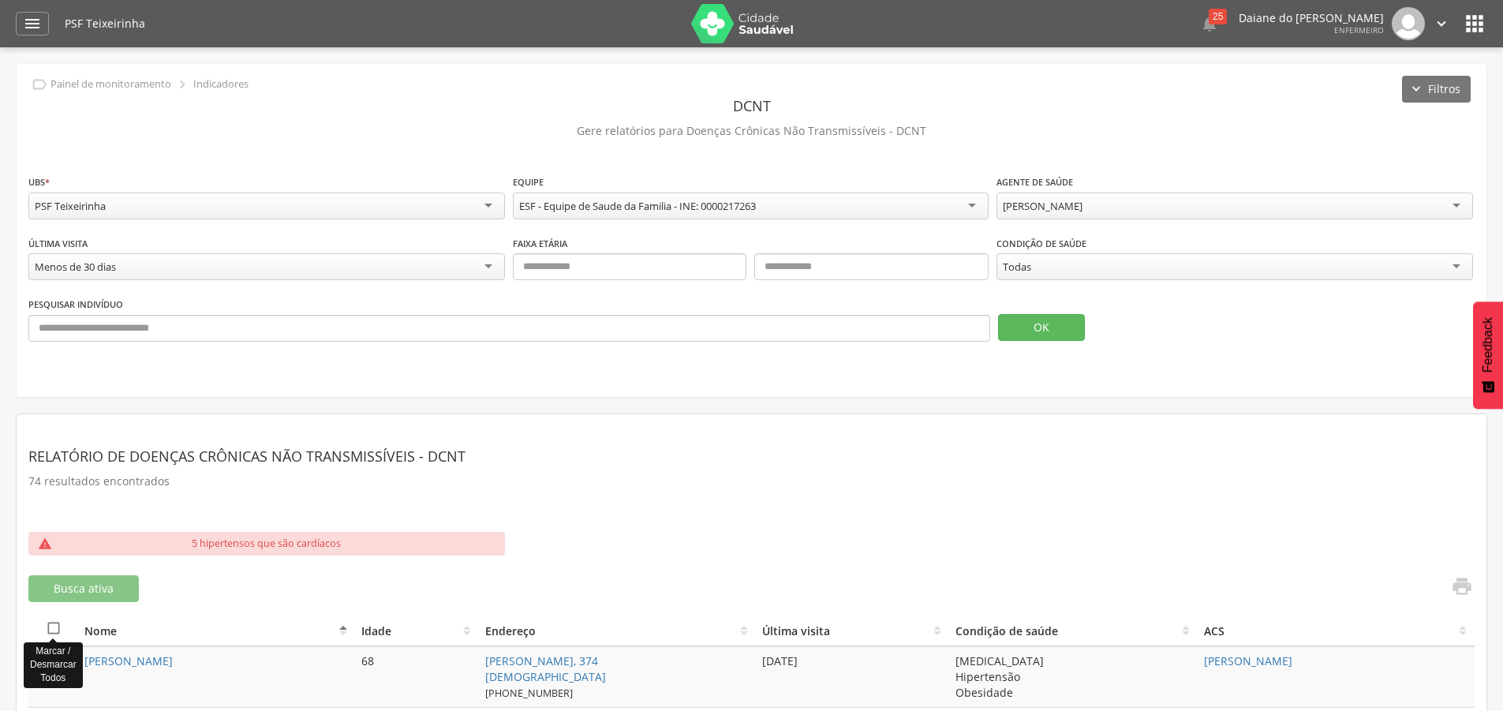
click at [49, 625] on icon "" at bounding box center [54, 628] width 16 height 16
click at [1192, 204] on div "Janusia Camargo dos Santos" at bounding box center [1235, 206] width 477 height 27
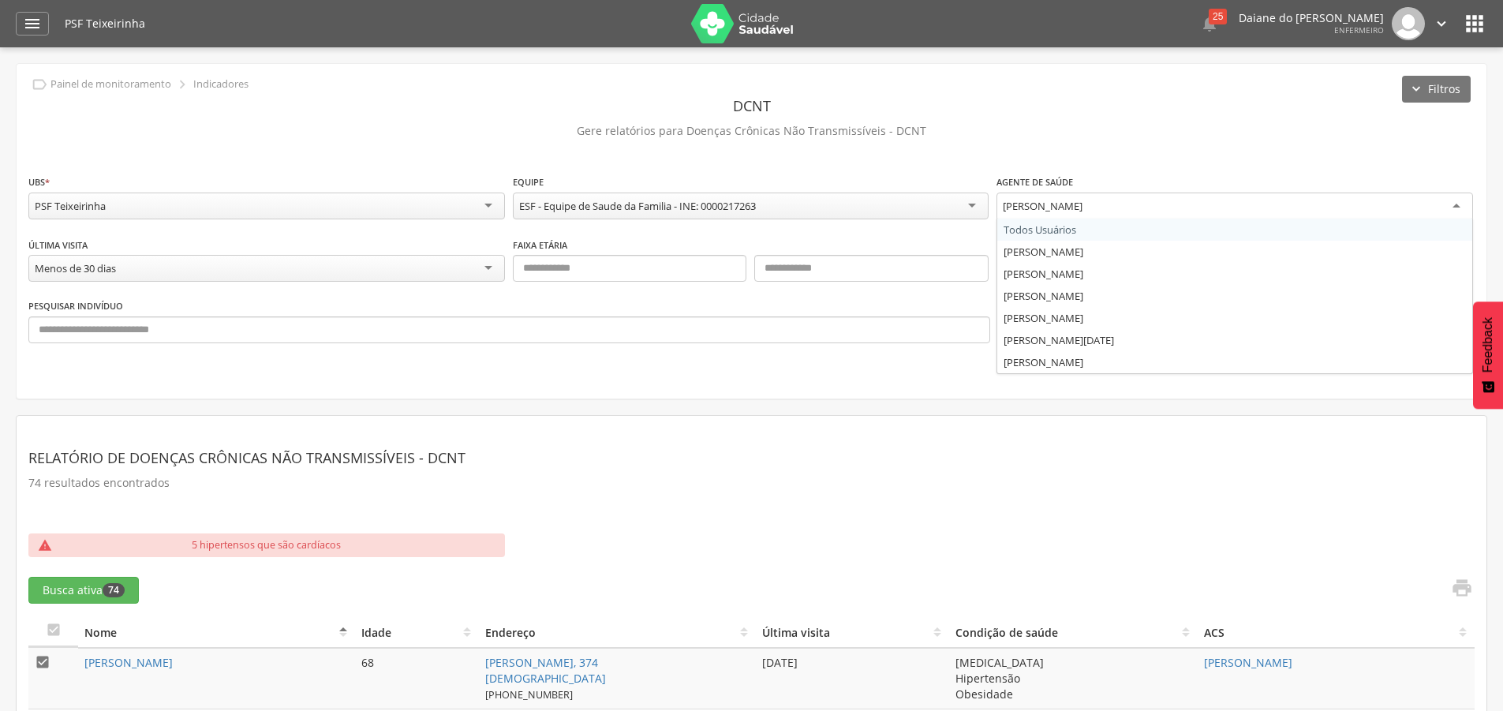
click at [1157, 139] on p "Gere relatórios para Doenças Crônicas Não Transmissíveis - DCNT" at bounding box center [751, 131] width 1447 height 22
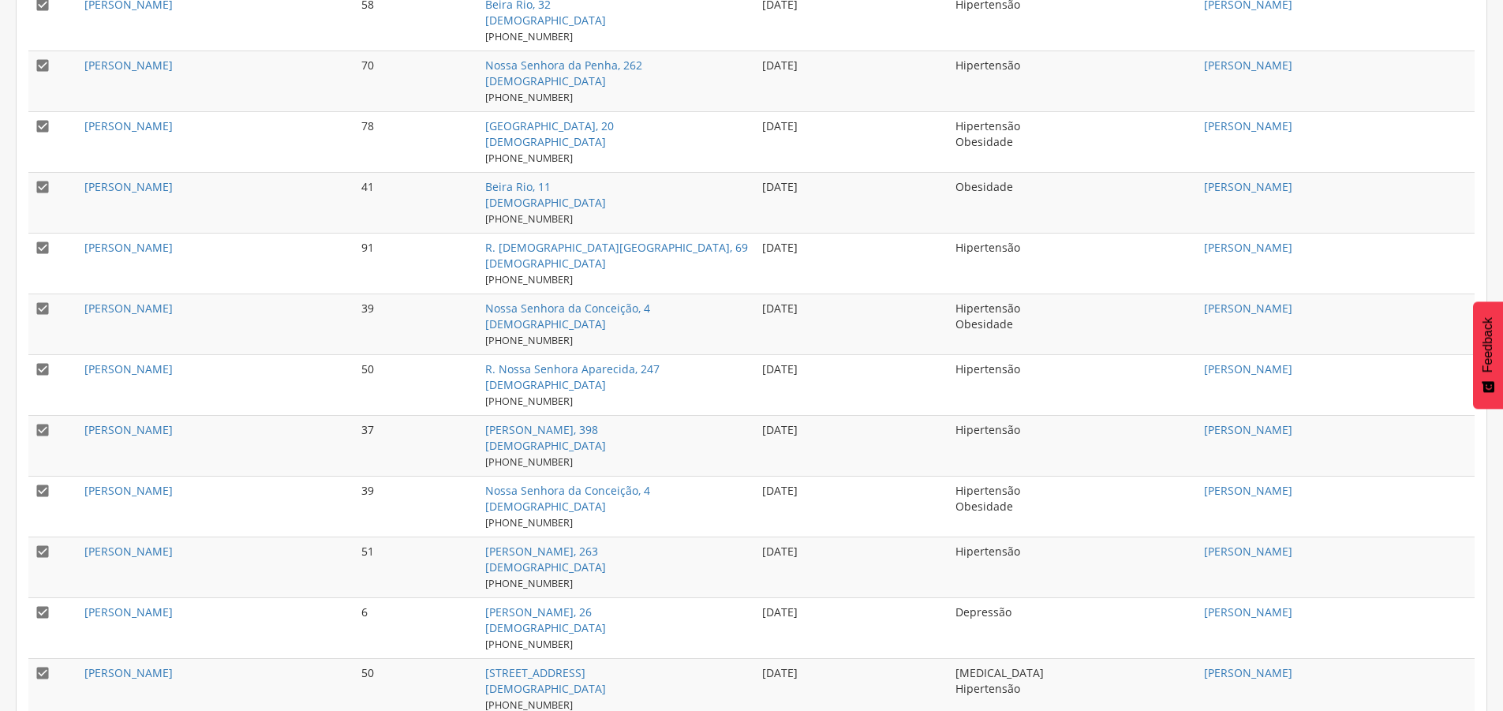
scroll to position [747, 0]
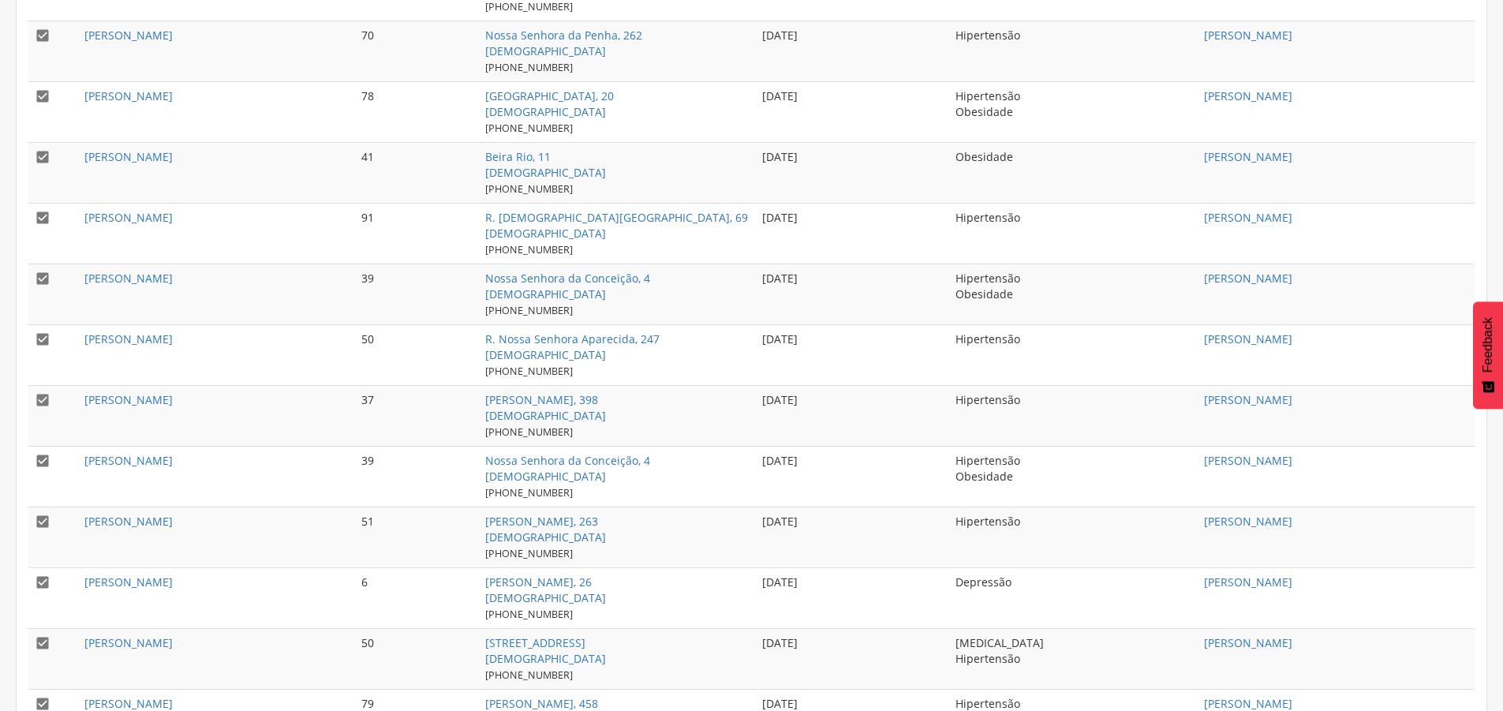
drag, startPoint x: 799, startPoint y: 91, endPoint x: 842, endPoint y: 372, distance: 284.9
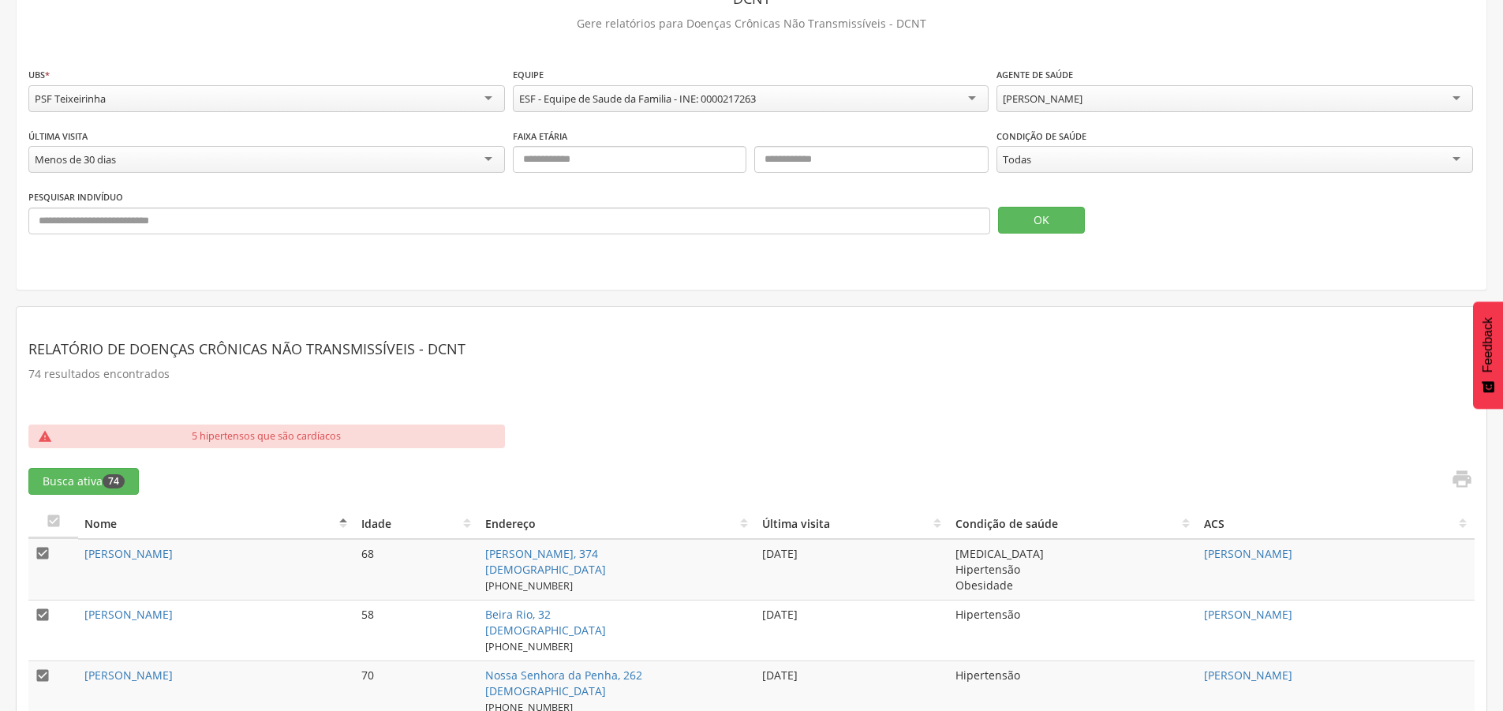
scroll to position [102, 0]
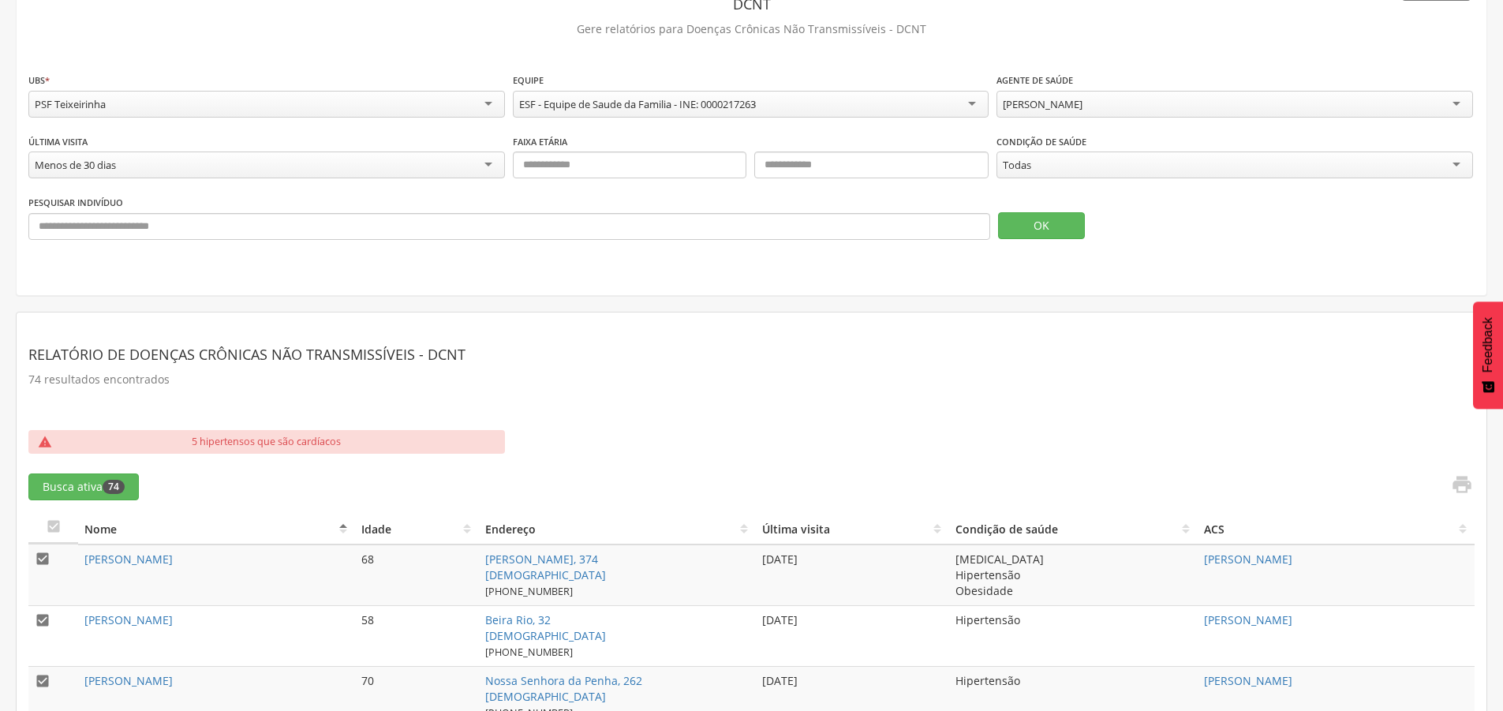
click at [1041, 156] on div "Todas" at bounding box center [1235, 165] width 477 height 27
click at [1043, 210] on div "OK" at bounding box center [1236, 216] width 477 height 45
click at [1039, 233] on button "OK" at bounding box center [1041, 225] width 87 height 27
click at [1080, 155] on div "Hipertensão" at bounding box center [1235, 165] width 477 height 27
click at [1050, 226] on button "OK" at bounding box center [1041, 225] width 87 height 27
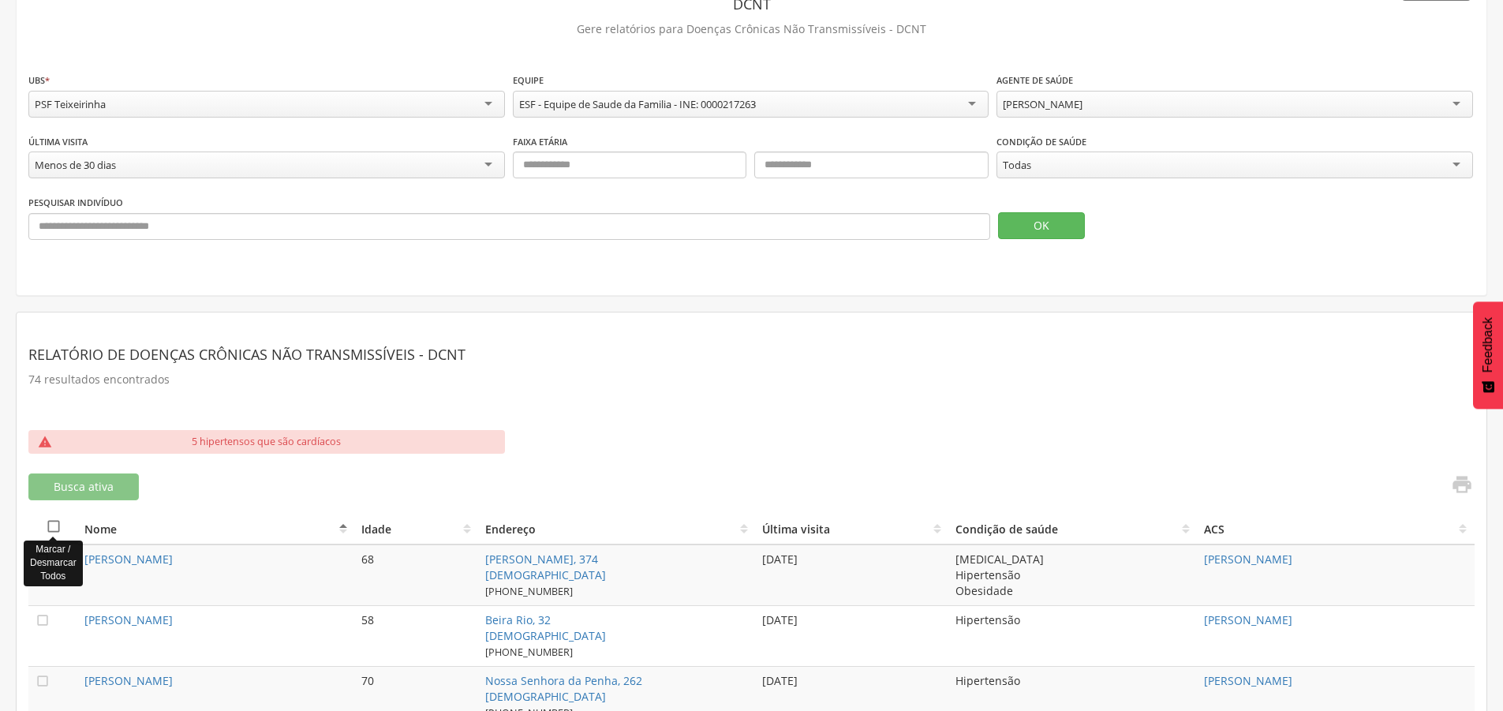
click at [53, 526] on icon "" at bounding box center [54, 526] width 16 height 16
click at [1083, 103] on div "Janusia Camargo dos Santos" at bounding box center [1043, 104] width 80 height 14
click at [1027, 222] on button "OK" at bounding box center [1041, 225] width 87 height 27
click at [58, 527] on icon "" at bounding box center [54, 526] width 16 height 16
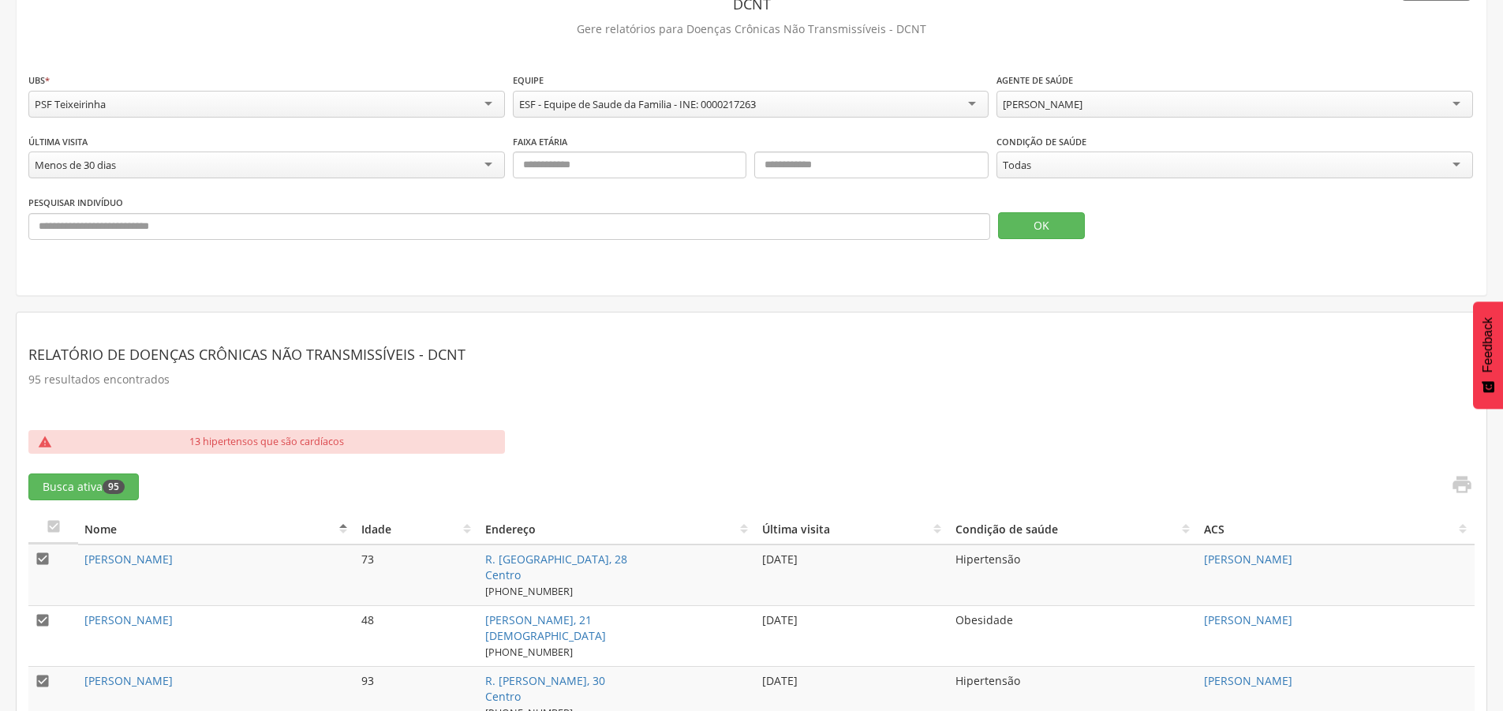
click at [1083, 99] on div "Dina Gouveia Santos" at bounding box center [1043, 104] width 80 height 14
click at [1055, 228] on button "OK" at bounding box center [1041, 225] width 87 height 27
click at [1061, 159] on div "Todas" at bounding box center [1235, 165] width 477 height 27
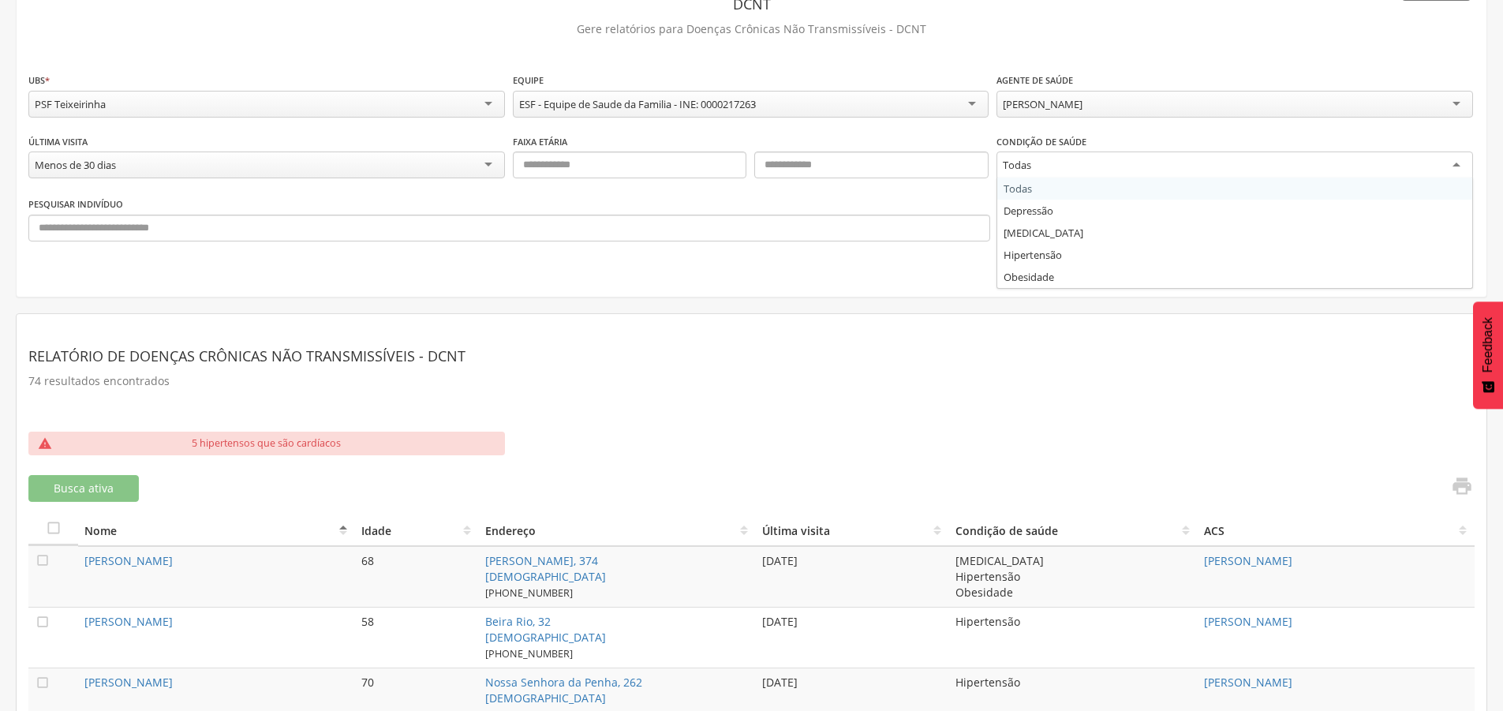
click at [717, 98] on div "ESF - Equipe de Saude da Familia - INE: 0000217263" at bounding box center [637, 104] width 237 height 14
click at [708, 123] on div "**********" at bounding box center [751, 103] width 1447 height 62
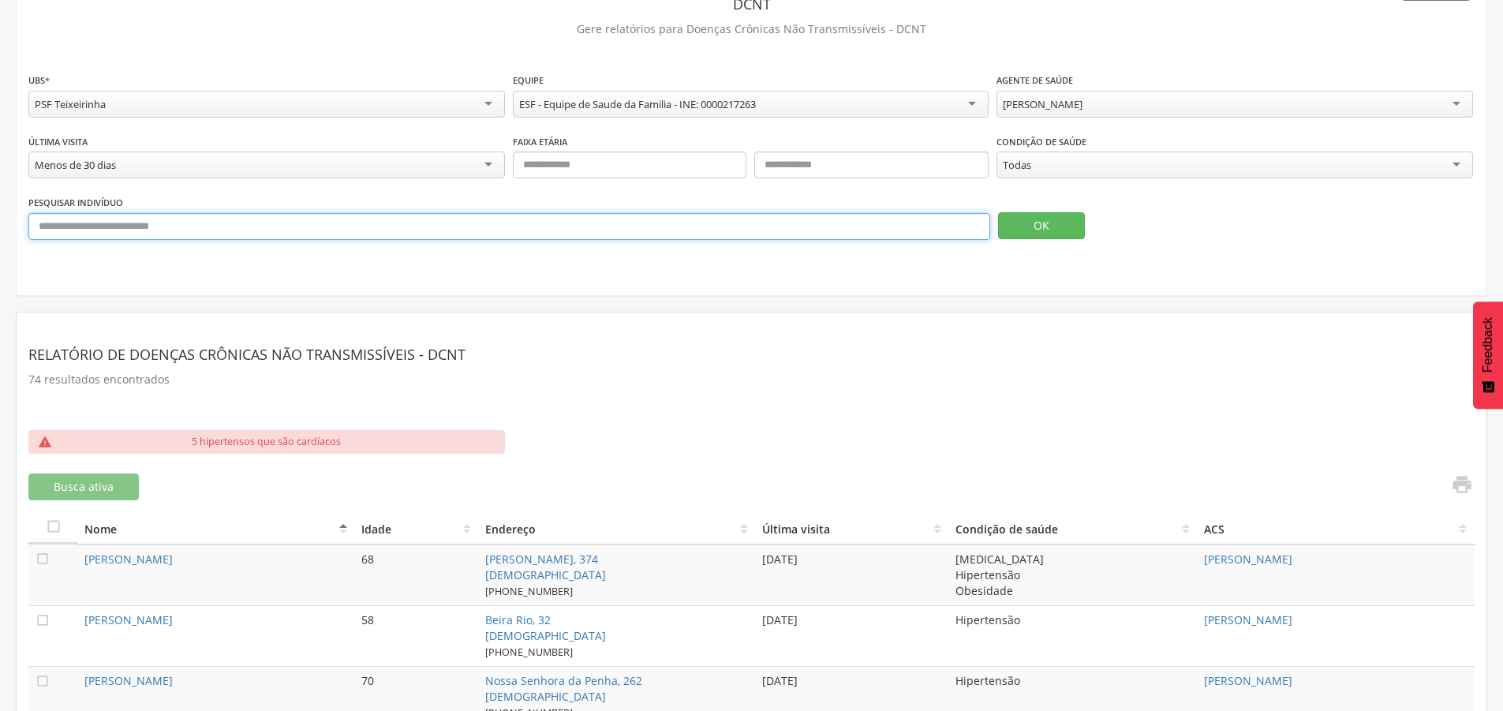
click at [500, 216] on input "text" at bounding box center [509, 226] width 962 height 27
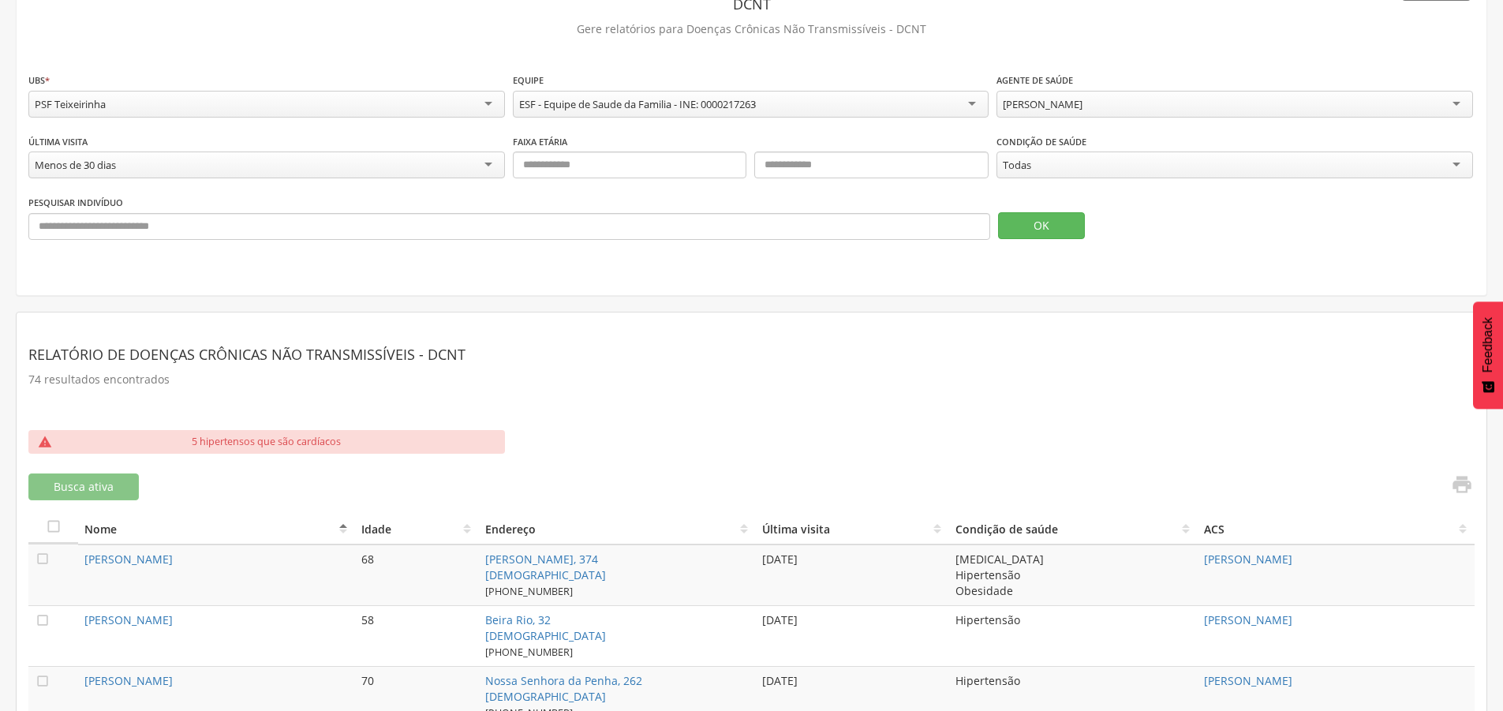
click at [1098, 163] on div "Todas" at bounding box center [1235, 165] width 477 height 27
click at [1029, 193] on div "**********" at bounding box center [751, 164] width 1447 height 62
click at [1051, 232] on button "OK" at bounding box center [1041, 225] width 87 height 27
click at [48, 517] on th "" at bounding box center [53, 528] width 50 height 32
click at [48, 526] on icon "" at bounding box center [54, 526] width 16 height 16
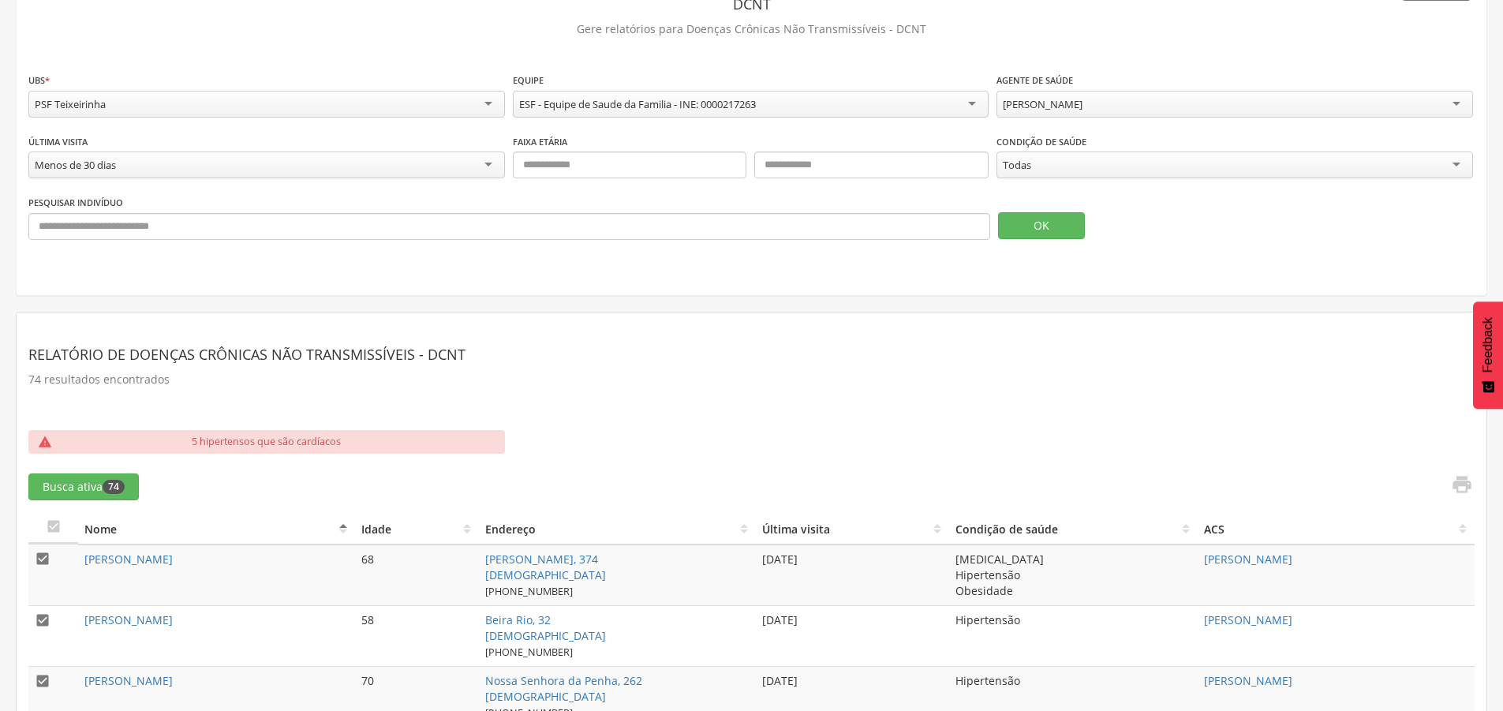
click at [822, 346] on header "Relatório de Doenças Crônicas não Transmissíveis - DCNT" at bounding box center [751, 354] width 1447 height 28
click at [1136, 138] on div "Condição de saúde ***** Todas Todas Depressão Diabetes Hipertensão Obesidade" at bounding box center [1235, 158] width 477 height 50
click at [1122, 155] on div "Todas" at bounding box center [1235, 165] width 477 height 27
click at [1046, 169] on div "Todas" at bounding box center [1235, 165] width 477 height 27
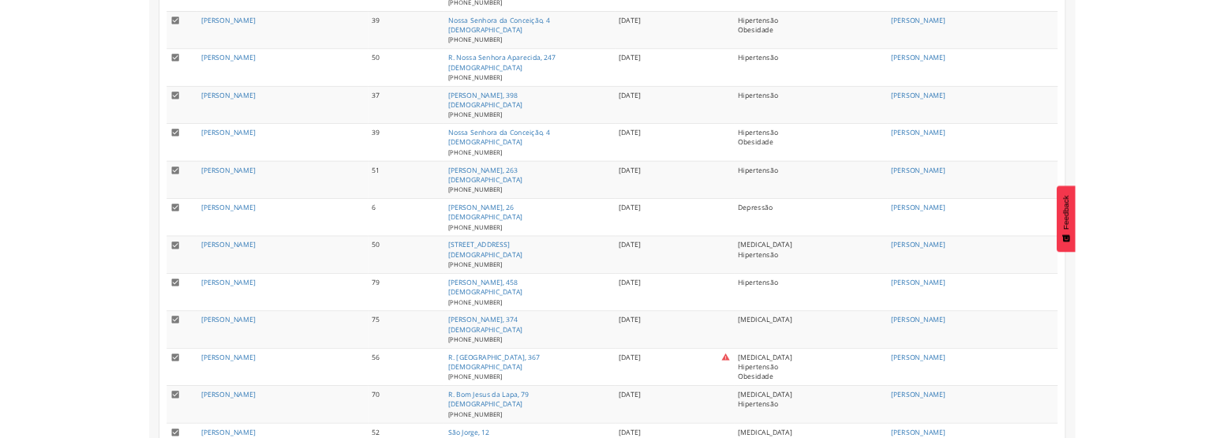
scroll to position [0, 0]
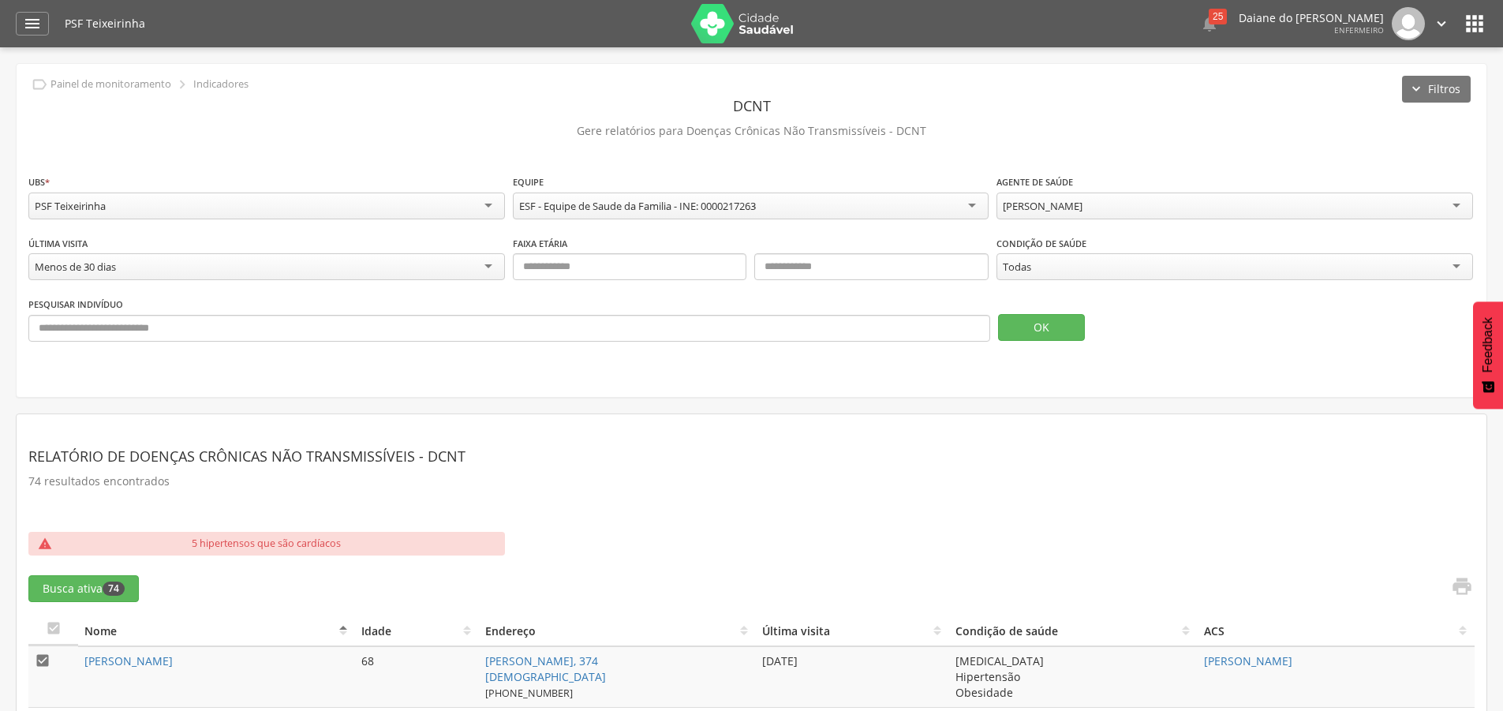
click at [1131, 173] on div "**********" at bounding box center [752, 230] width 1470 height 333
click at [1119, 215] on div "Janusia Camargo dos Santos" at bounding box center [1235, 207] width 477 height 28
click at [1085, 295] on fieldset "**********" at bounding box center [751, 264] width 1447 height 180
click at [1167, 269] on div "Todas" at bounding box center [1235, 266] width 477 height 27
click at [1124, 229] on div "**********" at bounding box center [751, 205] width 1447 height 62
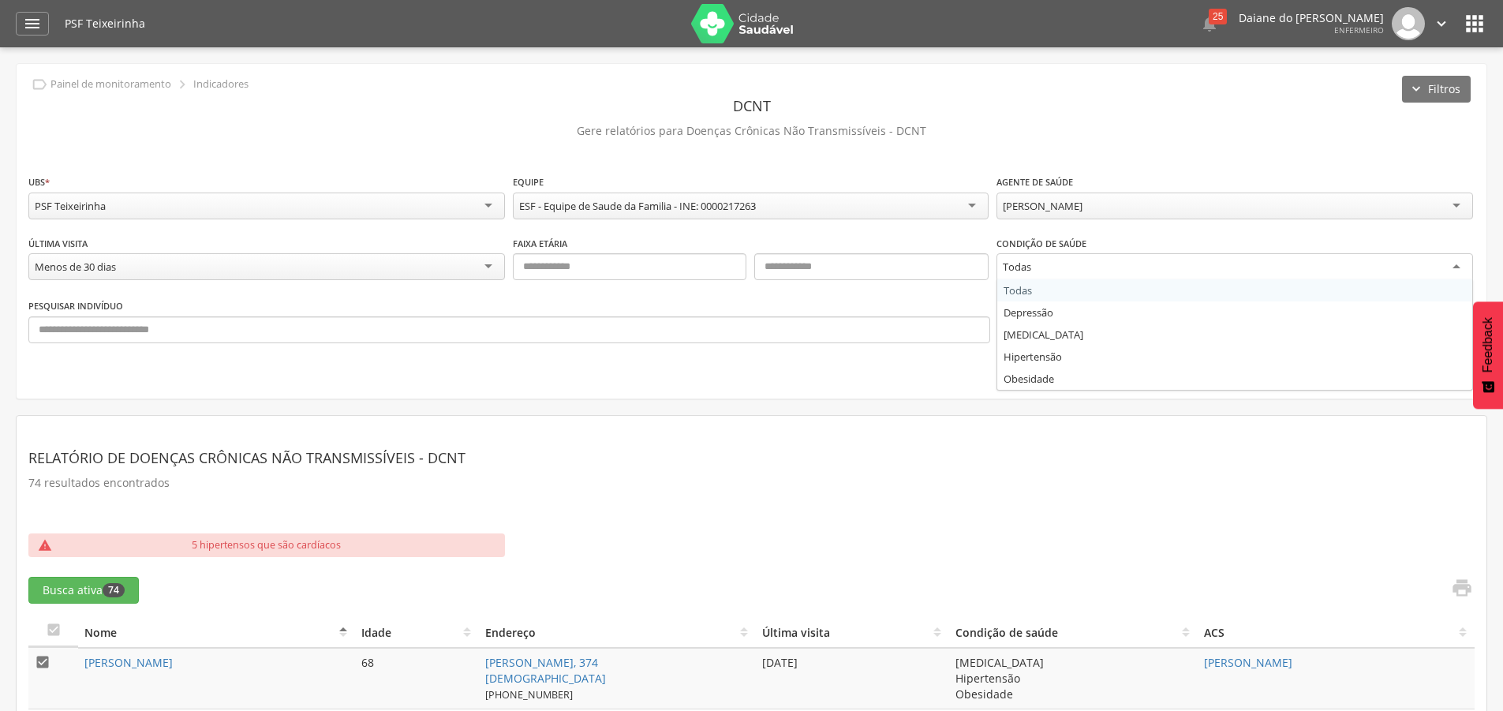
click at [1120, 263] on div "Todas" at bounding box center [1235, 267] width 477 height 28
click at [1162, 156] on div "**********" at bounding box center [752, 231] width 1470 height 335
click at [1261, 275] on div "Todas" at bounding box center [1235, 267] width 477 height 28
click at [1063, 329] on button "OK" at bounding box center [1041, 327] width 87 height 27
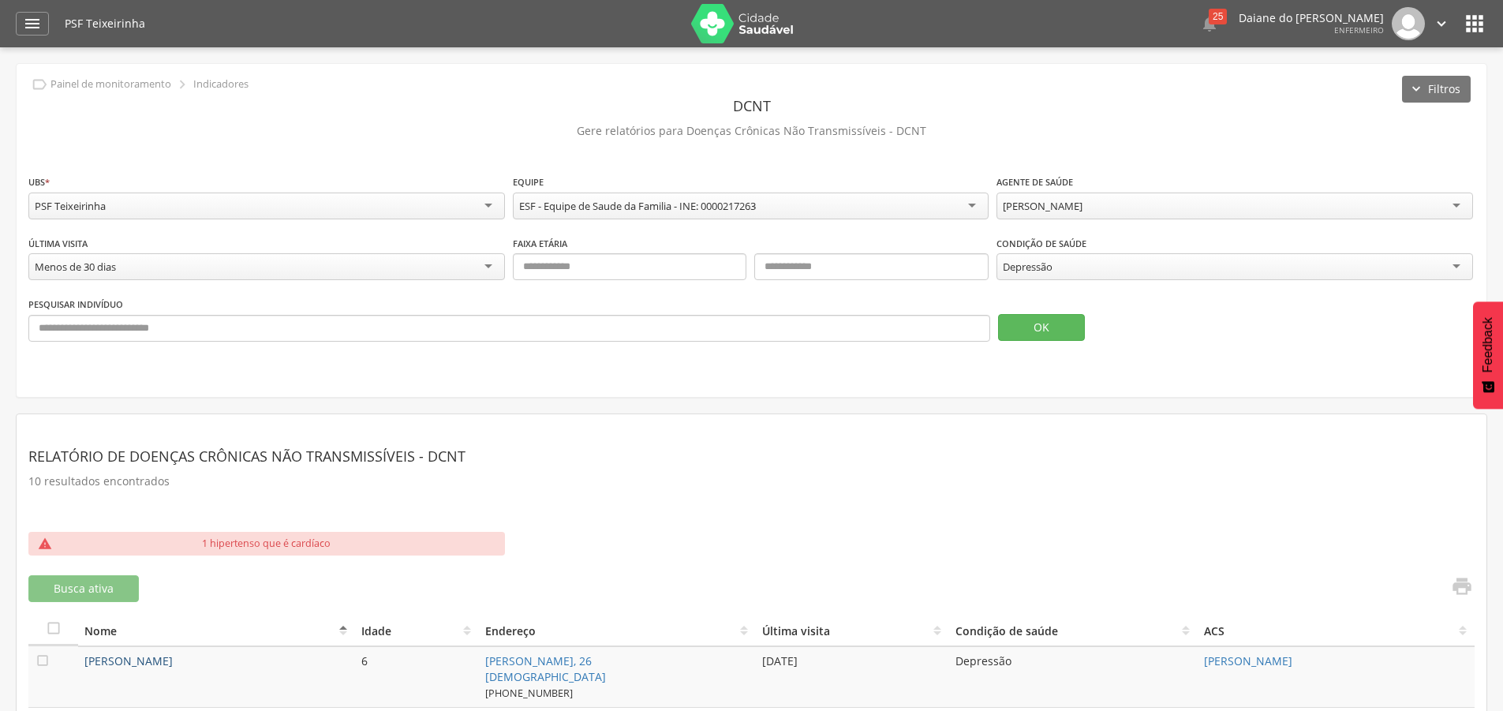
click at [107, 663] on link "Davi Lucas Moreira" at bounding box center [128, 660] width 88 height 15
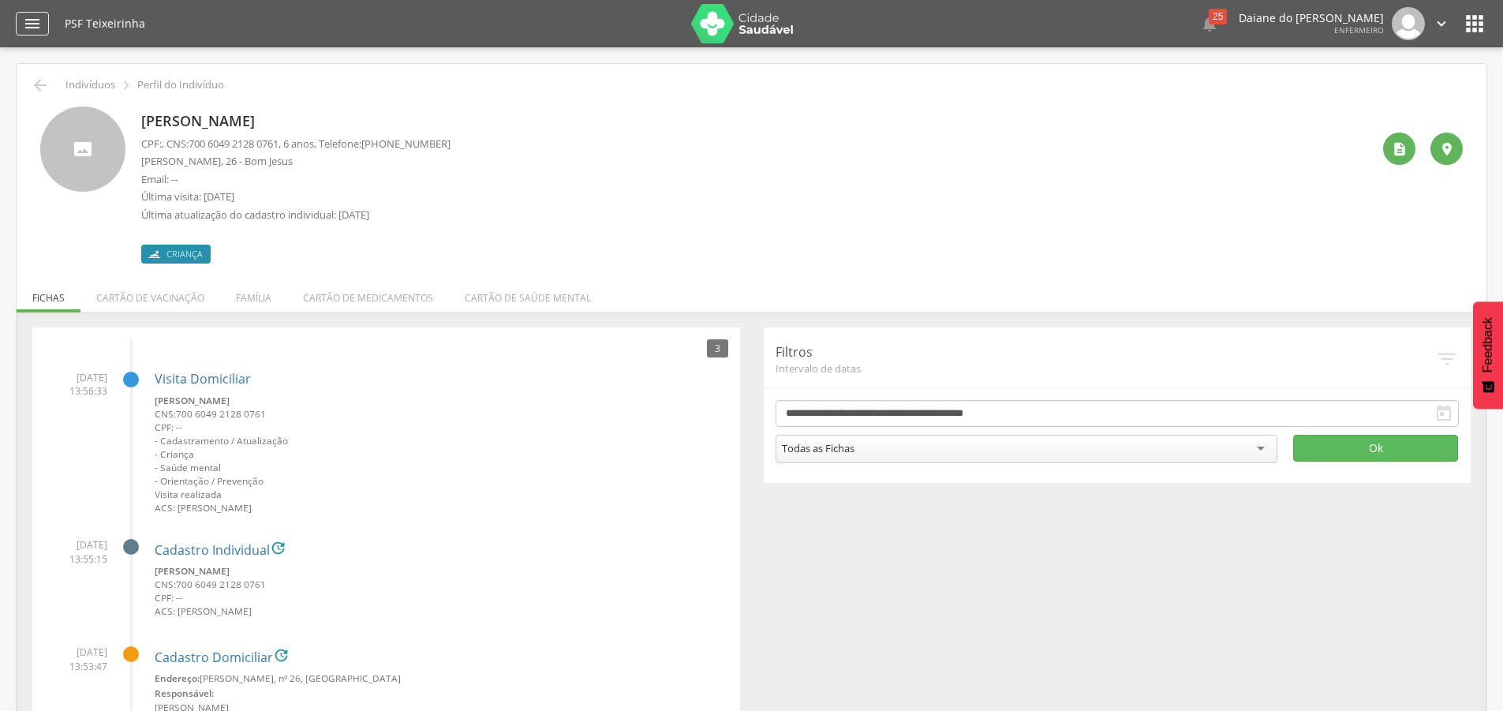
click at [24, 29] on icon "" at bounding box center [32, 23] width 19 height 19
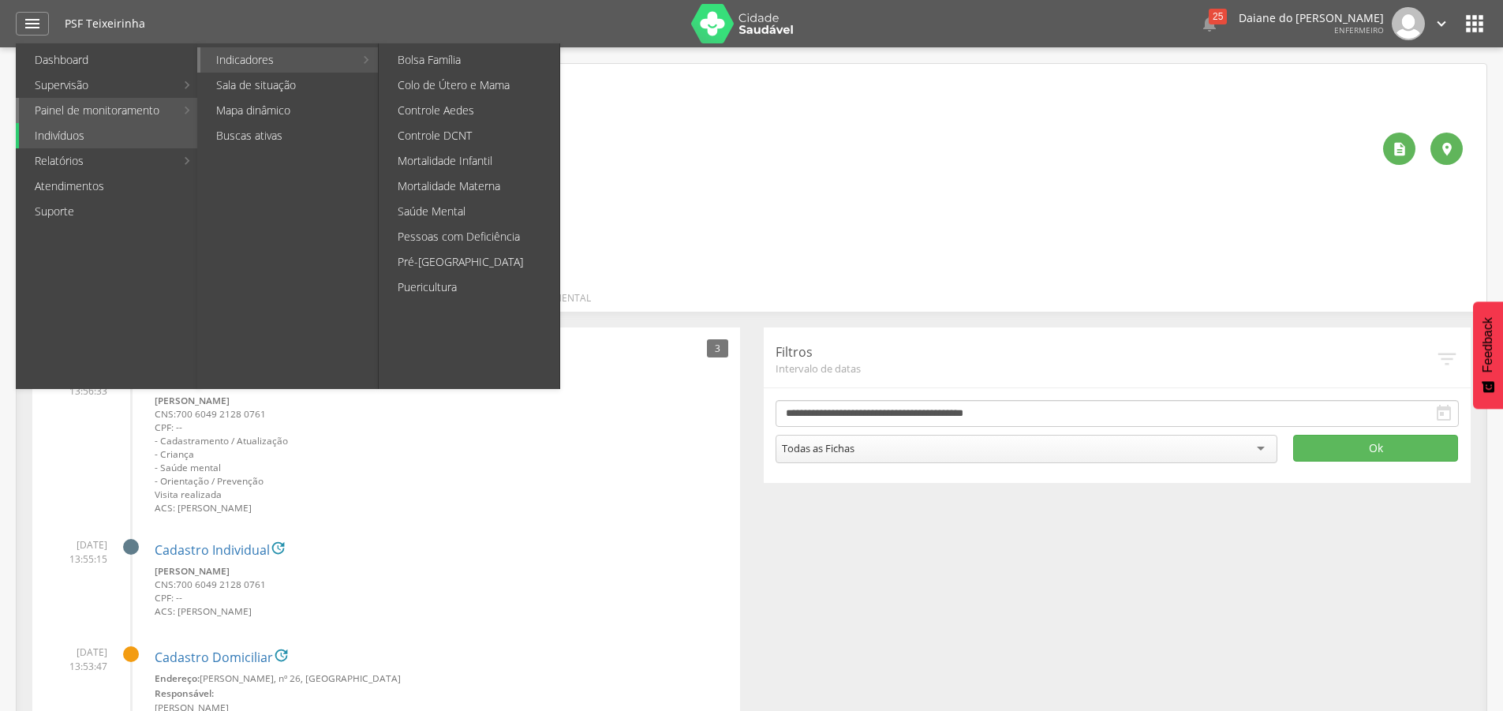
click at [232, 53] on link "Indicadores" at bounding box center [277, 59] width 154 height 25
click at [459, 286] on link "Puericultura" at bounding box center [471, 287] width 178 height 25
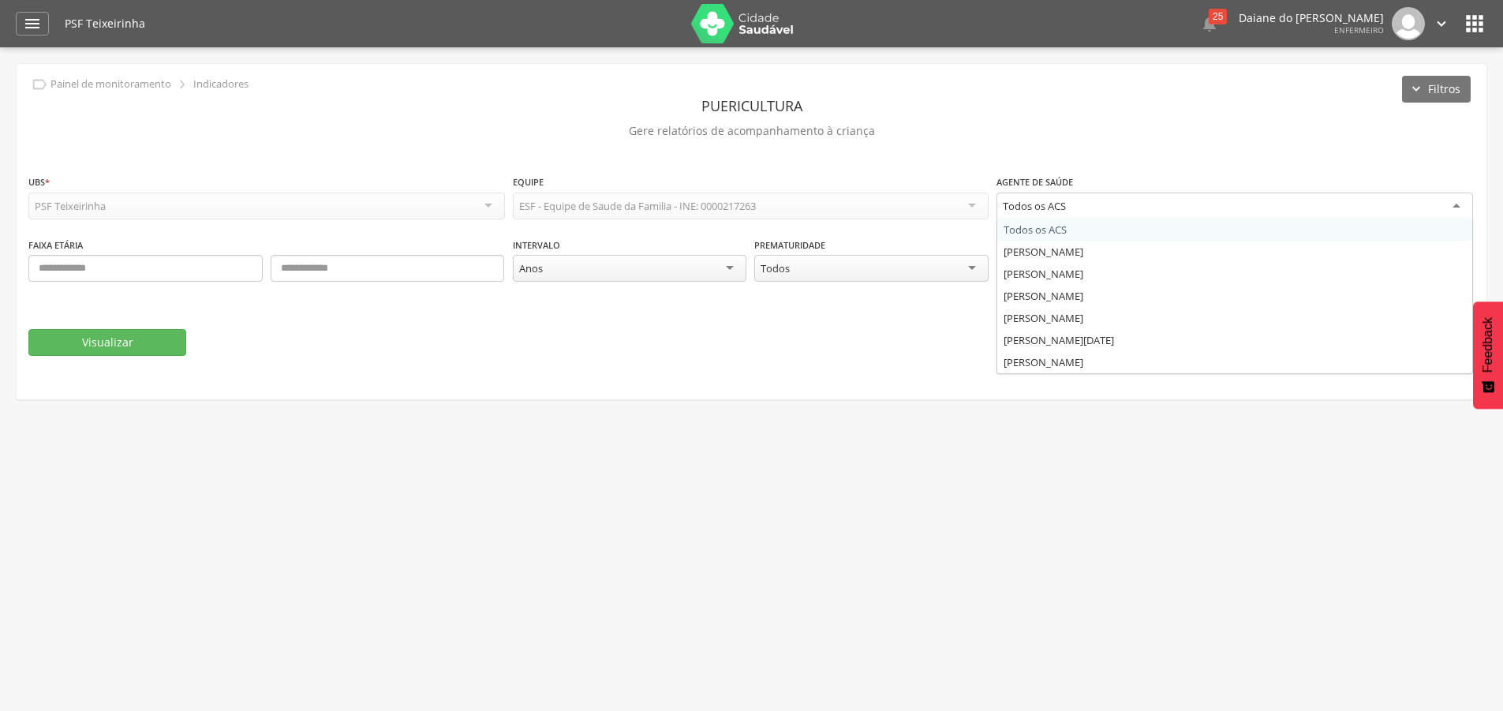
click at [1074, 201] on div "Todos os ACS" at bounding box center [1235, 207] width 477 height 28
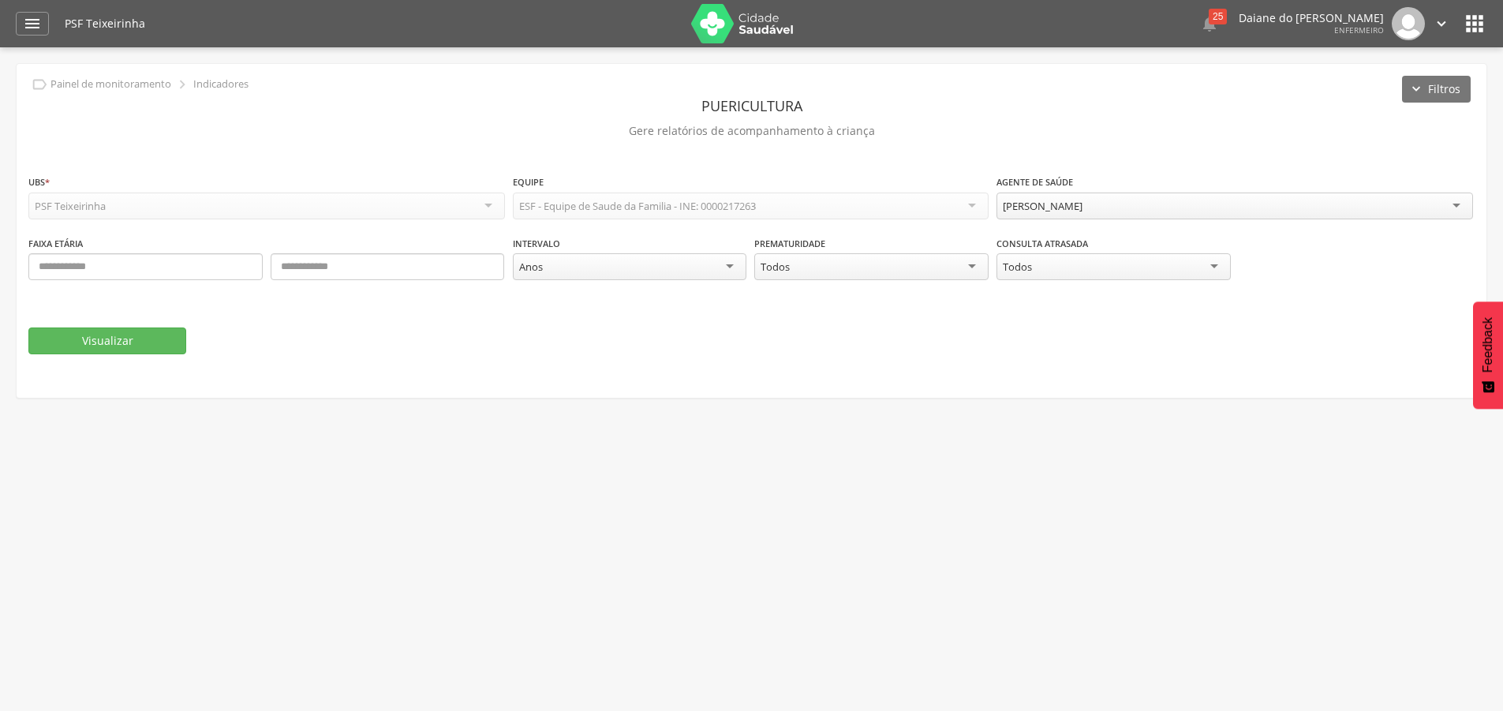
click at [1133, 265] on div "Todos" at bounding box center [1114, 266] width 234 height 27
click at [1035, 294] on div "Consulta atrasada ***** Todos Todos Sim Não" at bounding box center [1235, 266] width 477 height 62
click at [158, 347] on button "Visualizar" at bounding box center [107, 340] width 158 height 27
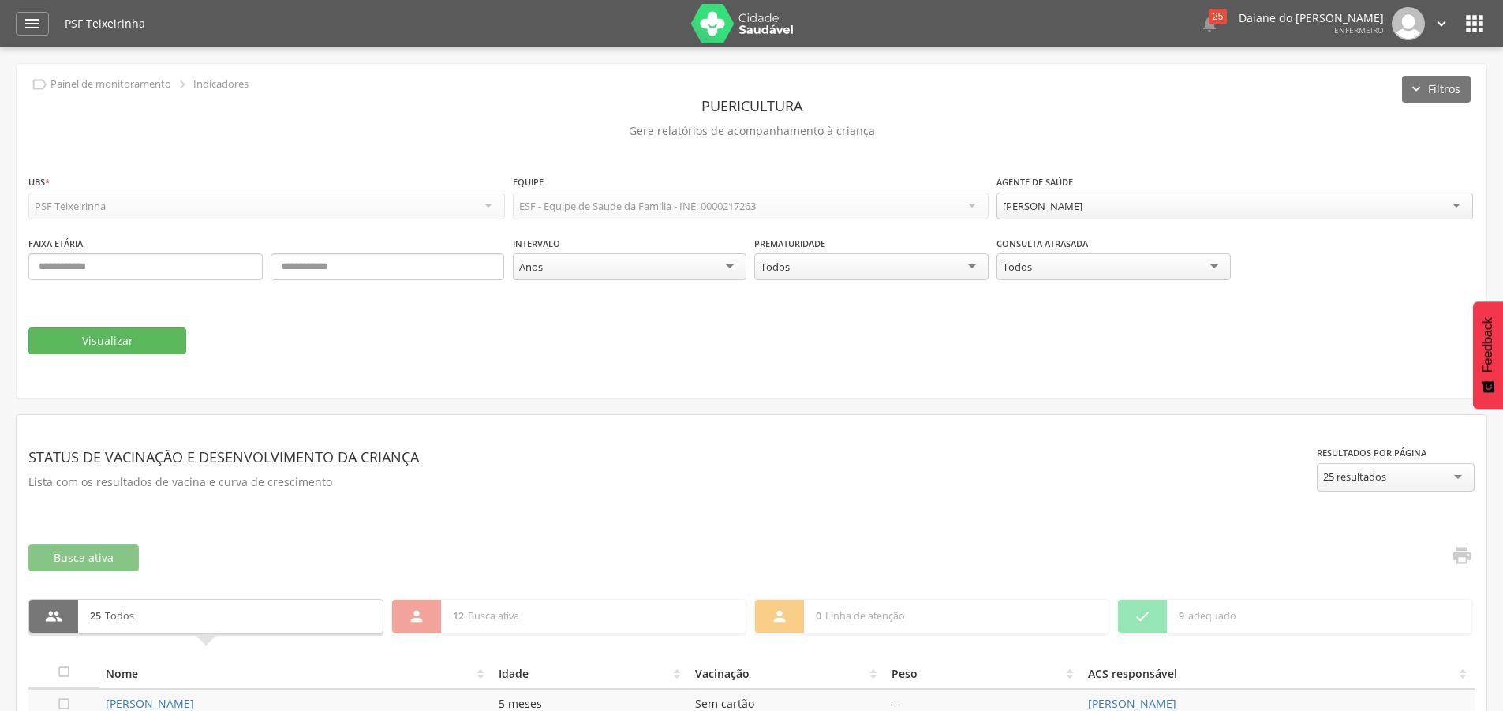
click at [1104, 206] on div "Dina Gouveia Santos" at bounding box center [1235, 206] width 477 height 27
click at [141, 342] on button "Visualizar" at bounding box center [107, 340] width 158 height 27
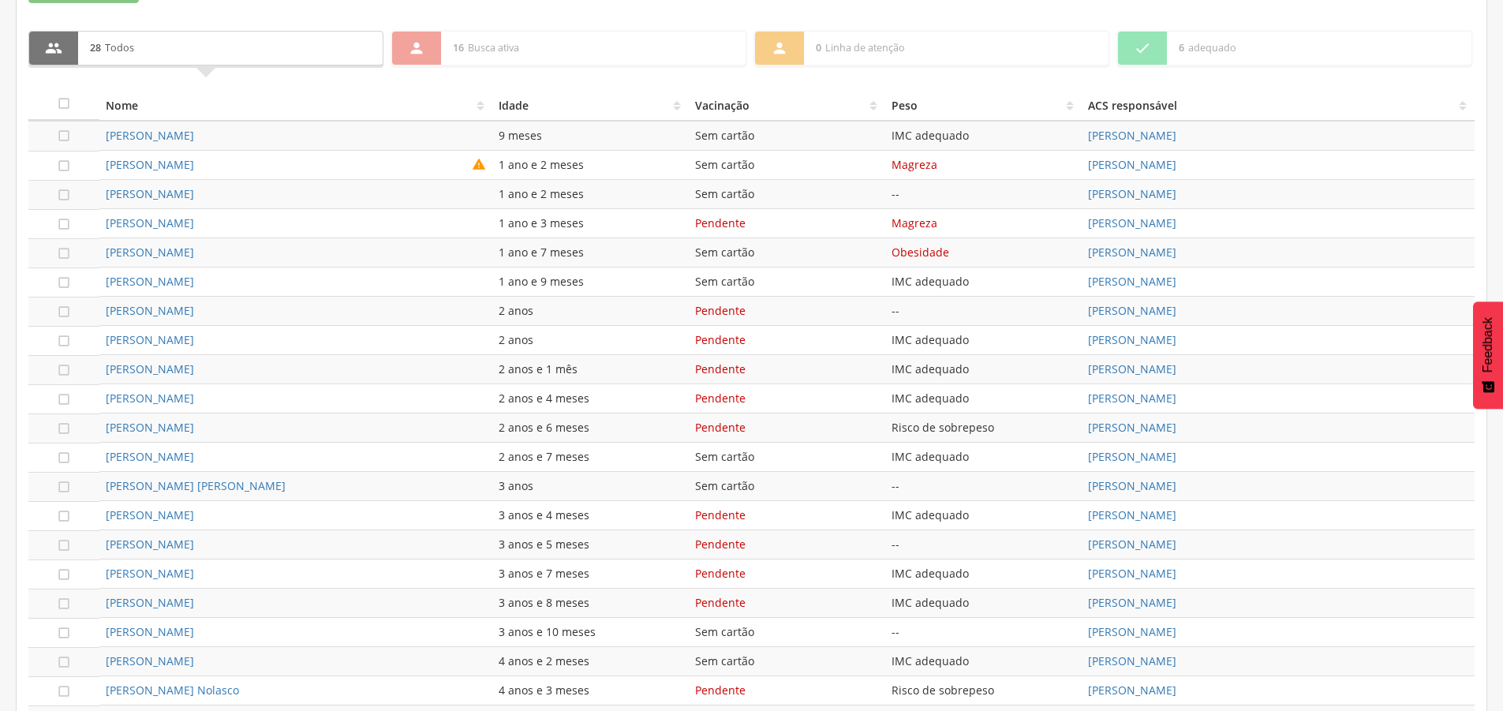
scroll to position [597, 0]
drag, startPoint x: 941, startPoint y: 163, endPoint x: 874, endPoint y: 167, distance: 67.2
click at [874, 167] on tr " Laura Santos de Oliveira de Souza  1 ano e 2 meses Sem cartão Magreza Janusi…" at bounding box center [751, 167] width 1447 height 29
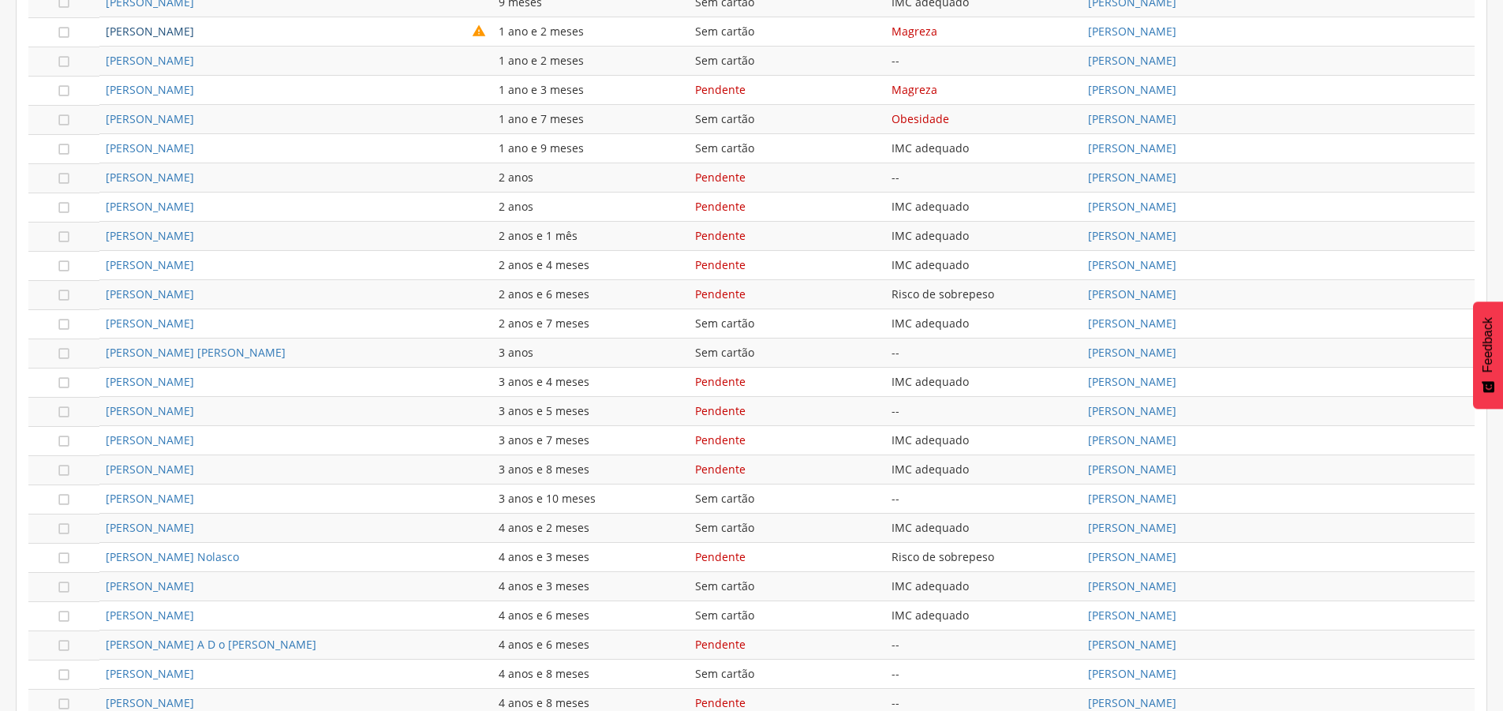
scroll to position [827, 0]
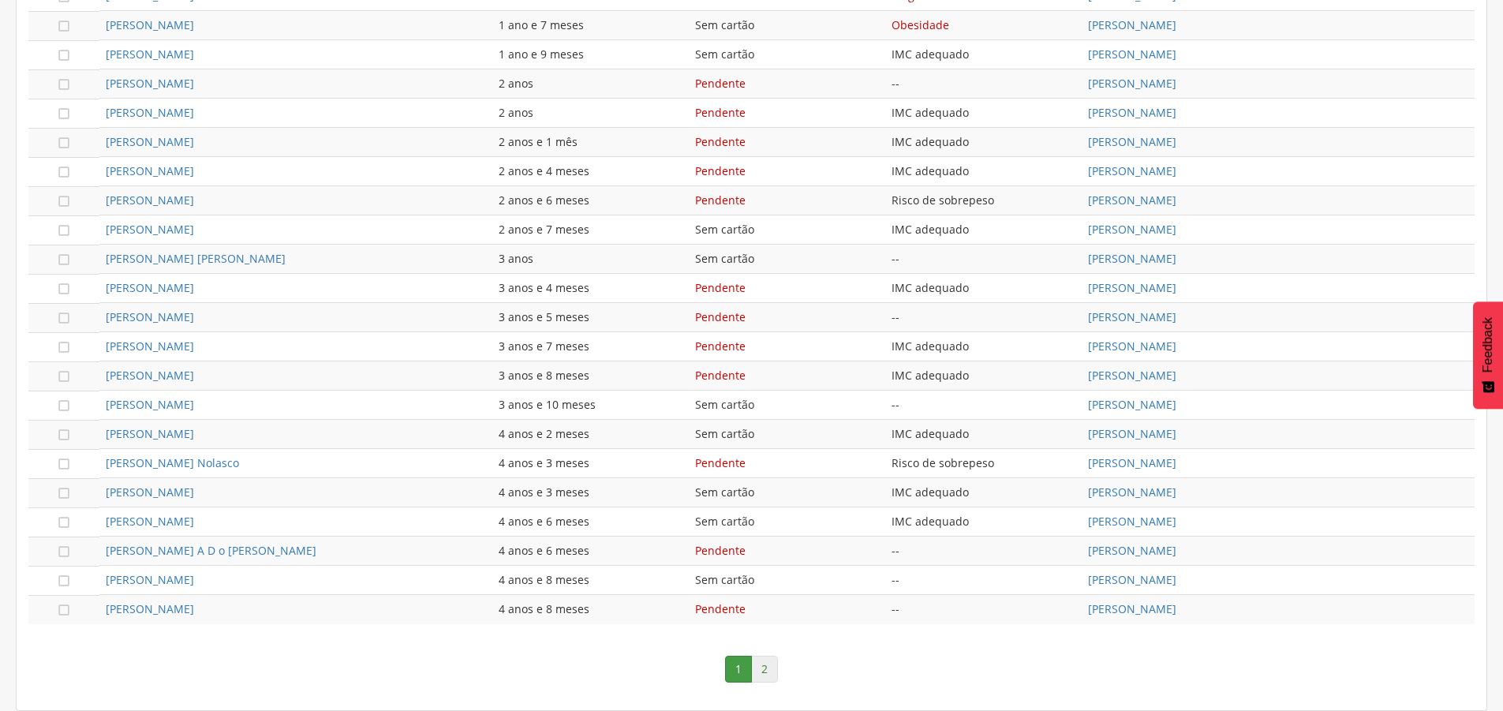
click at [771, 667] on link "2" at bounding box center [764, 669] width 27 height 27
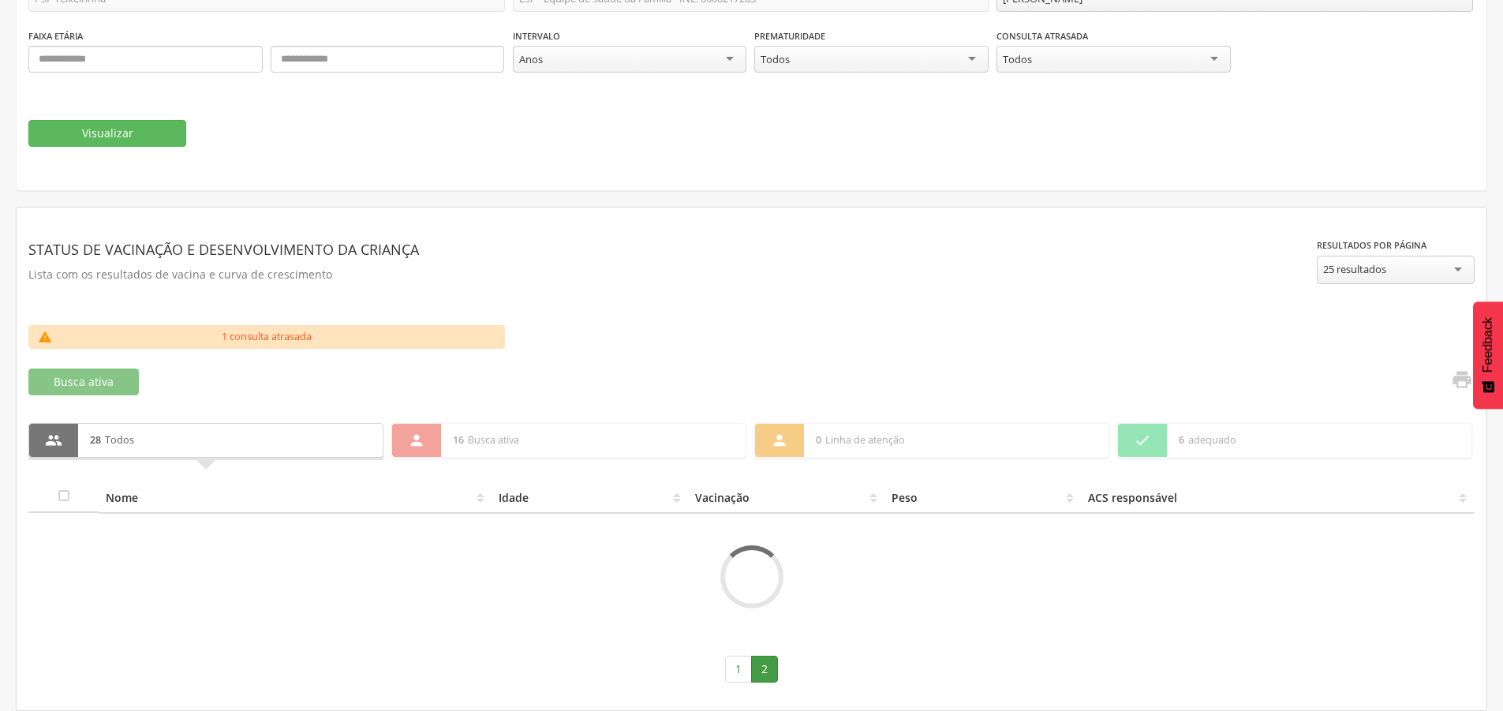
scroll to position [185, 0]
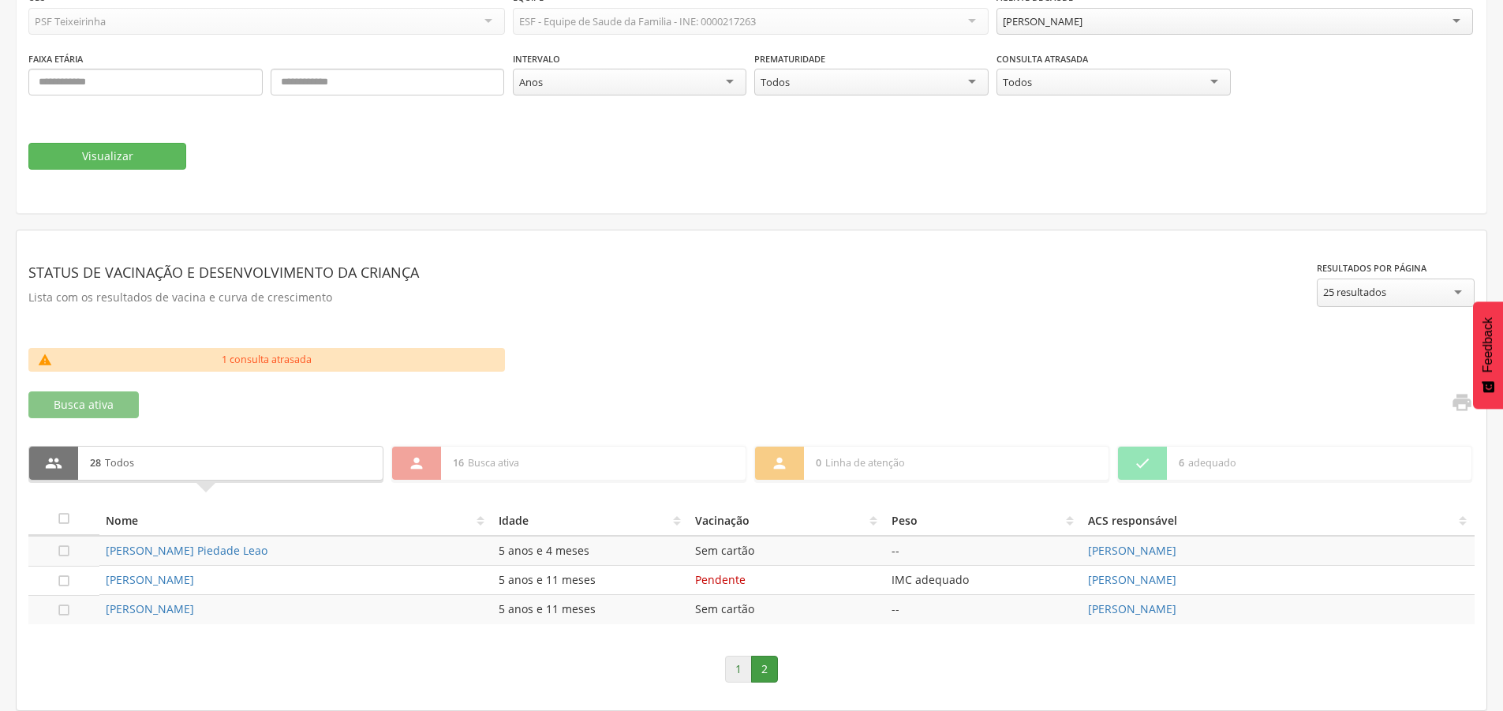
click at [739, 664] on link "1" at bounding box center [738, 669] width 27 height 27
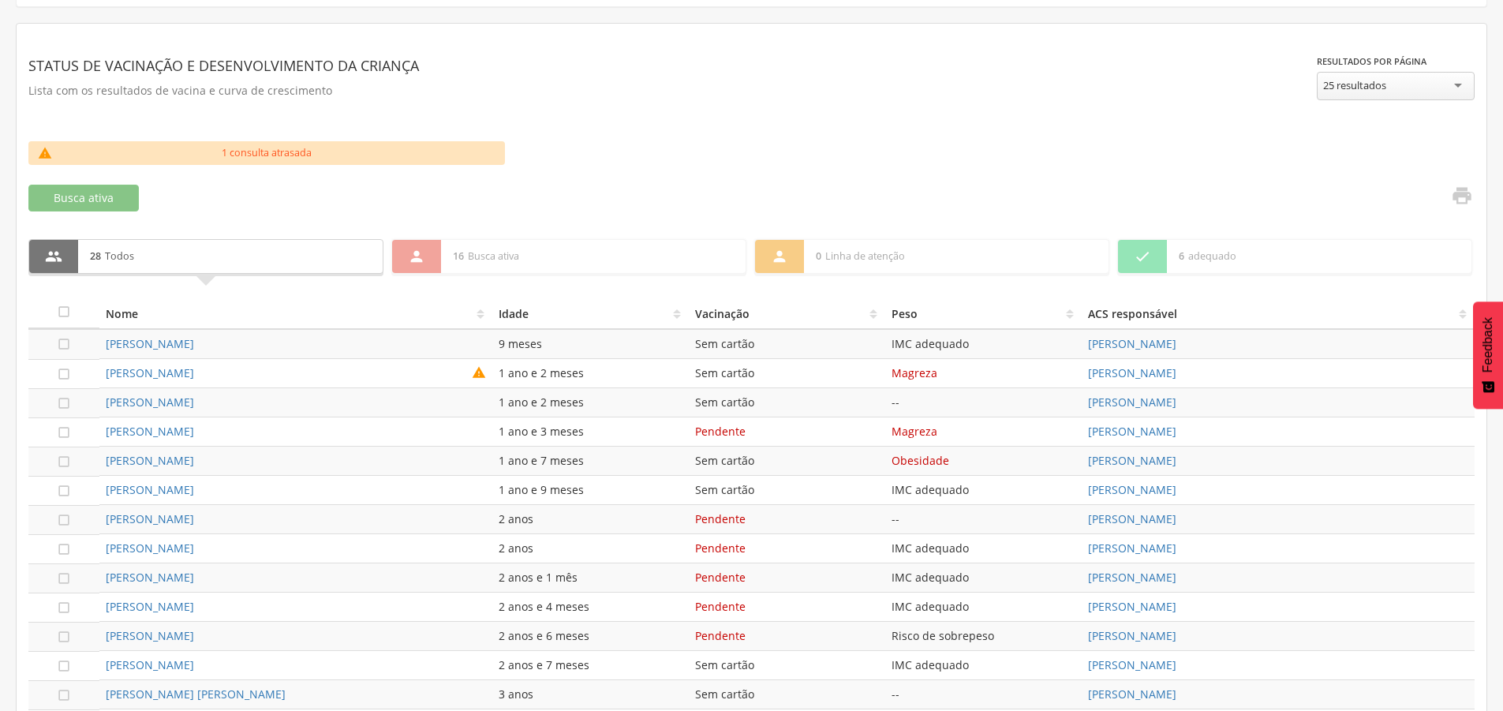
scroll to position [363, 0]
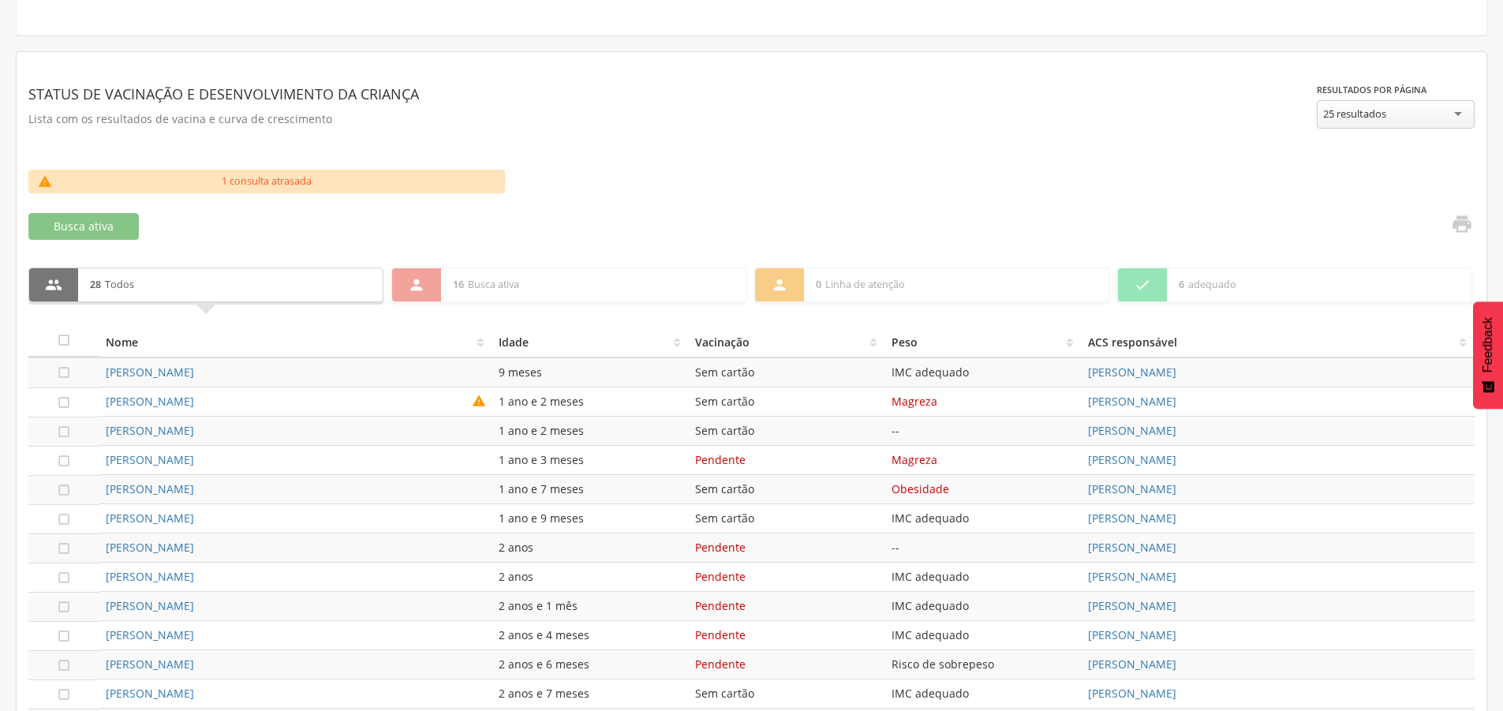
drag, startPoint x: 1000, startPoint y: 515, endPoint x: 429, endPoint y: 387, distance: 585.5
click at [426, 403] on tbody " Liz de Oliveira Silva 9 meses Sem cartão IMC adequado Janusia Camargo dos San…" at bounding box center [751, 722] width 1447 height 731
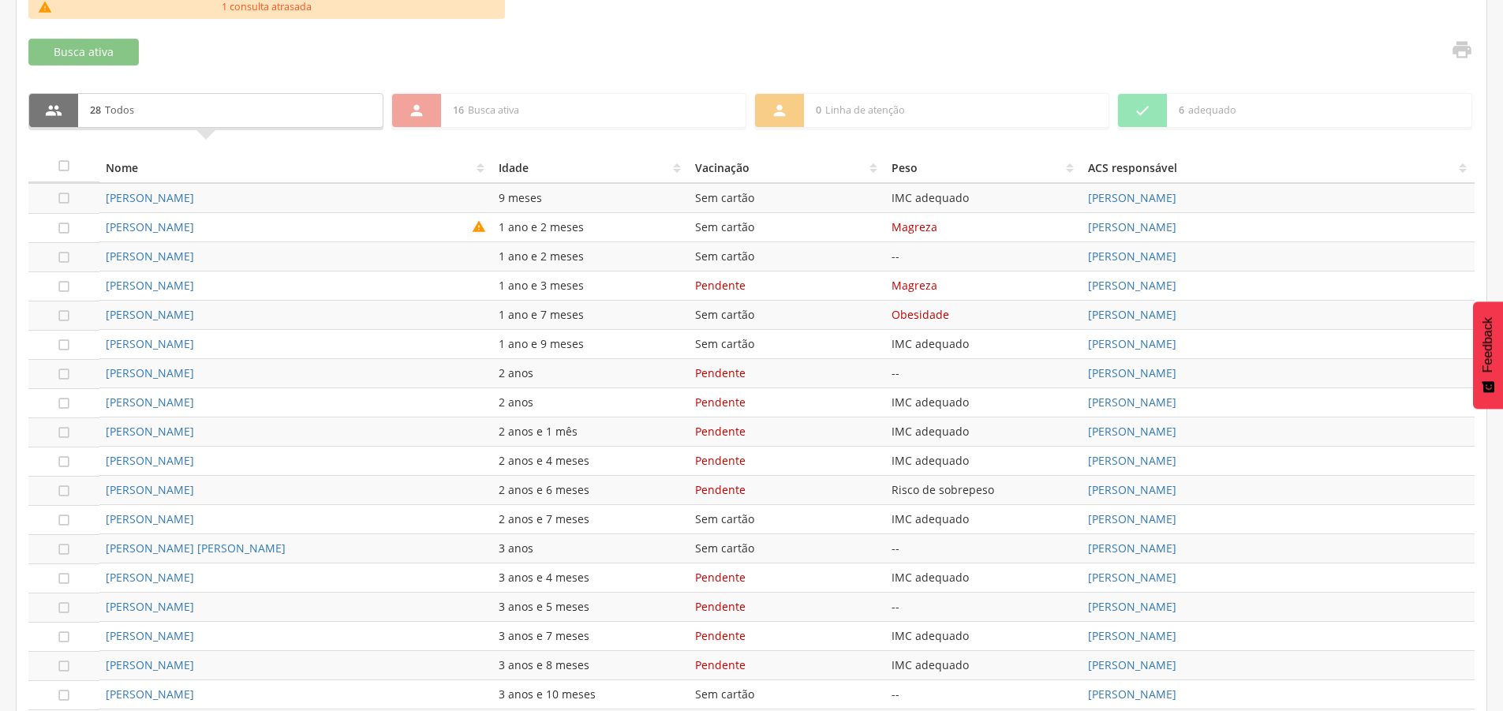
scroll to position [549, 0]
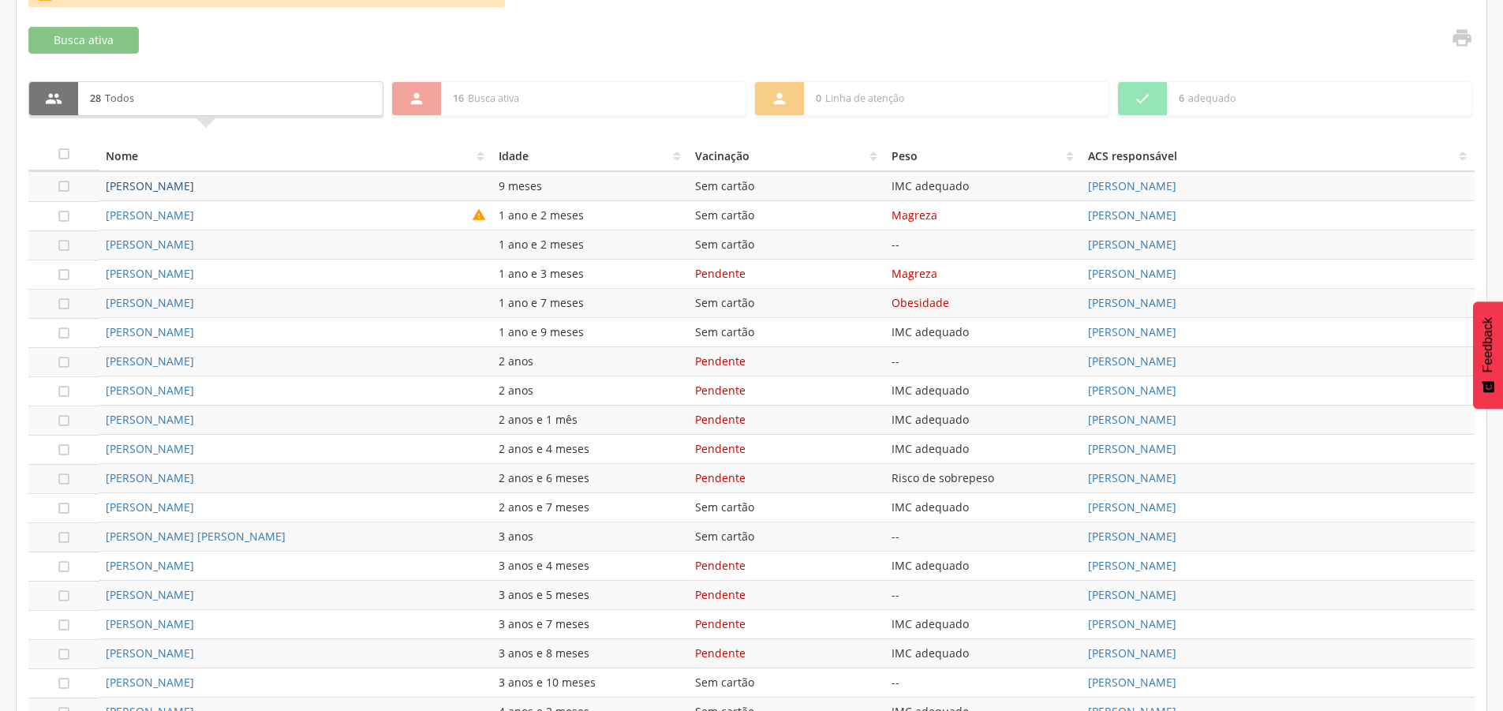
drag, startPoint x: 207, startPoint y: 179, endPoint x: 157, endPoint y: 182, distance: 49.8
click at [69, 333] on icon "" at bounding box center [64, 333] width 16 height 16
click at [67, 298] on icon "" at bounding box center [64, 304] width 16 height 16
click at [66, 272] on icon "" at bounding box center [64, 275] width 16 height 16
click at [61, 238] on icon "" at bounding box center [64, 246] width 16 height 16
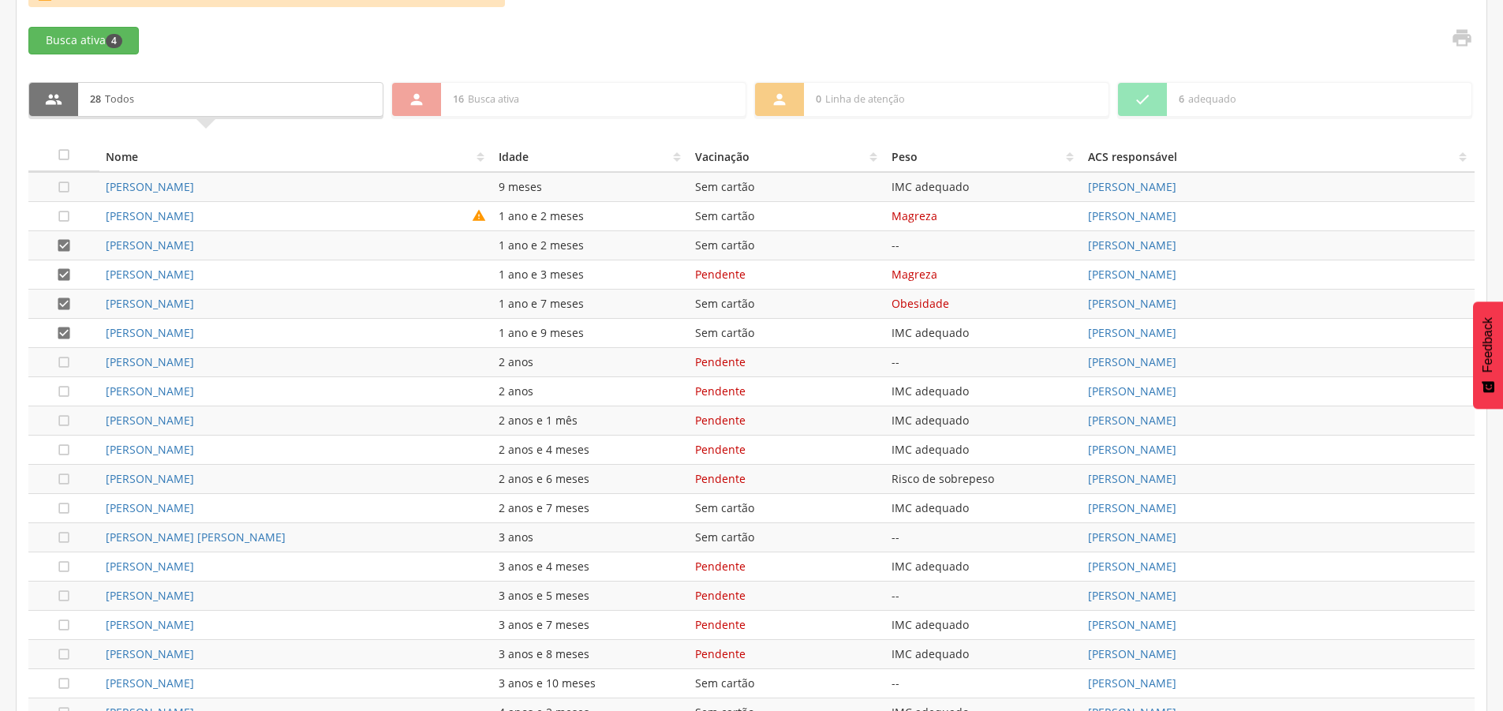
click at [60, 208] on td "" at bounding box center [63, 215] width 71 height 29
click at [64, 189] on icon "" at bounding box center [64, 187] width 16 height 16
click at [69, 223] on icon "" at bounding box center [64, 216] width 16 height 16
click at [61, 156] on icon "" at bounding box center [64, 155] width 16 height 16
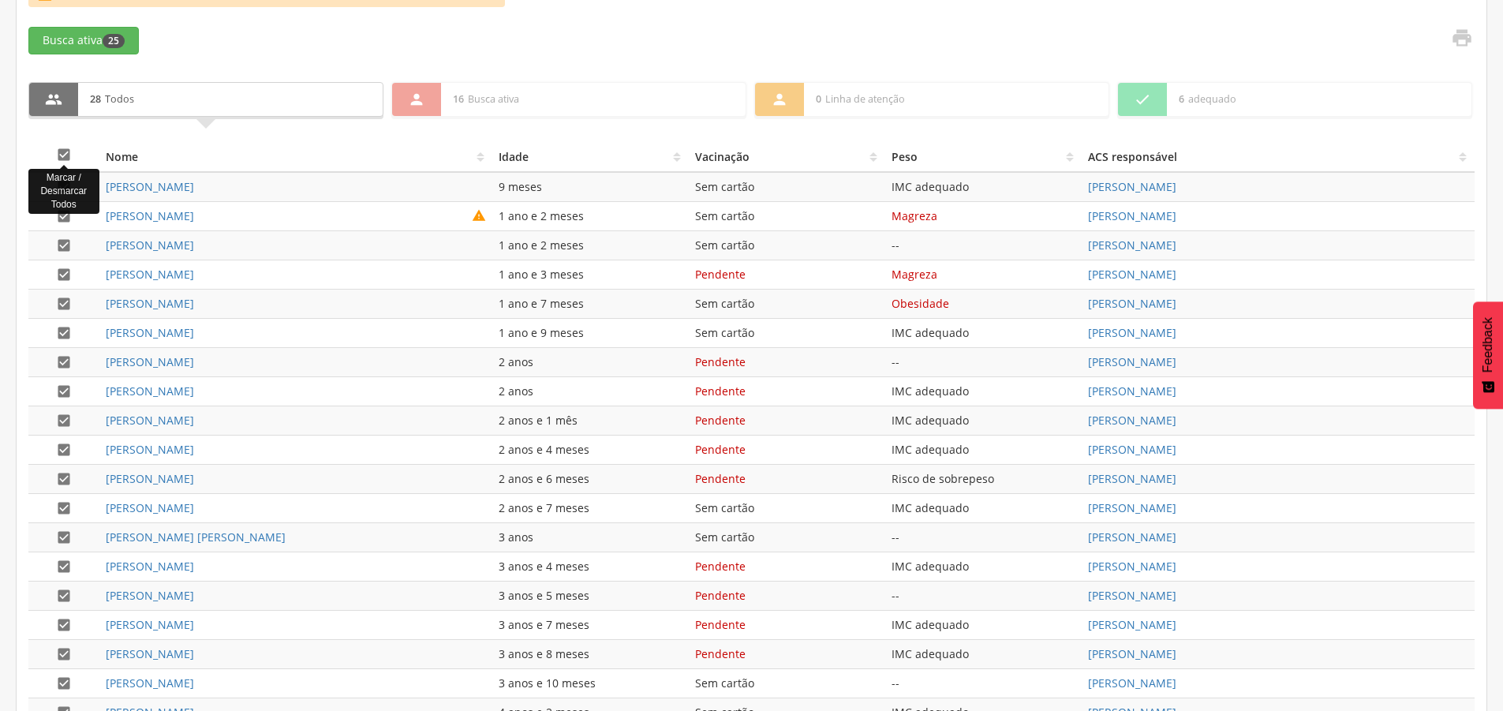
click at [65, 152] on icon "" at bounding box center [64, 155] width 16 height 16
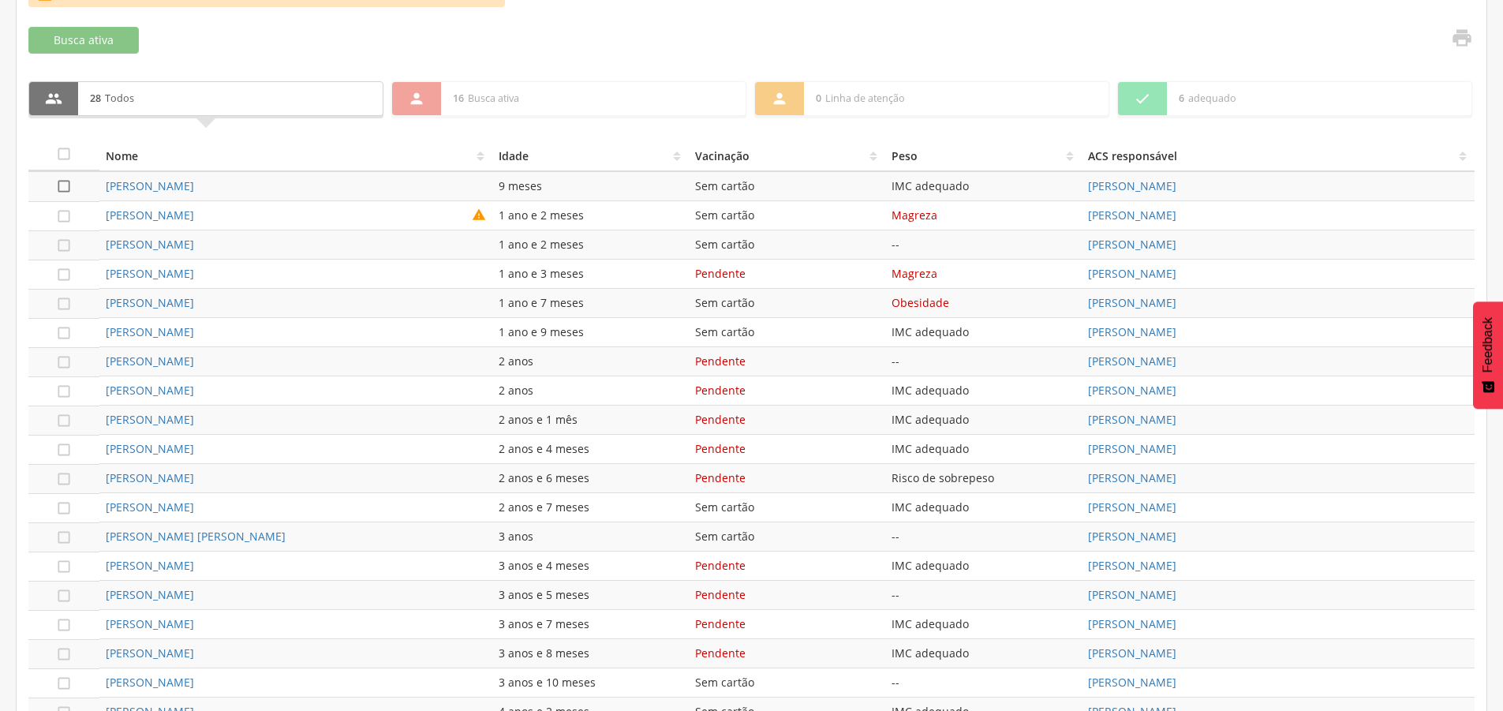
click at [63, 186] on icon "" at bounding box center [64, 186] width 16 height 16
click at [64, 208] on td "" at bounding box center [63, 215] width 71 height 29
click at [64, 219] on icon "" at bounding box center [64, 216] width 16 height 16
click at [64, 242] on icon "" at bounding box center [64, 246] width 16 height 16
click at [66, 273] on icon "" at bounding box center [64, 275] width 16 height 16
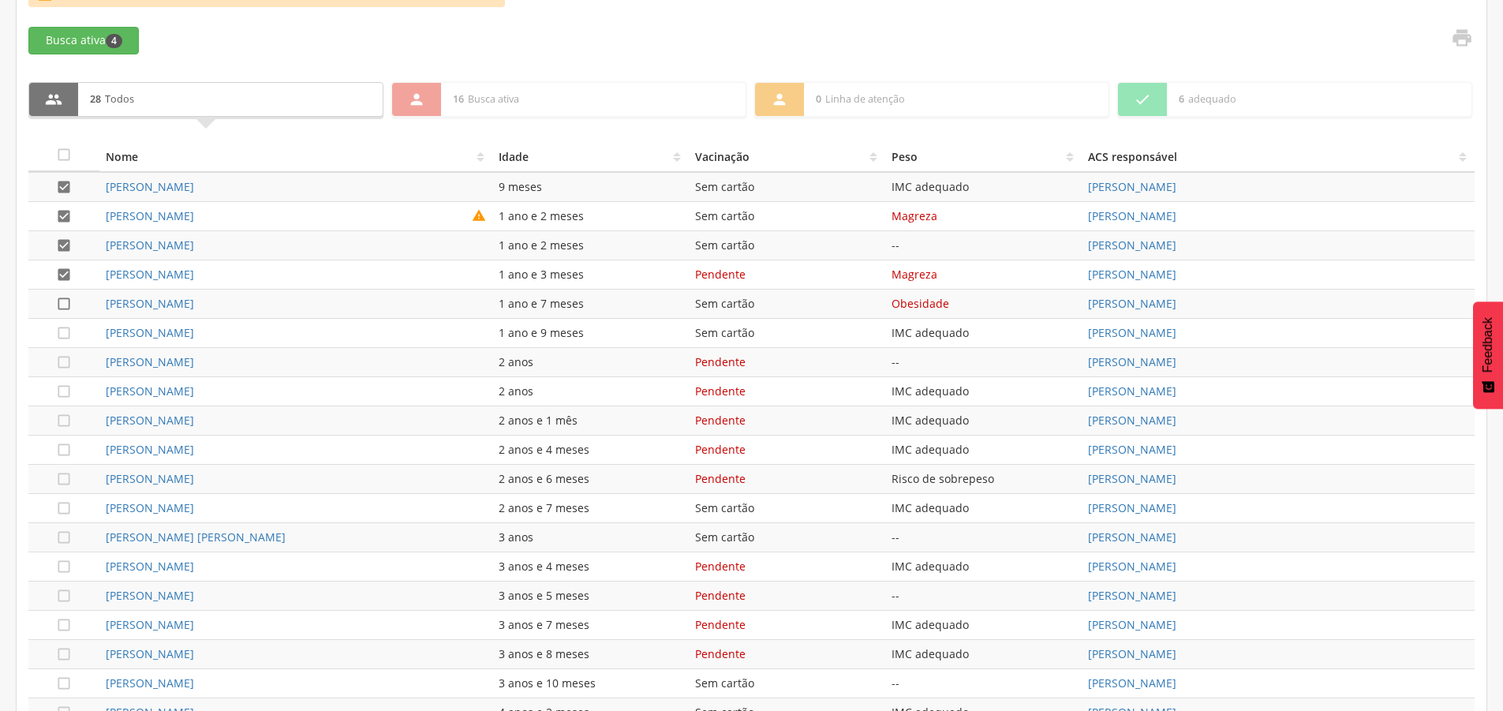
click at [63, 305] on icon "" at bounding box center [64, 304] width 16 height 16
click at [65, 328] on icon "" at bounding box center [64, 333] width 16 height 16
click at [65, 357] on icon "" at bounding box center [64, 362] width 16 height 16
drag, startPoint x: 165, startPoint y: 358, endPoint x: 536, endPoint y: 266, distance: 382.2
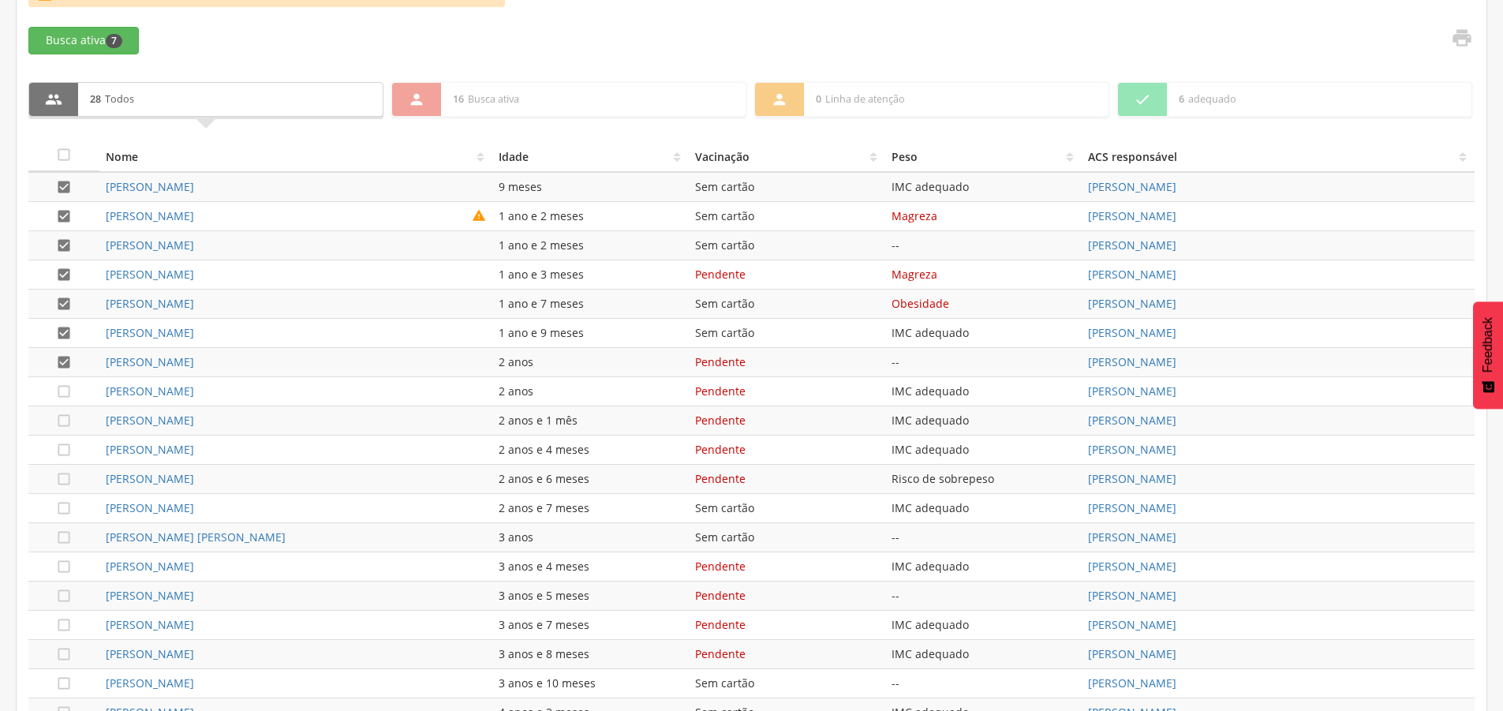
drag, startPoint x: 1339, startPoint y: 384, endPoint x: 401, endPoint y: 140, distance: 969.7
click at [406, 140] on table " Nome Idade Vacinação Peso ACS responsável  Liz de Oliveira Silva 9 meses Sem…" at bounding box center [751, 521] width 1447 height 762
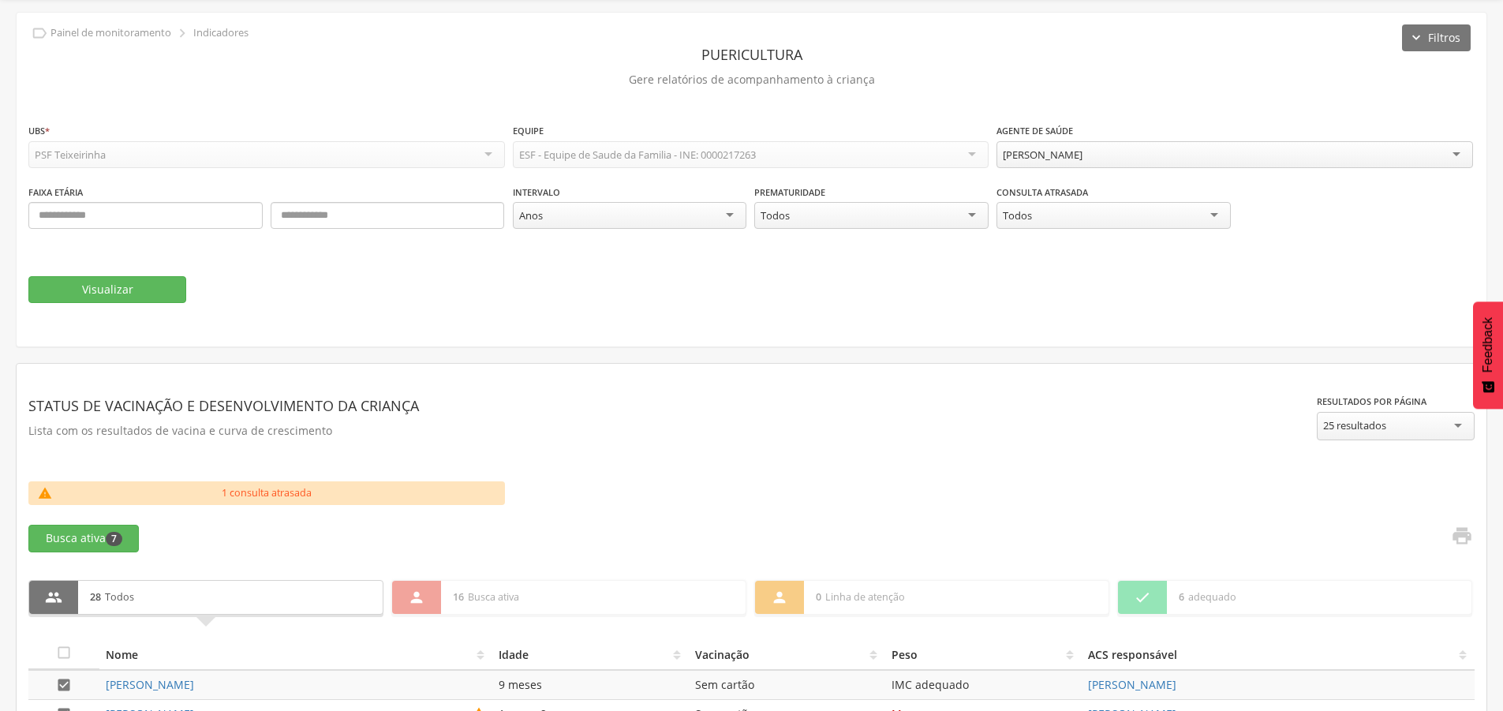
scroll to position [0, 0]
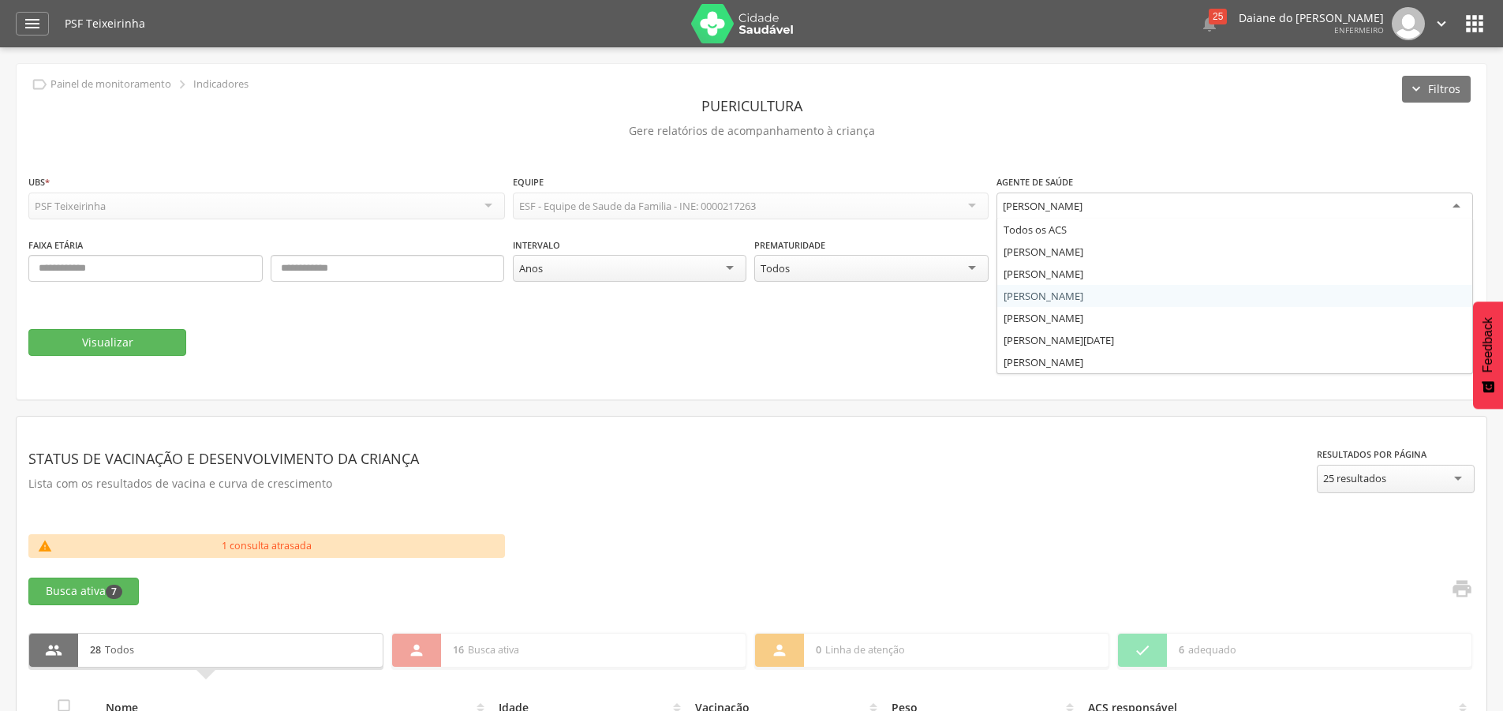
click at [1061, 196] on div "Janusia Camargo dos Santos" at bounding box center [1235, 207] width 477 height 28
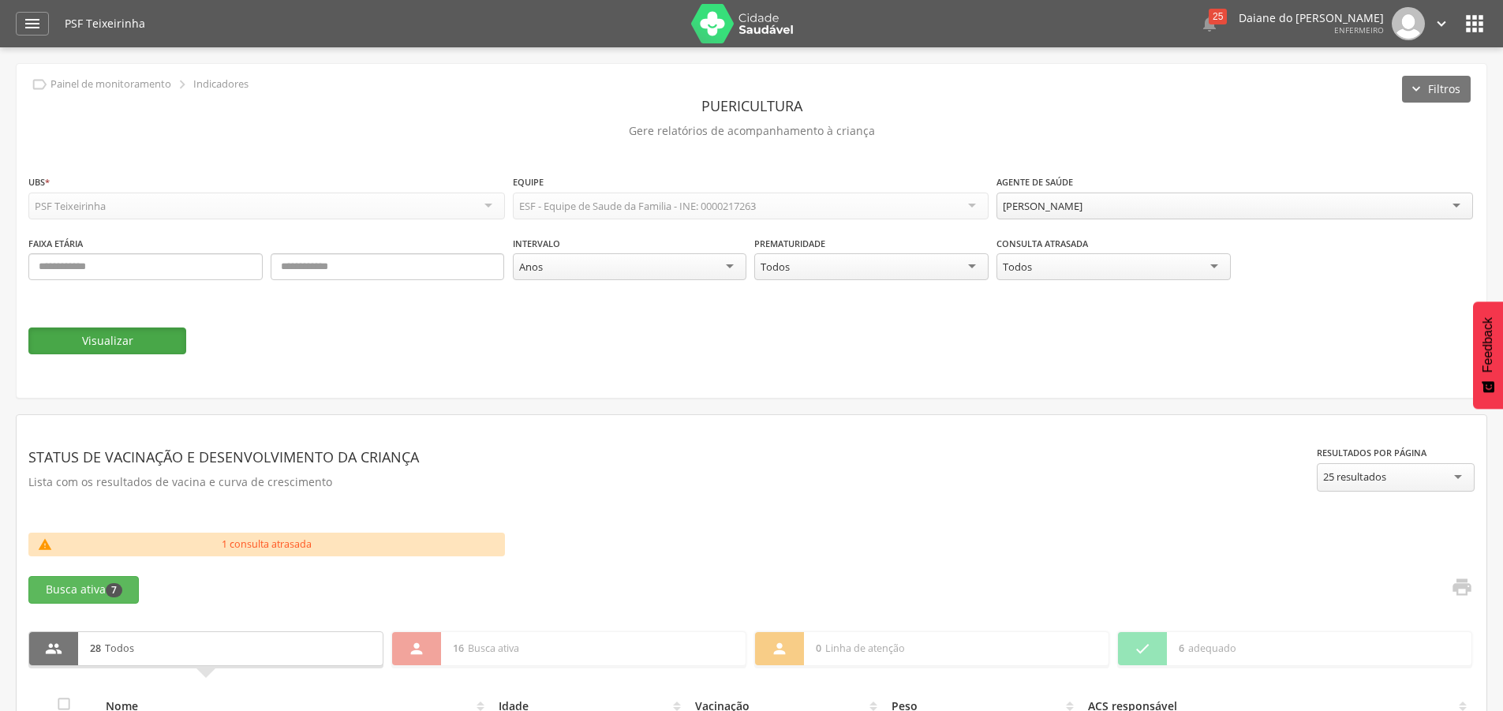
click at [172, 333] on button "Visualizar" at bounding box center [107, 340] width 158 height 27
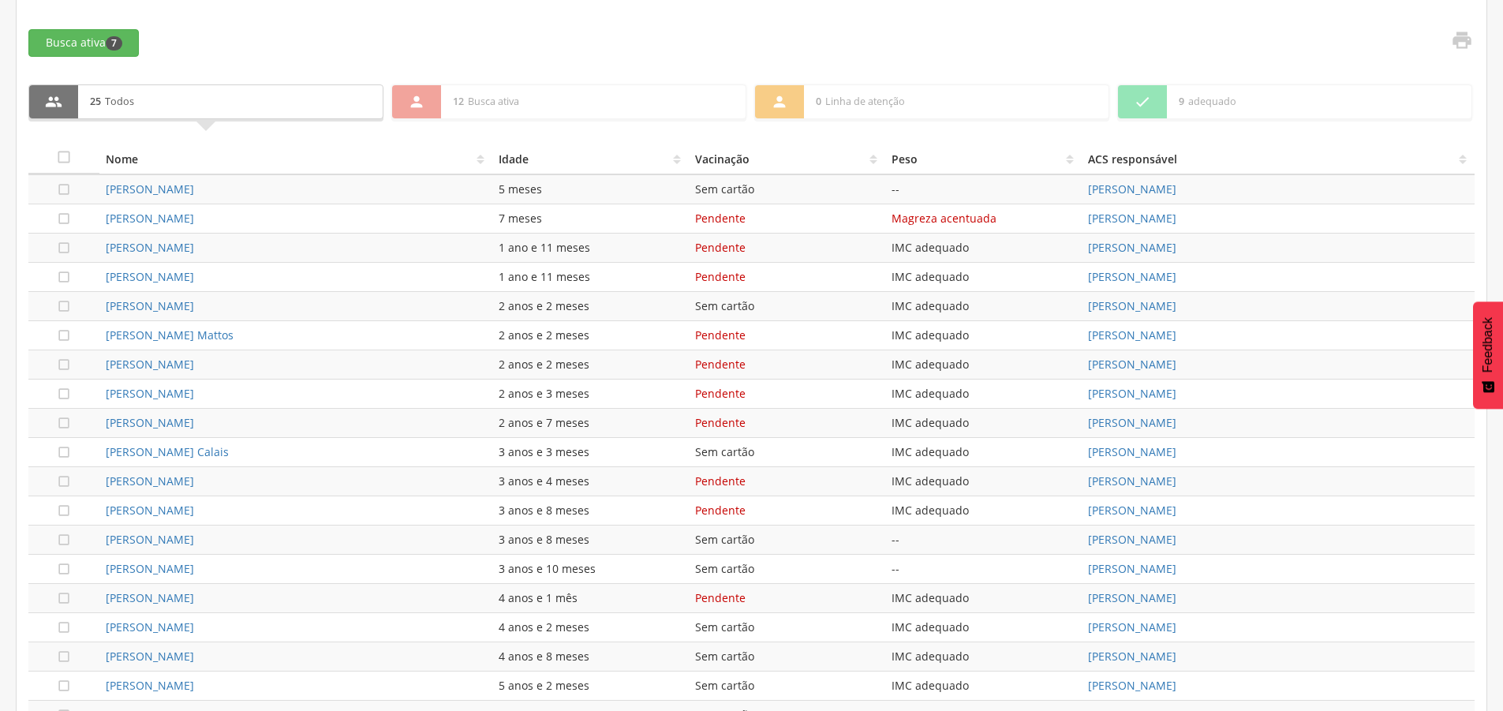
scroll to position [531, 0]
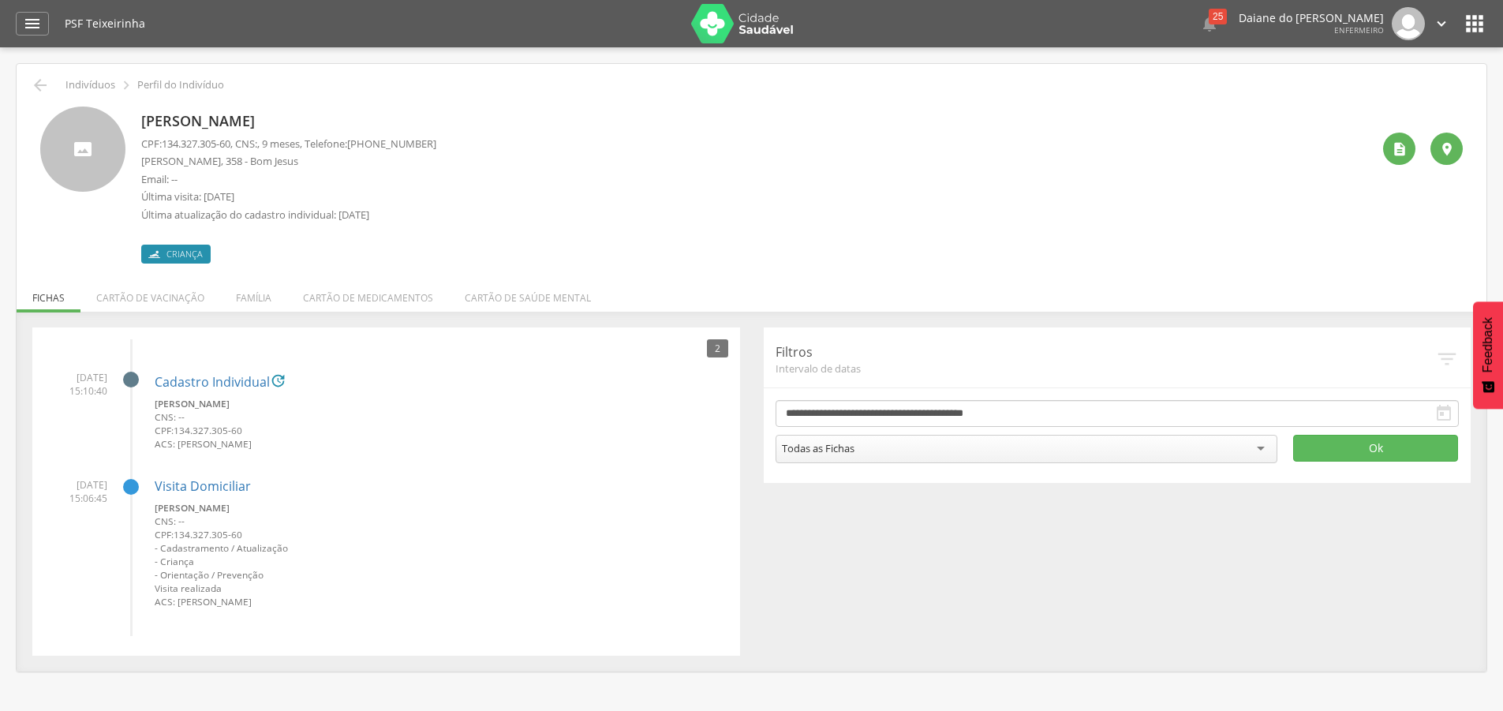
drag, startPoint x: 294, startPoint y: 122, endPoint x: 128, endPoint y: 117, distance: 166.6
click at [128, 117] on div "[PERSON_NAME] CPF: 134.327.305-60 , CNS: , 9 meses, Telefone: [PHONE_NUMBER] [P…" at bounding box center [751, 185] width 1423 height 157
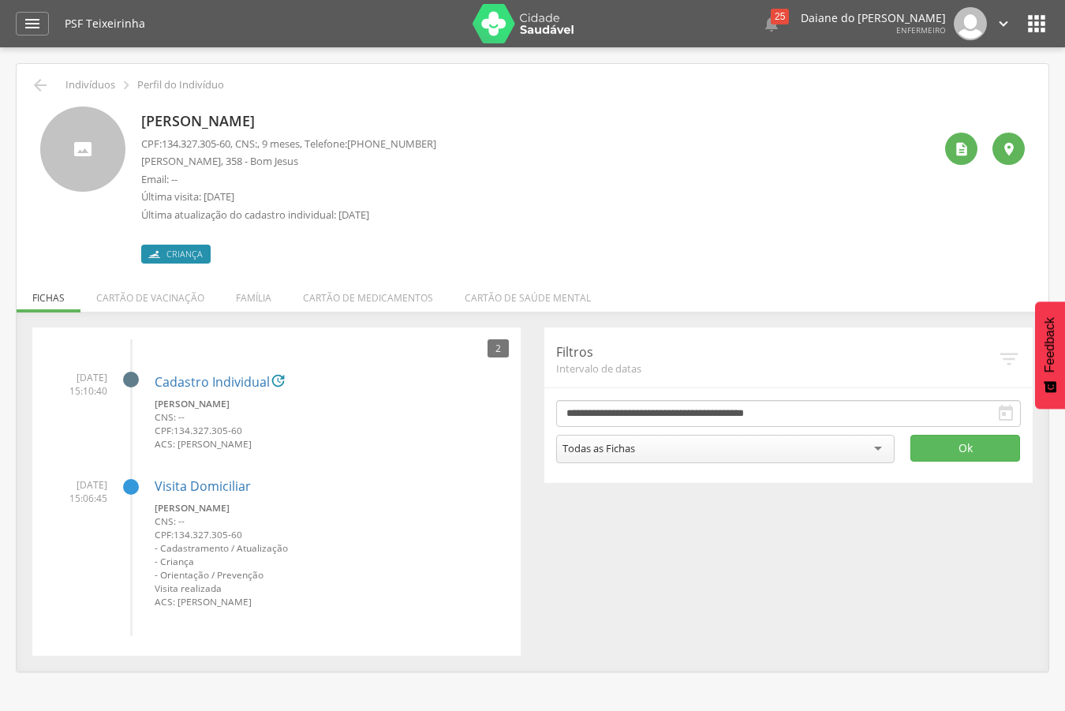
click at [329, 125] on p "[PERSON_NAME]" at bounding box center [288, 121] width 295 height 21
drag, startPoint x: 304, startPoint y: 121, endPoint x: 137, endPoint y: 118, distance: 166.5
click at [137, 118] on div "[PERSON_NAME] CPF: 134.327.305-60 , CNS: , 9 meses, Telefone: [PHONE_NUMBER] [P…" at bounding box center [532, 185] width 985 height 157
click at [323, 96] on div "[PERSON_NAME] CPF: 134.327.305-60 , CNS: , 9 meses, Telefone: [PHONE_NUMBER] [P…" at bounding box center [532, 179] width 1009 height 169
